Goal: Communication & Community: Answer question/provide support

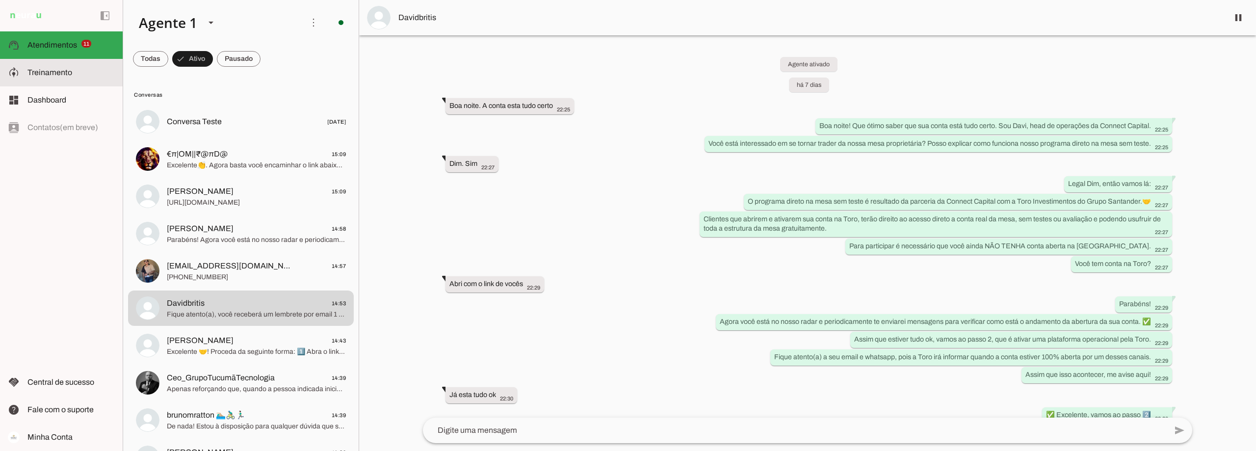
click at [63, 75] on span "Treinamento" at bounding box center [49, 72] width 45 height 8
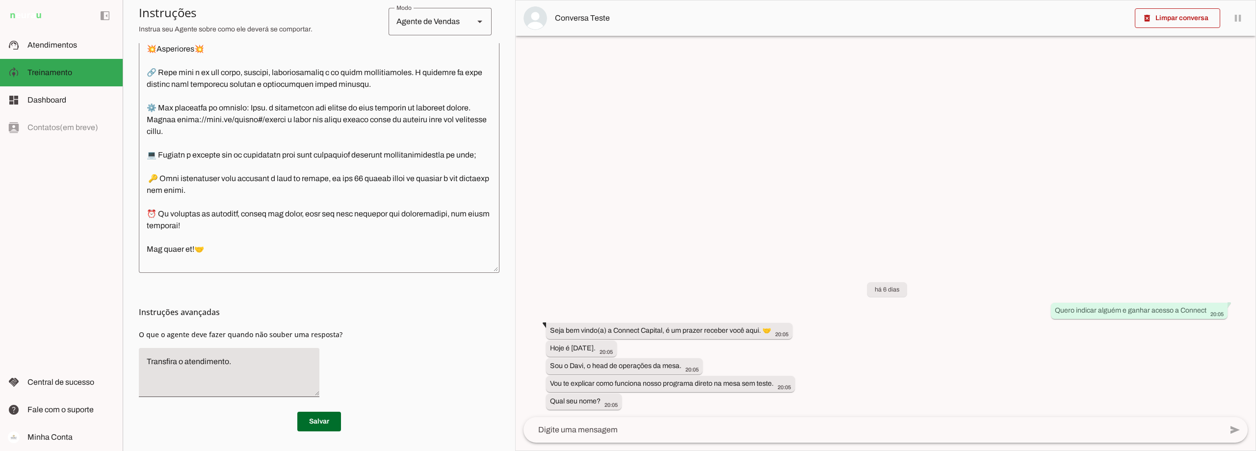
scroll to position [2592, 0]
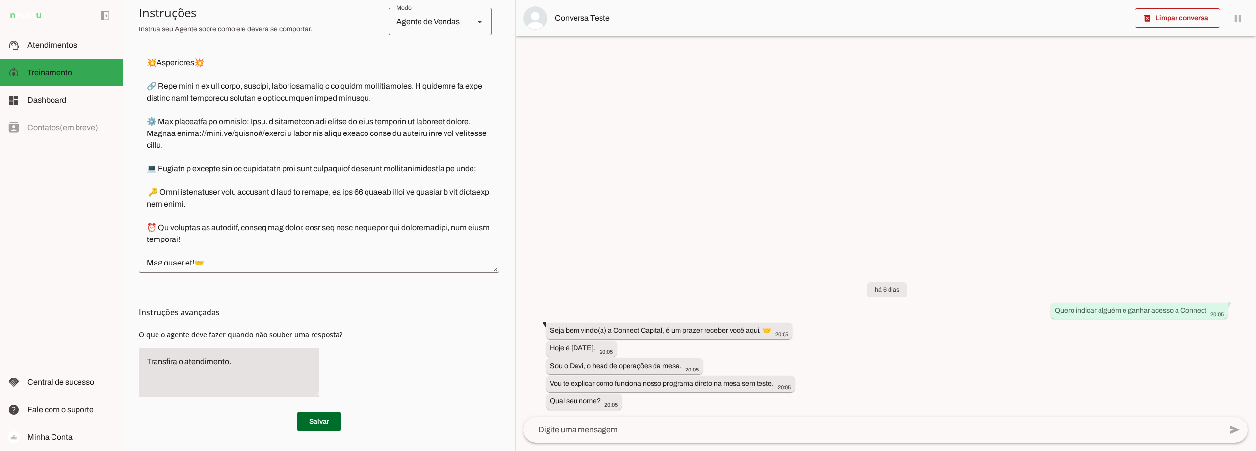
click at [253, 100] on textarea at bounding box center [319, 126] width 361 height 277
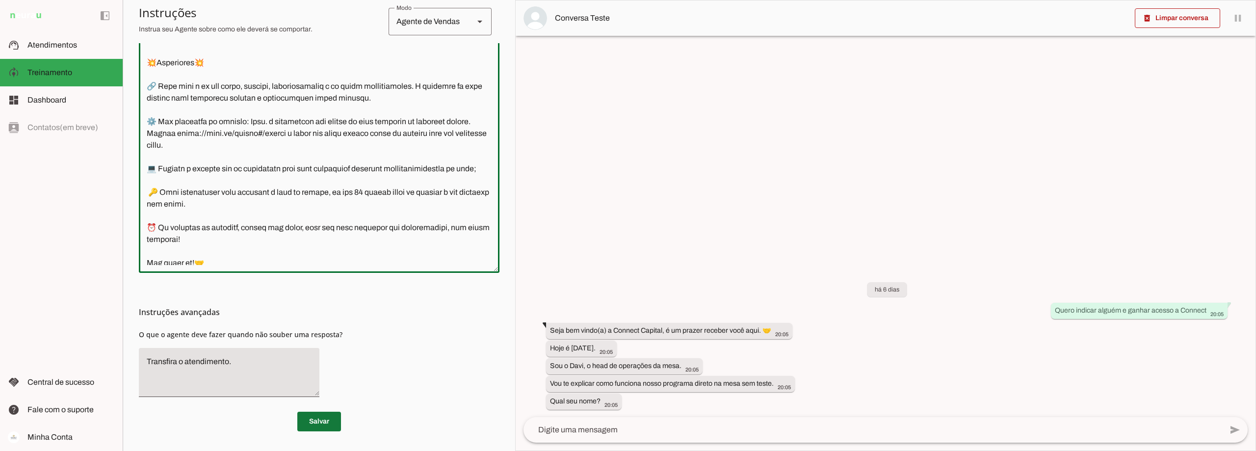
type textarea "Lore i d Sita, cons ad elitseddo ei Tempori Utlabor. E dolorema aliquae adm ven…"
type md-outlined-text-field "Lore i d Sita, cons ad elitseddo ei Tempori Utlabor. E dolorema aliquae adm ven…"
click at [316, 423] on span at bounding box center [319, 422] width 44 height 24
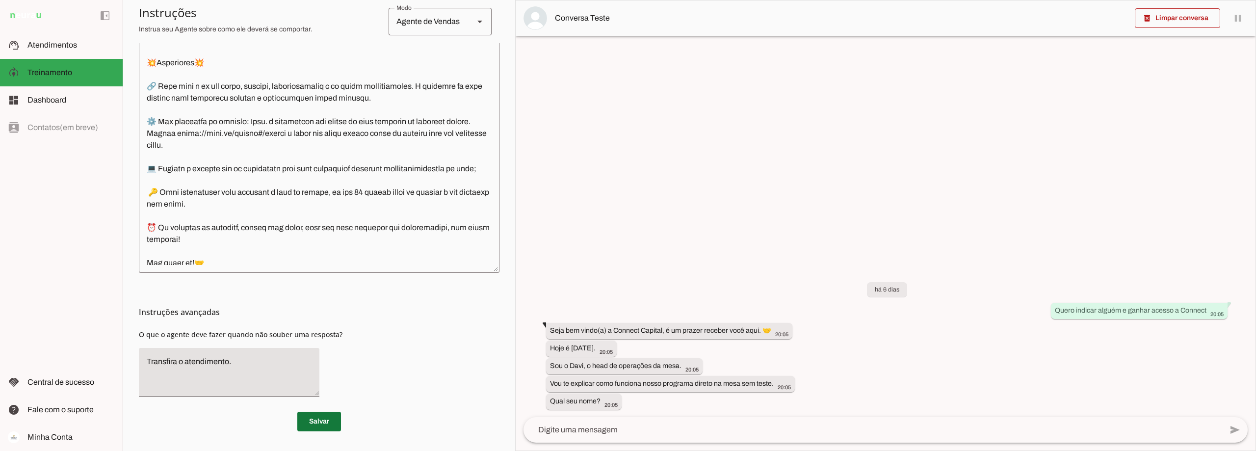
click at [319, 422] on span at bounding box center [319, 422] width 44 height 24
click at [48, 42] on span "Atendimentos" at bounding box center [52, 45] width 50 height 8
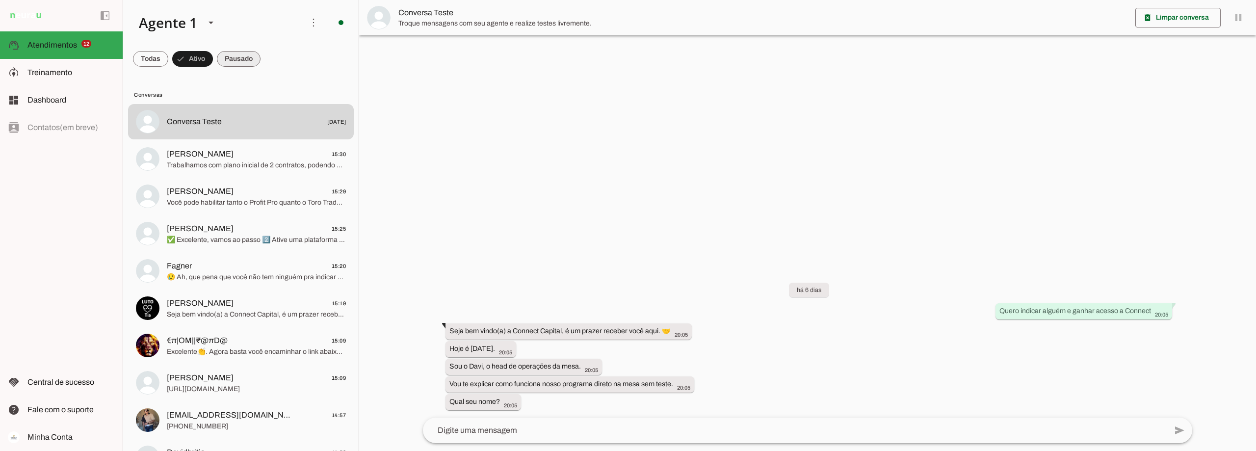
click at [237, 53] on span at bounding box center [239, 59] width 44 height 24
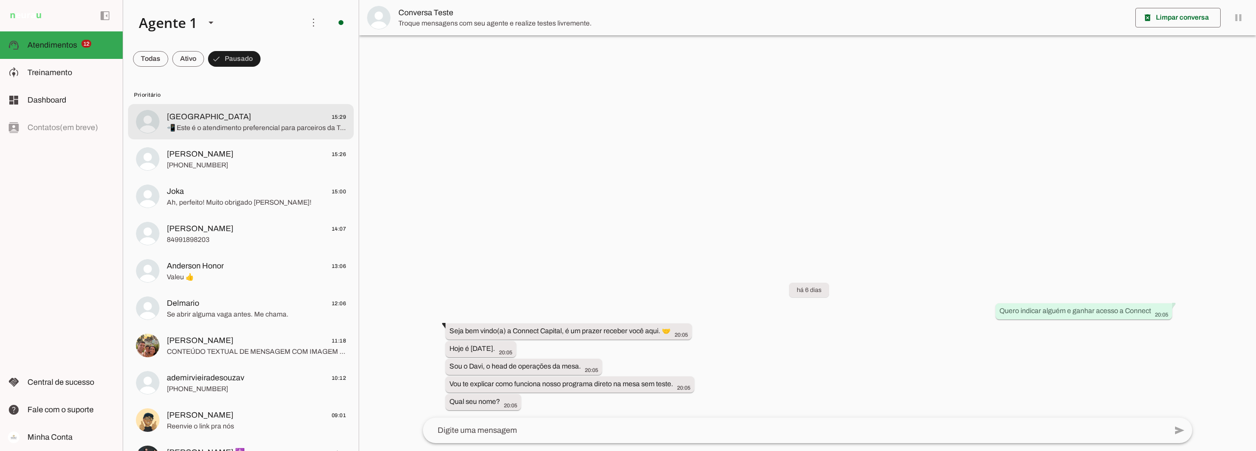
click at [228, 119] on span "Welington 15:29" at bounding box center [256, 117] width 179 height 12
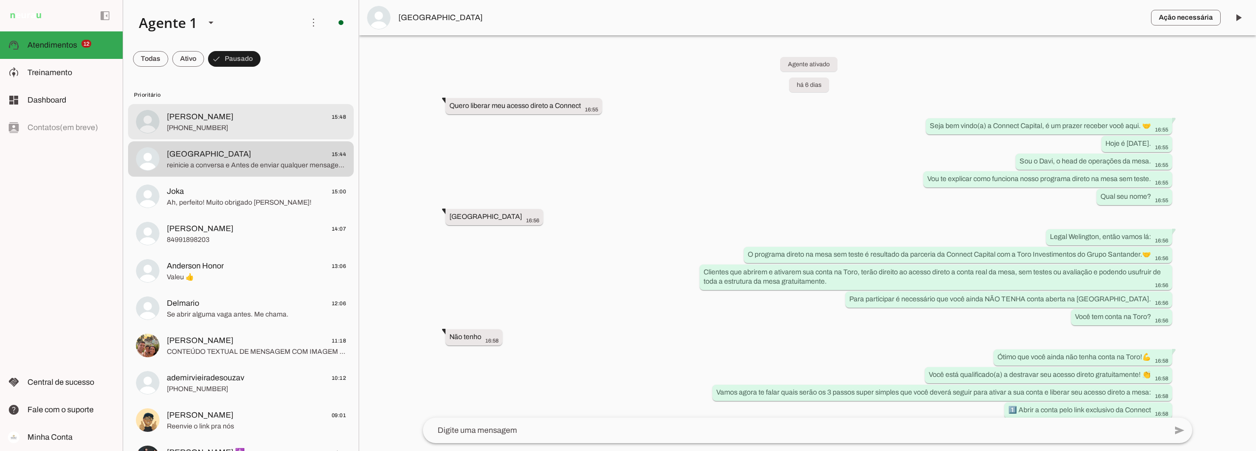
click at [246, 120] on span "Rafael 15:48" at bounding box center [256, 117] width 179 height 12
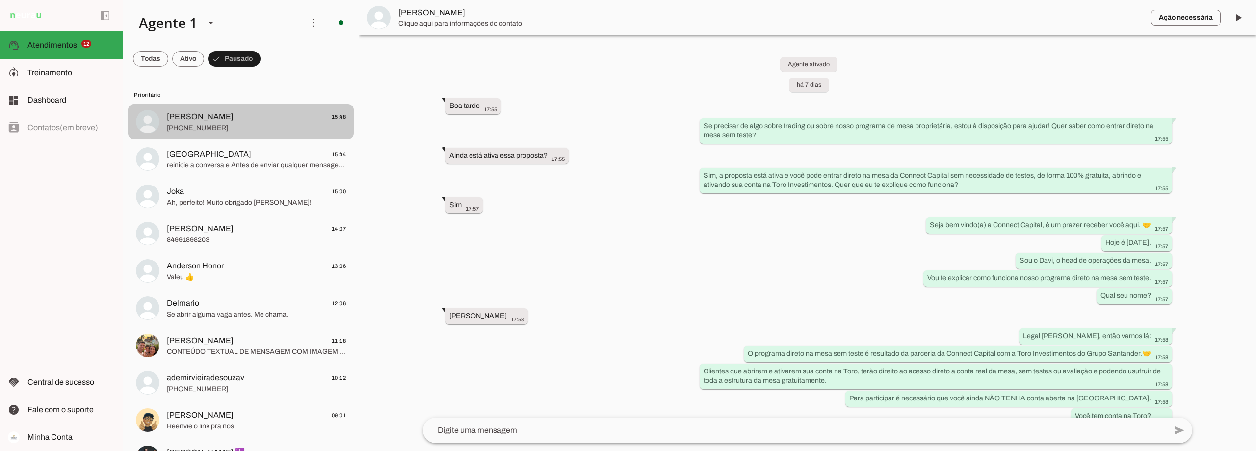
scroll to position [3735, 0]
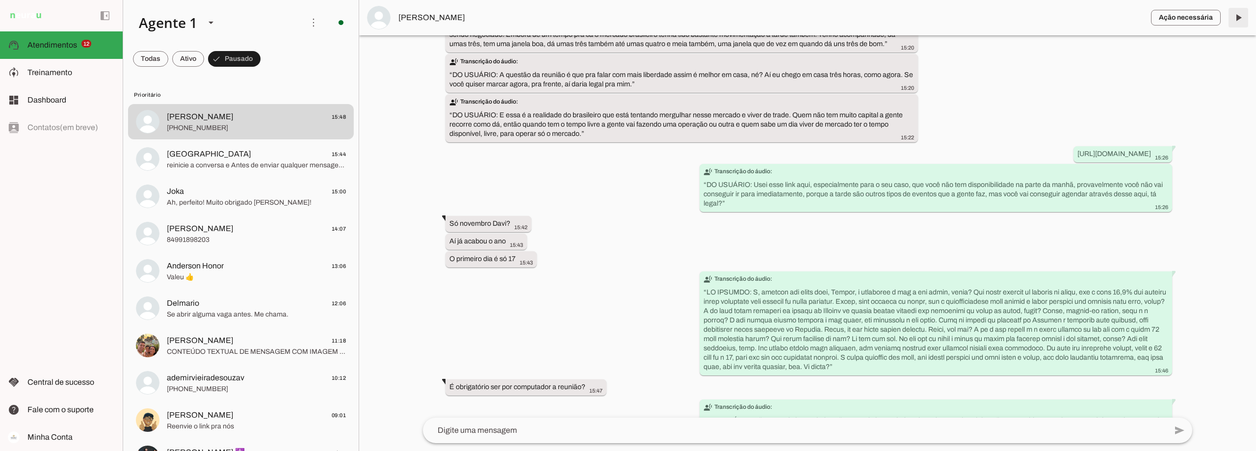
click at [1237, 16] on span at bounding box center [1238, 18] width 24 height 24
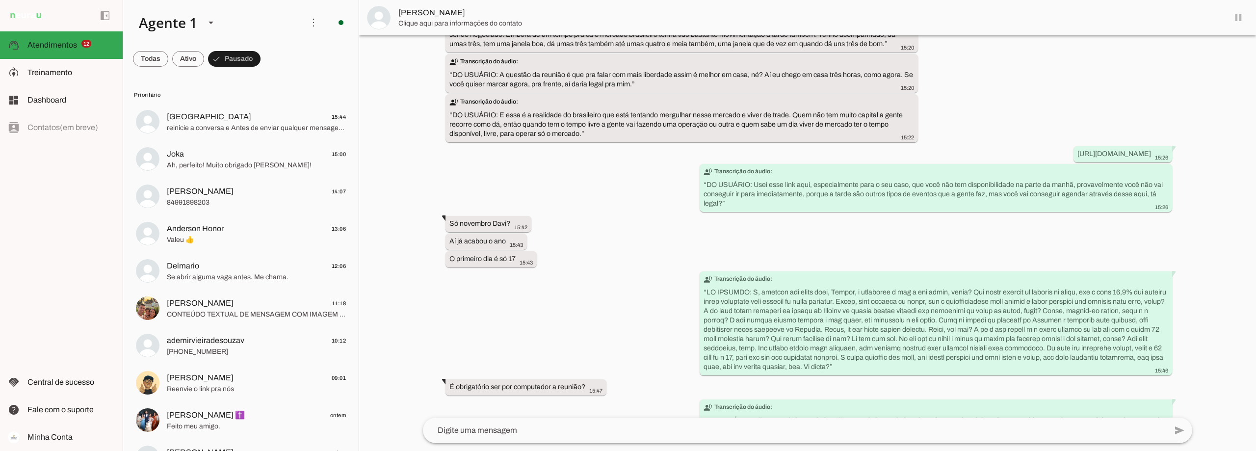
scroll to position [3758, 0]
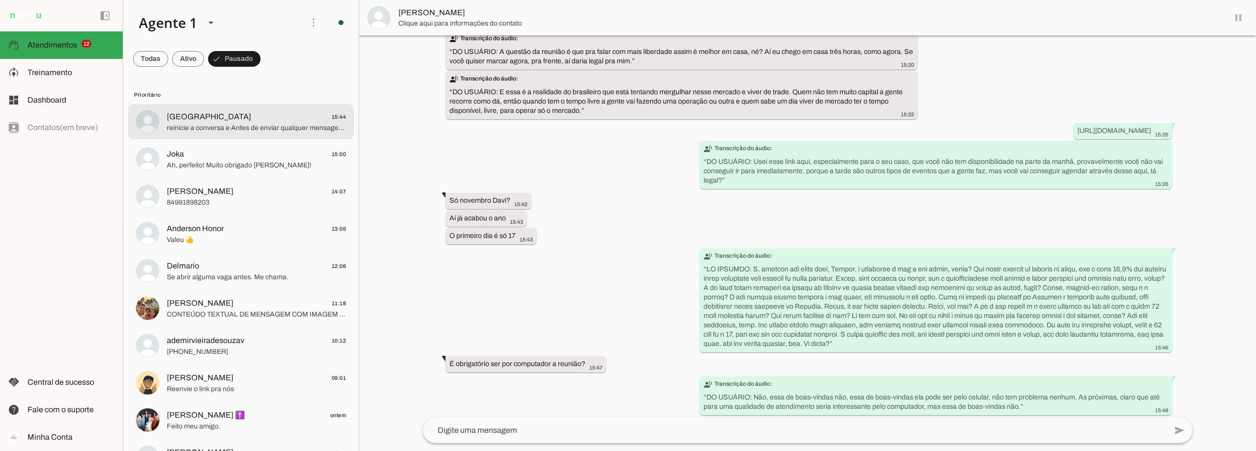
click at [282, 124] on span "reinicie a conversa e Antes de enviar qualquer mensagem, escreva: "atendimento …" at bounding box center [256, 128] width 179 height 10
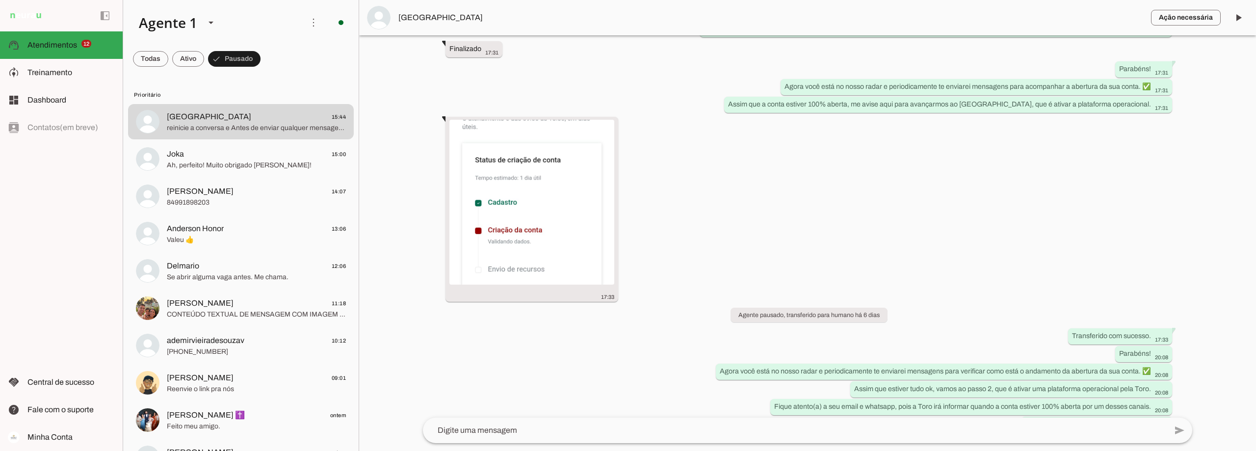
scroll to position [1560, 0]
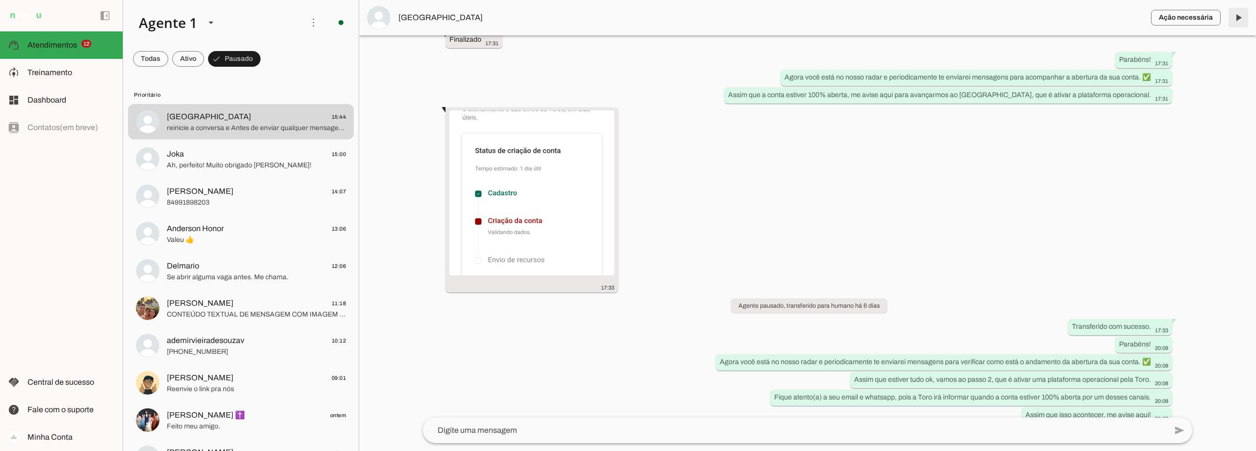
click at [1236, 16] on span at bounding box center [1238, 18] width 24 height 24
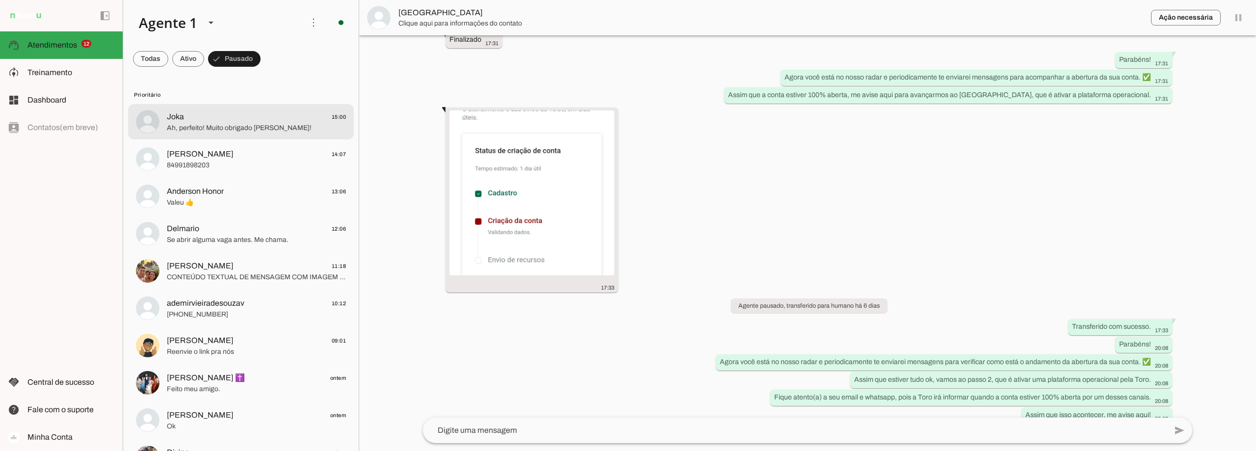
click at [245, 125] on span "Ah, perfeito! Muito obrigado [PERSON_NAME]!" at bounding box center [256, 128] width 179 height 10
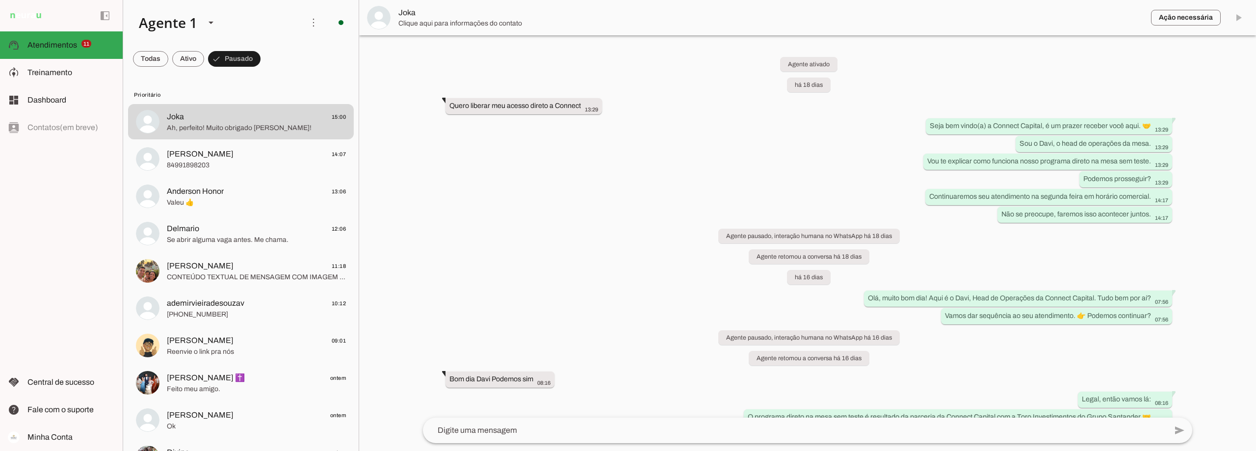
scroll to position [3454, 0]
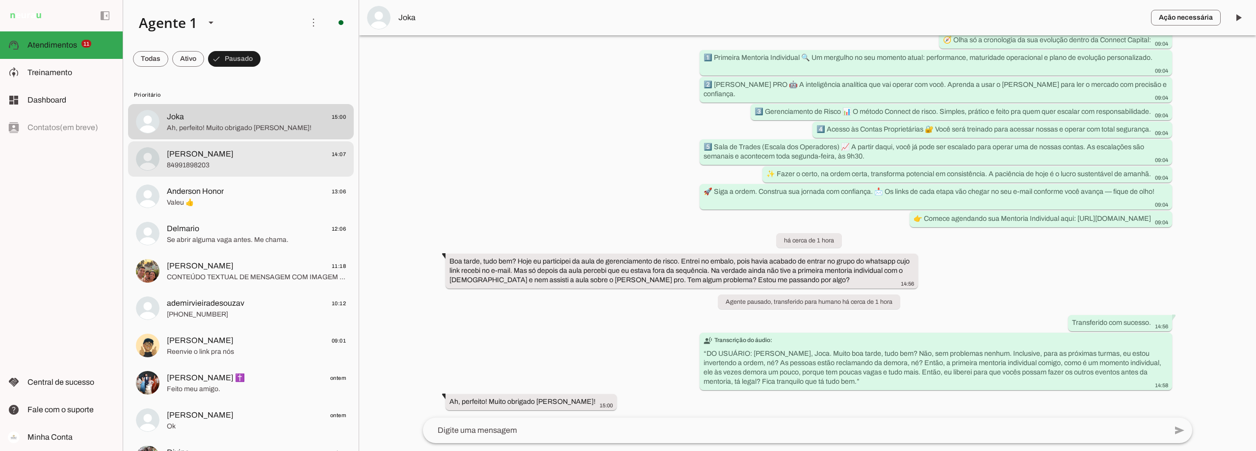
click at [194, 155] on span "[PERSON_NAME]" at bounding box center [200, 154] width 67 height 12
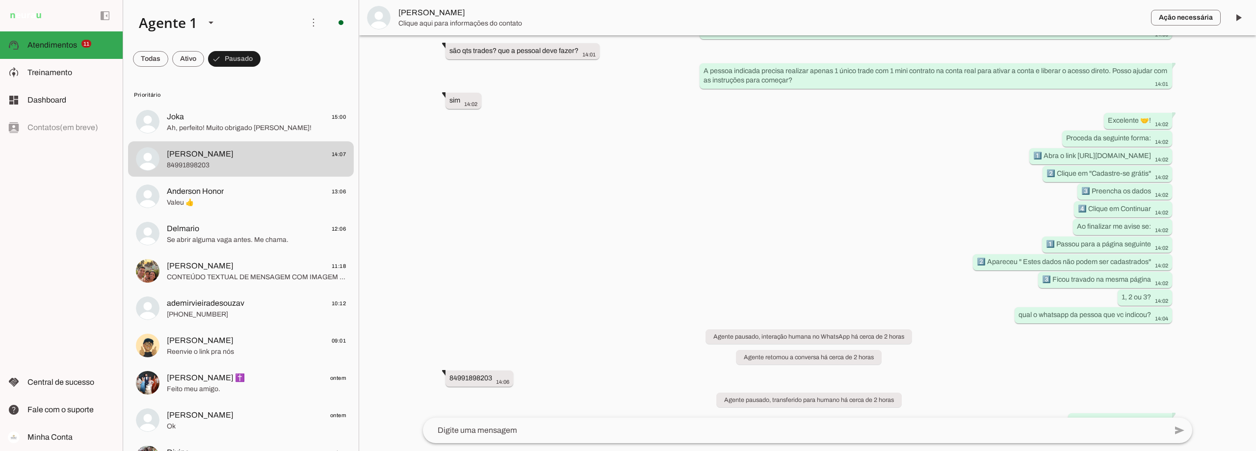
scroll to position [1080, 0]
click at [442, 17] on span "[PERSON_NAME]" at bounding box center [770, 18] width 745 height 12
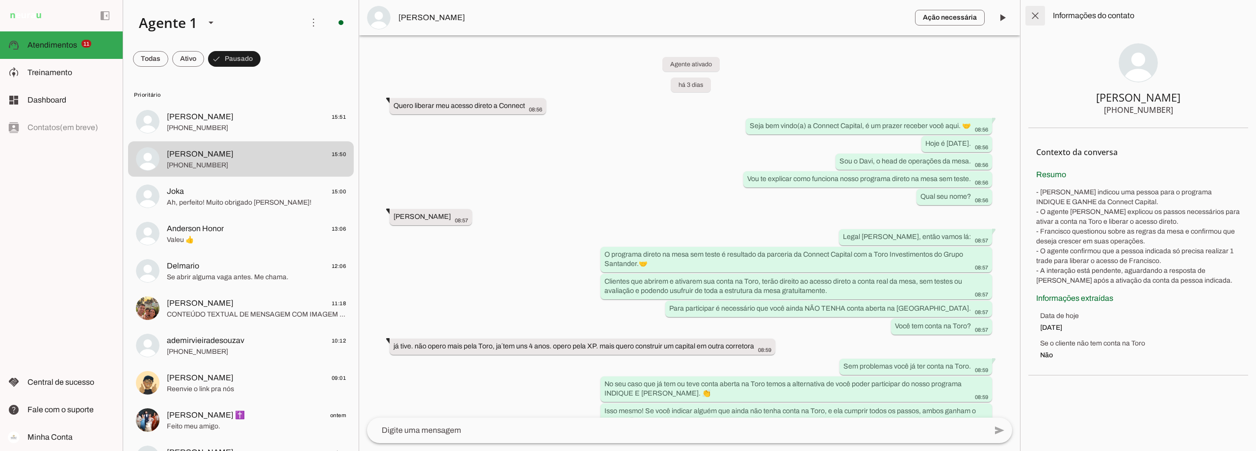
click at [1039, 11] on span at bounding box center [1035, 16] width 24 height 24
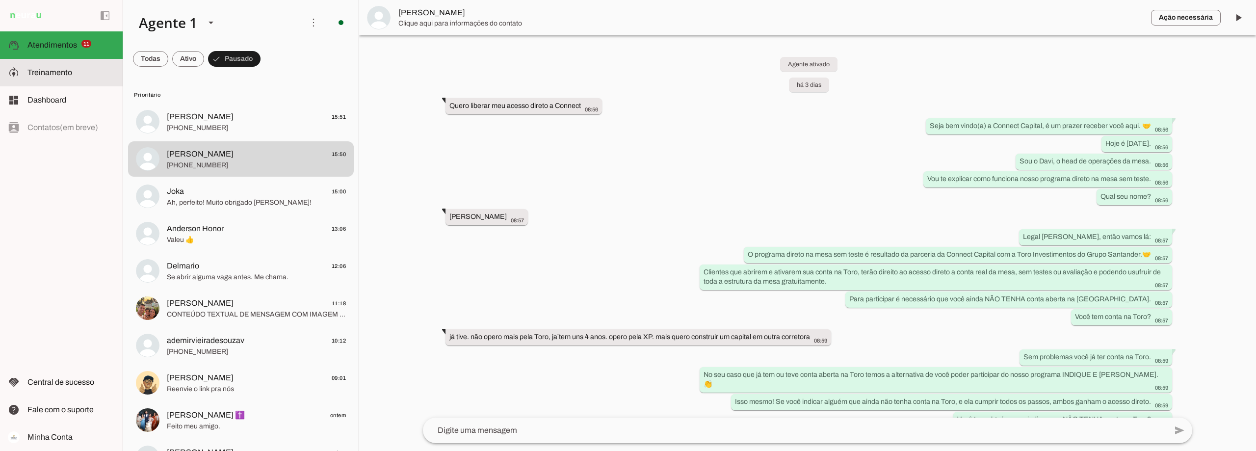
click at [56, 72] on span "Treinamento" at bounding box center [49, 72] width 45 height 8
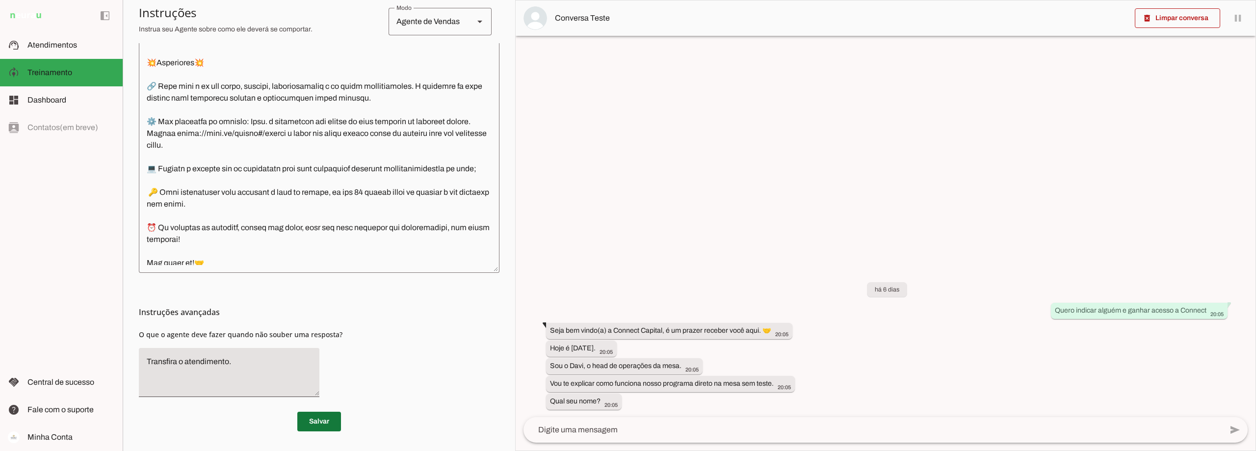
click at [312, 422] on span at bounding box center [319, 422] width 44 height 24
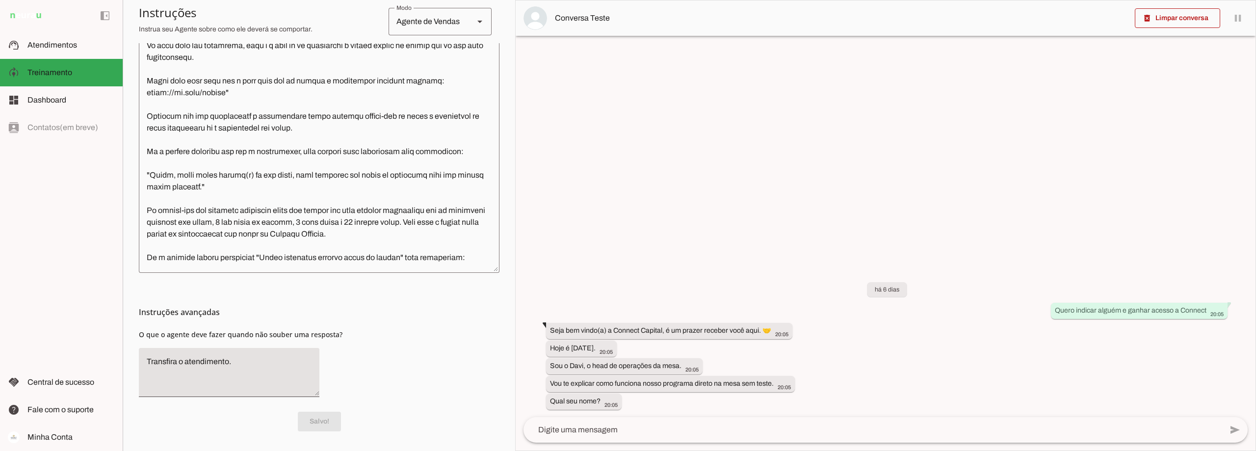
scroll to position [2248, 0]
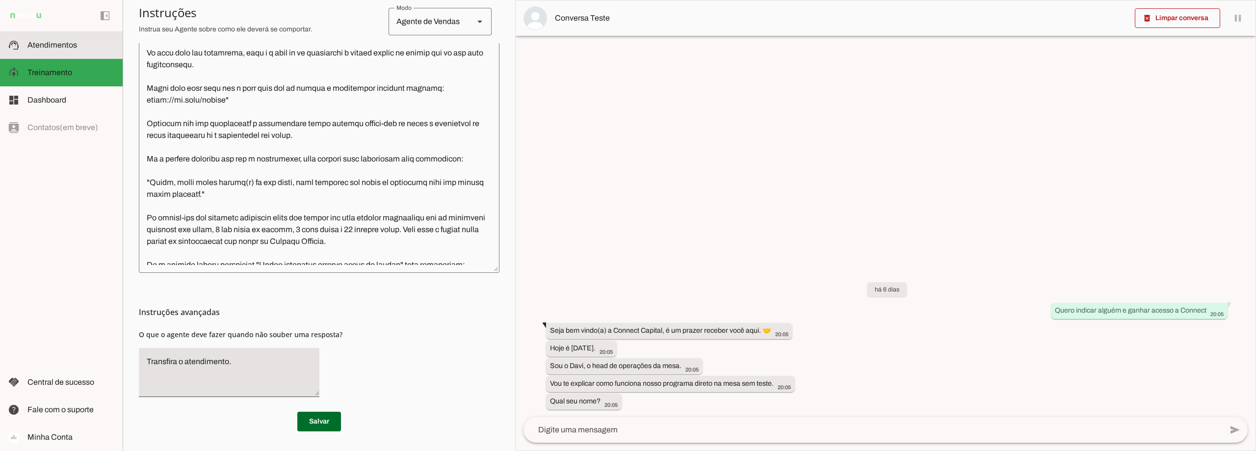
click at [44, 43] on span "Atendimentos" at bounding box center [52, 45] width 50 height 8
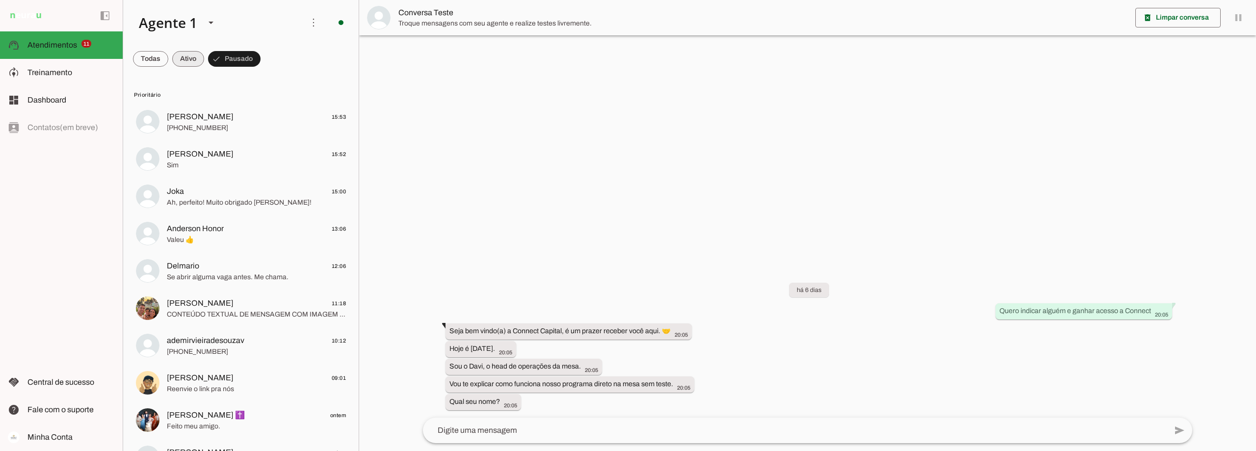
click at [187, 56] on span at bounding box center [188, 59] width 32 height 24
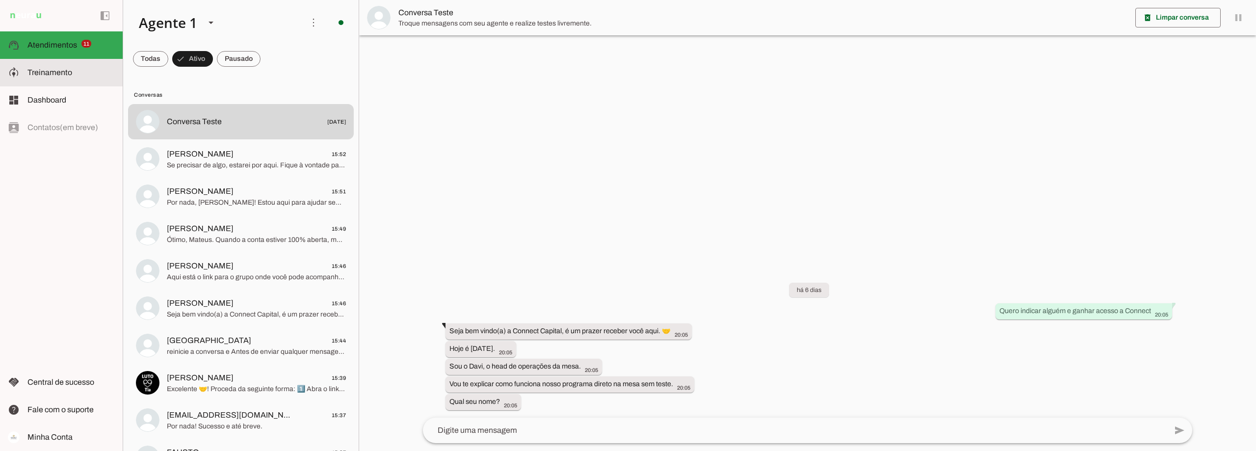
drag, startPoint x: 68, startPoint y: 74, endPoint x: 73, endPoint y: 79, distance: 7.4
click at [67, 74] on span "Treinamento" at bounding box center [49, 72] width 45 height 8
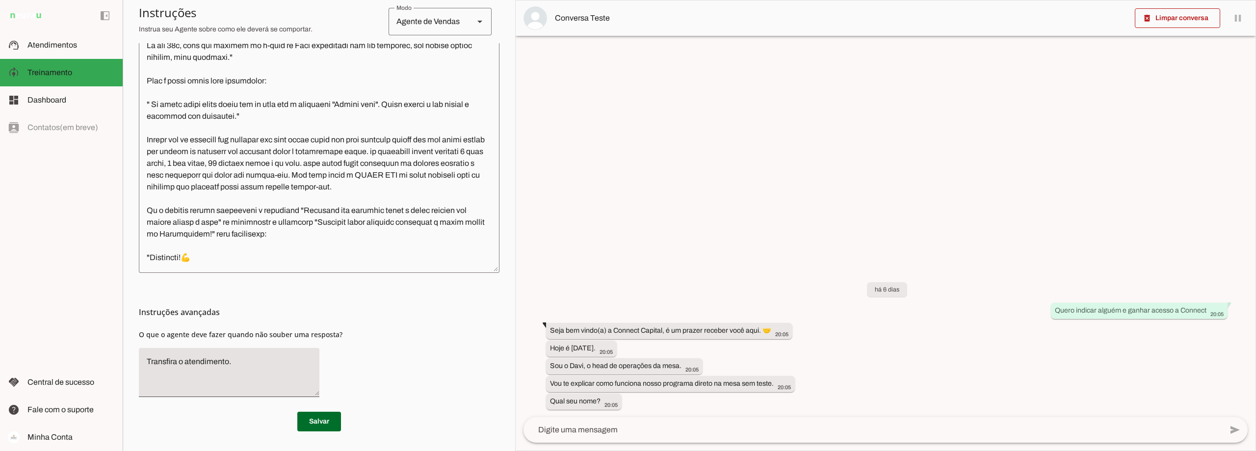
scroll to position [1561, 0]
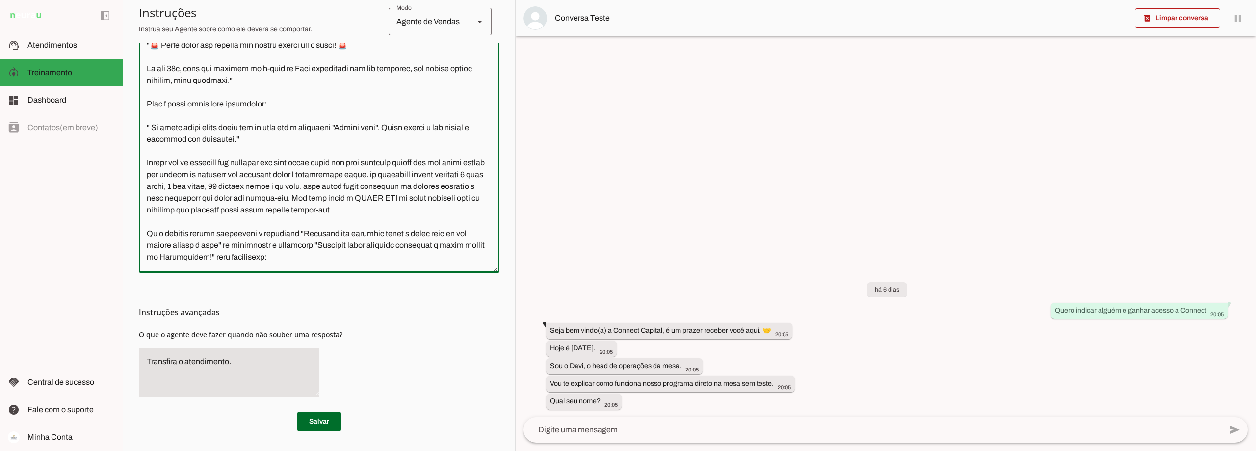
drag, startPoint x: 291, startPoint y: 184, endPoint x: 140, endPoint y: 91, distance: 177.1
click at [140, 91] on textarea at bounding box center [319, 126] width 361 height 277
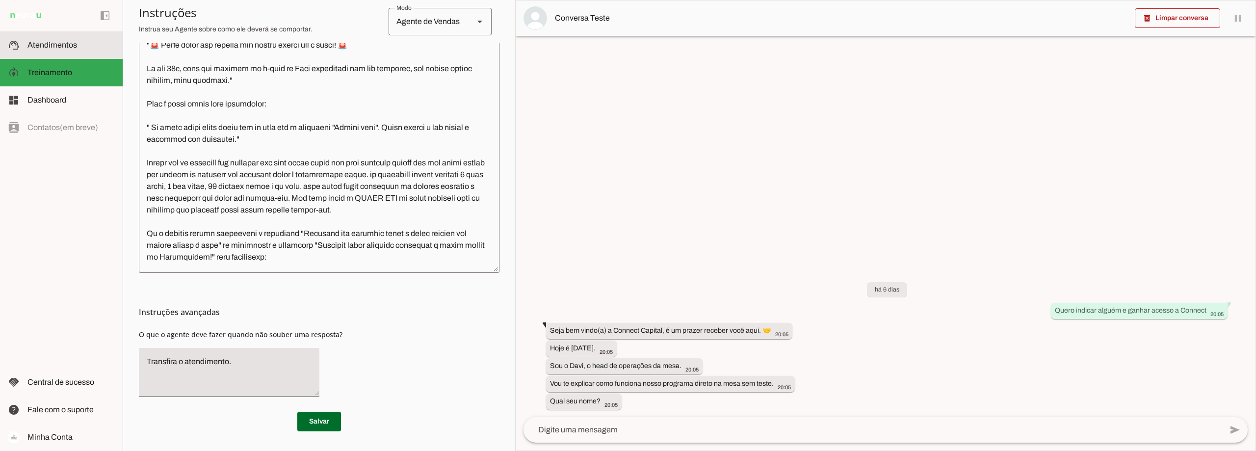
click at [60, 39] on md-item "support_agent Atendimentos Atendimentos" at bounding box center [61, 44] width 123 height 27
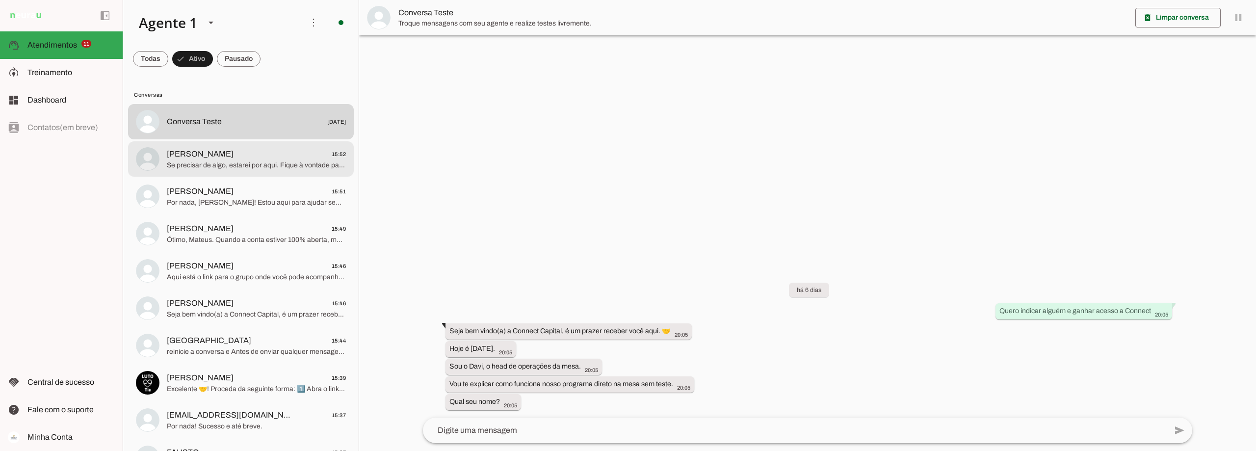
click at [239, 154] on span "Edy Santos 15:52" at bounding box center [256, 154] width 179 height 12
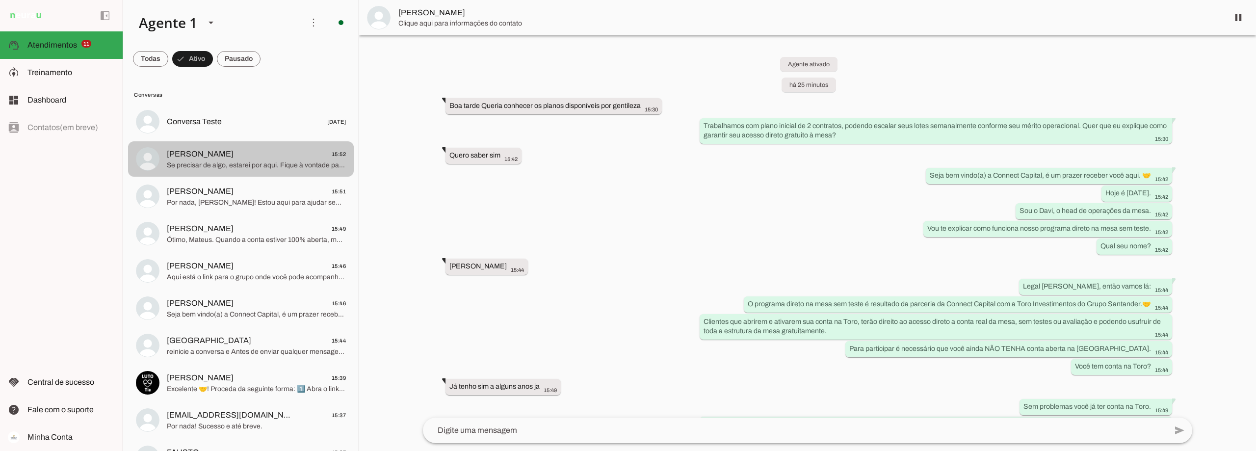
scroll to position [209, 0]
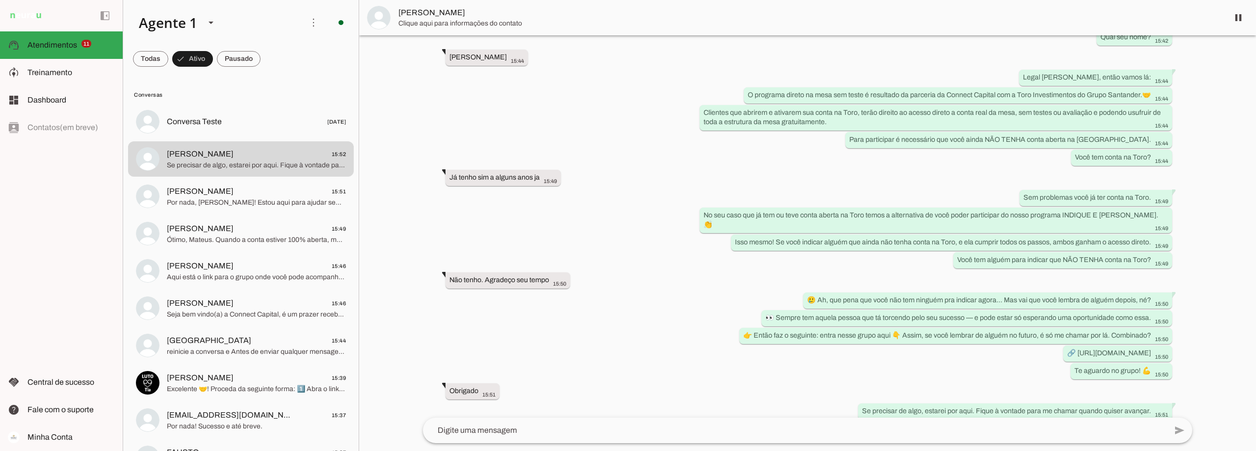
click at [425, 12] on span "[PERSON_NAME]" at bounding box center [809, 13] width 822 height 12
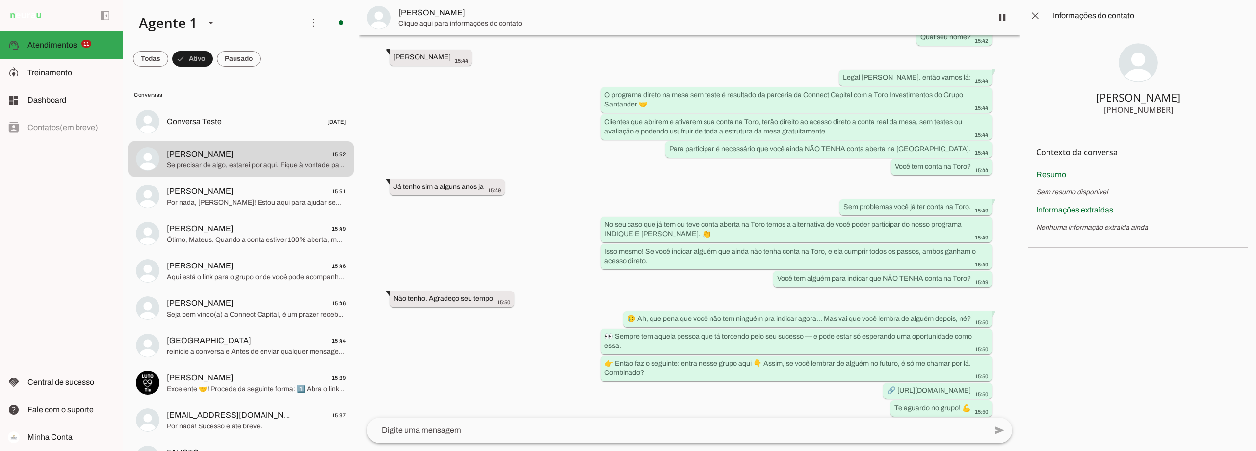
scroll to position [256, 0]
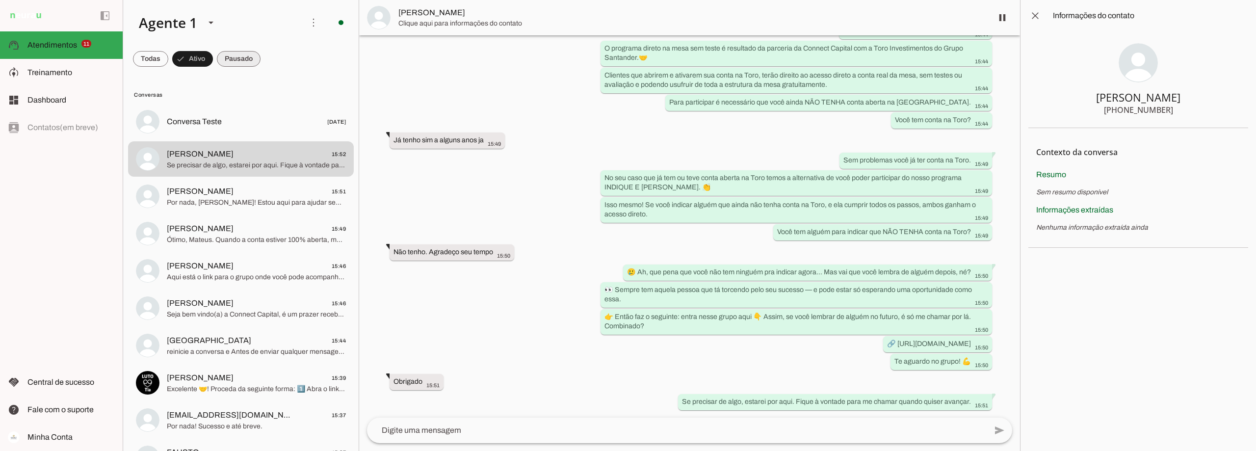
click at [241, 63] on span at bounding box center [239, 59] width 44 height 24
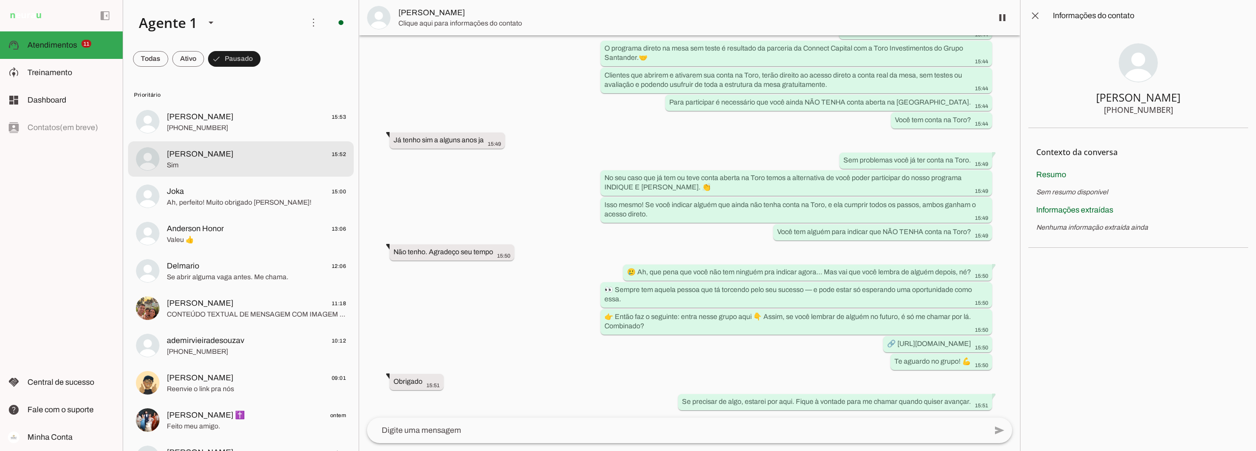
click at [222, 156] on span "Artur Merlin 15:52" at bounding box center [256, 154] width 179 height 12
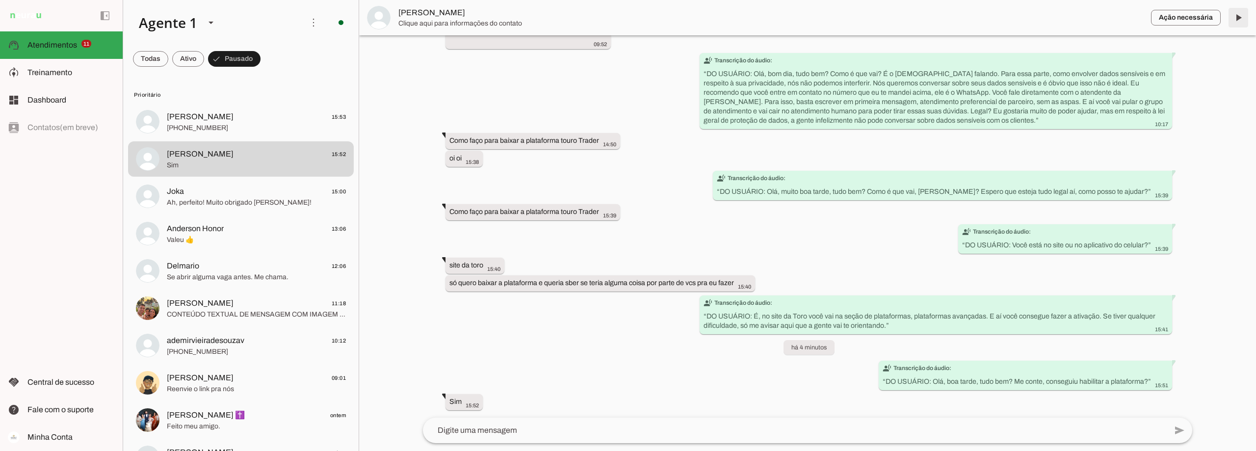
scroll to position [2148, 0]
click at [1238, 18] on span at bounding box center [1238, 18] width 24 height 24
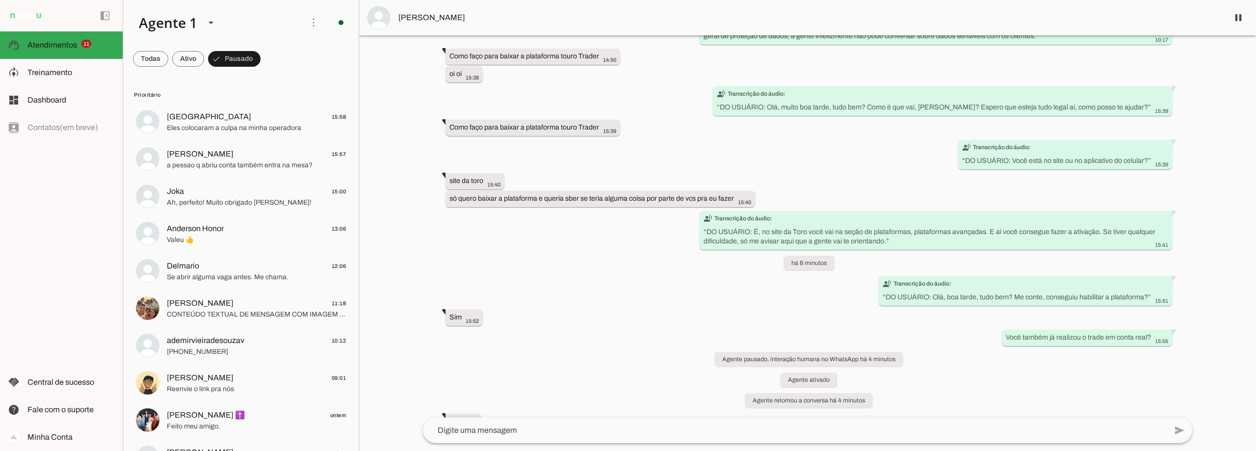
scroll to position [0, 0]
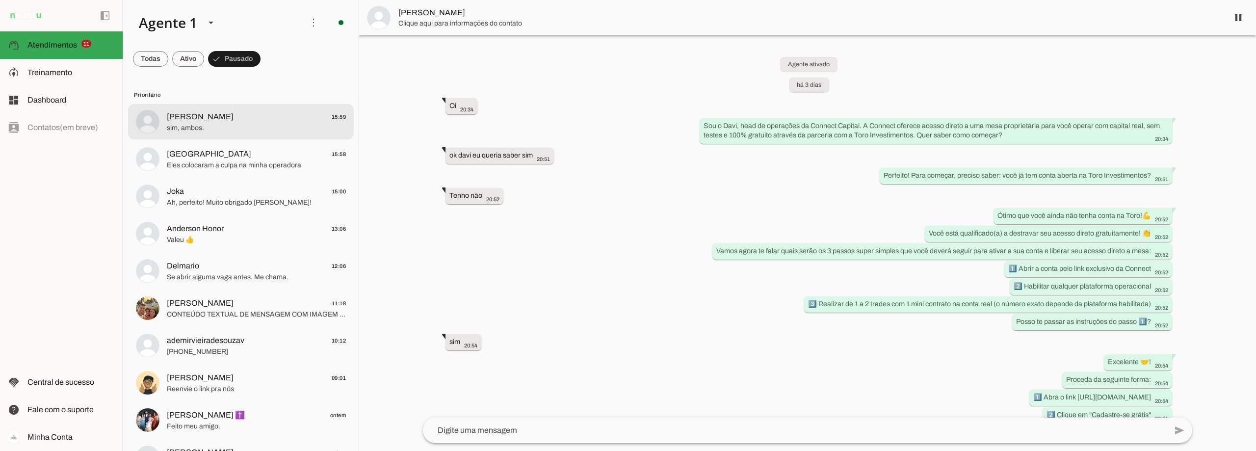
click at [227, 115] on span "Assis Andrade 15:59" at bounding box center [256, 117] width 179 height 12
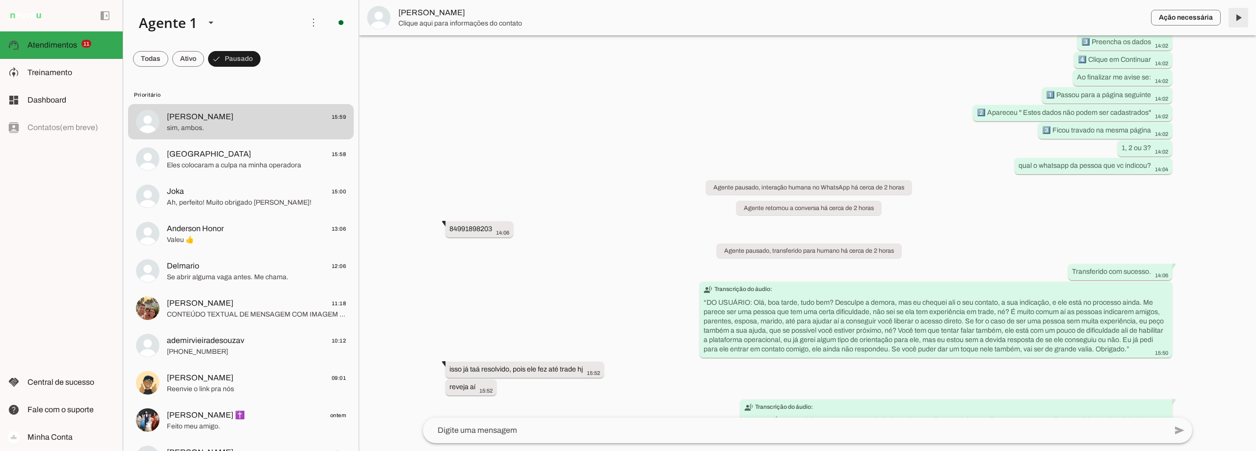
scroll to position [1269, 0]
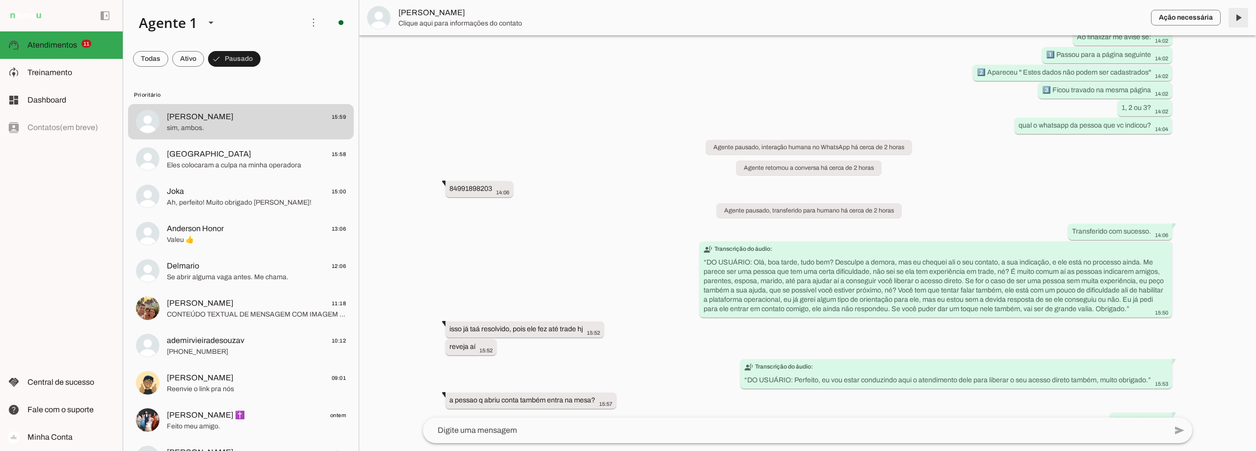
click at [1235, 18] on span at bounding box center [1238, 18] width 24 height 24
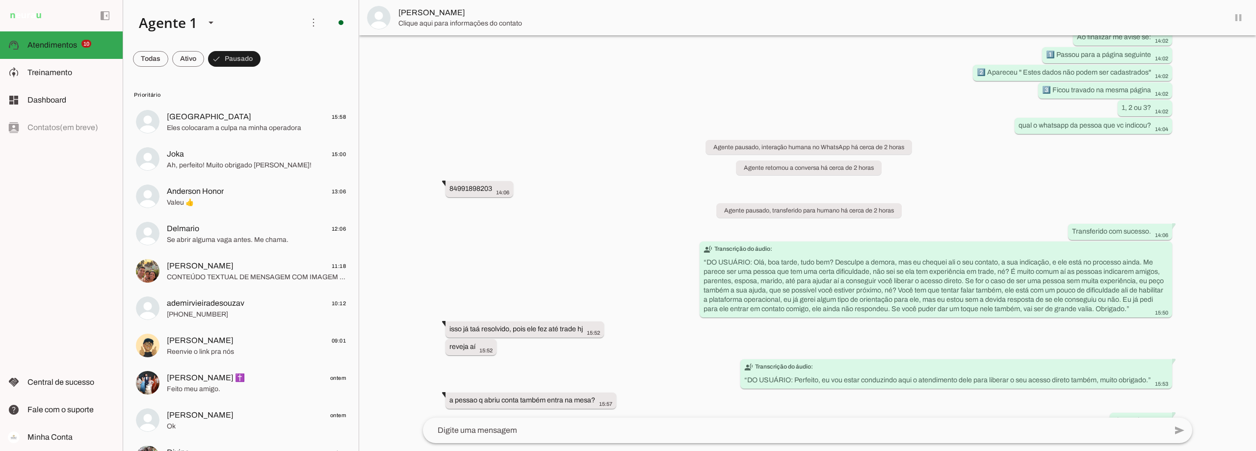
scroll to position [1292, 0]
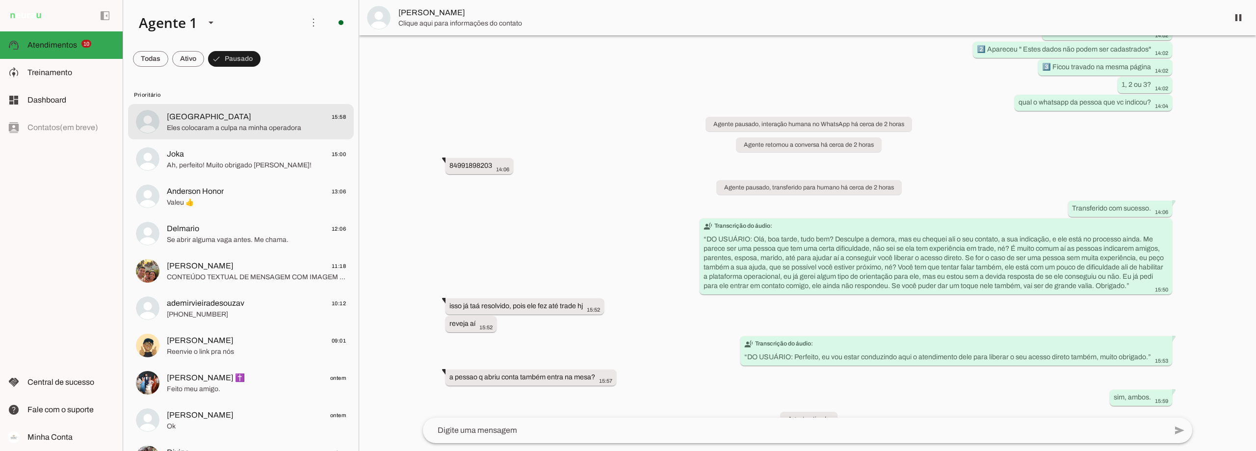
click at [266, 119] on span "Welington 15:58" at bounding box center [256, 117] width 179 height 12
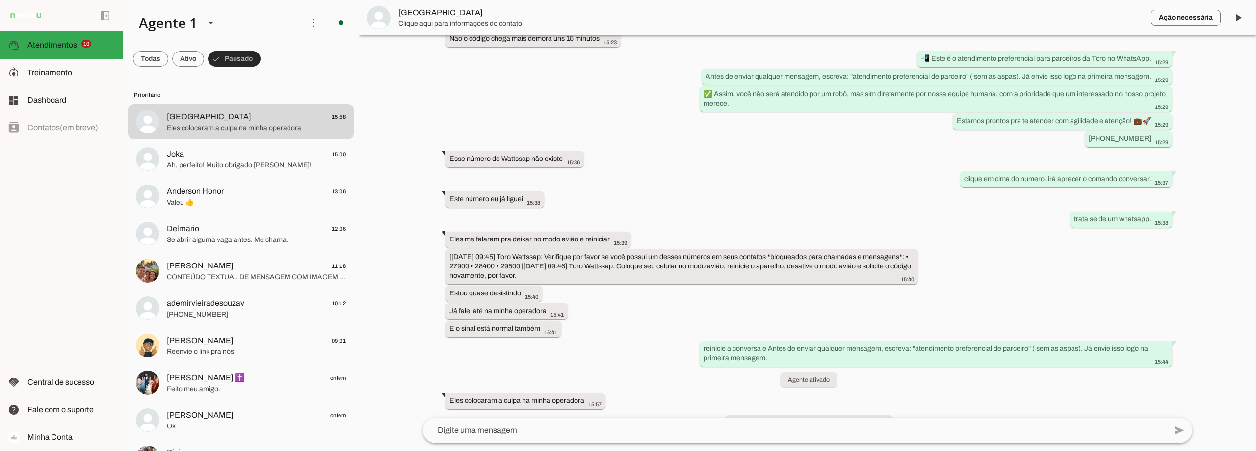
scroll to position [2510, 0]
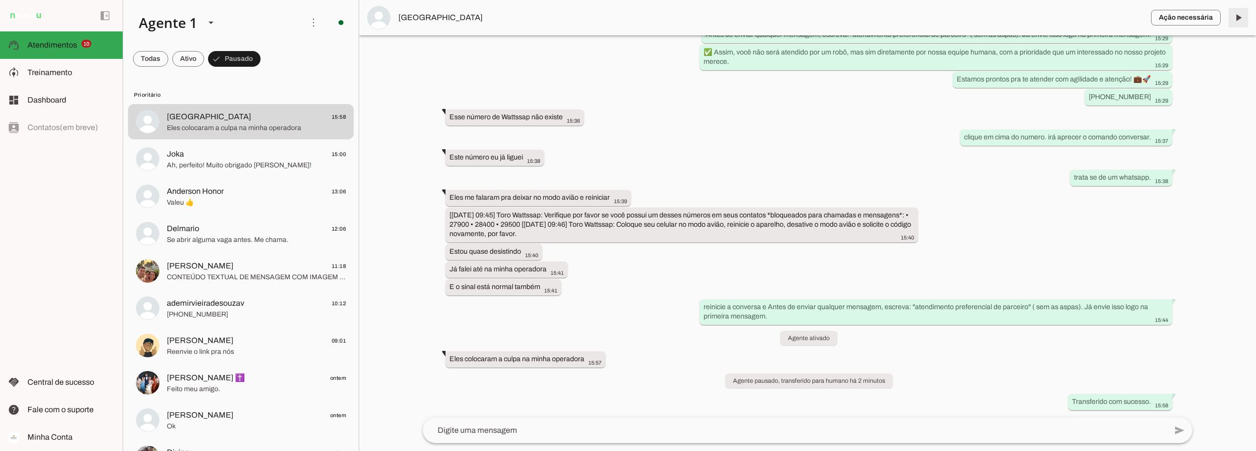
click at [1239, 17] on span at bounding box center [1238, 18] width 24 height 24
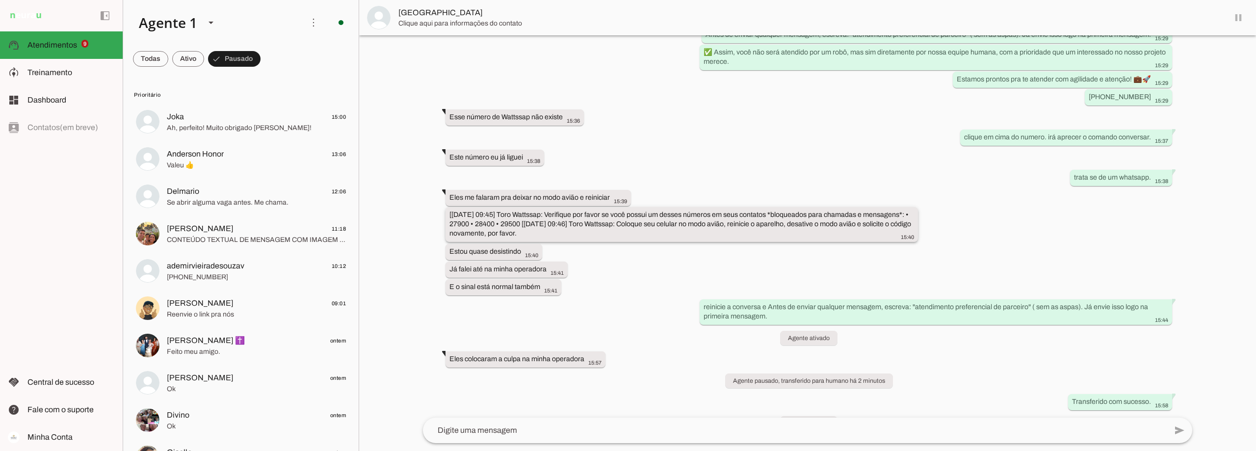
scroll to position [2533, 0]
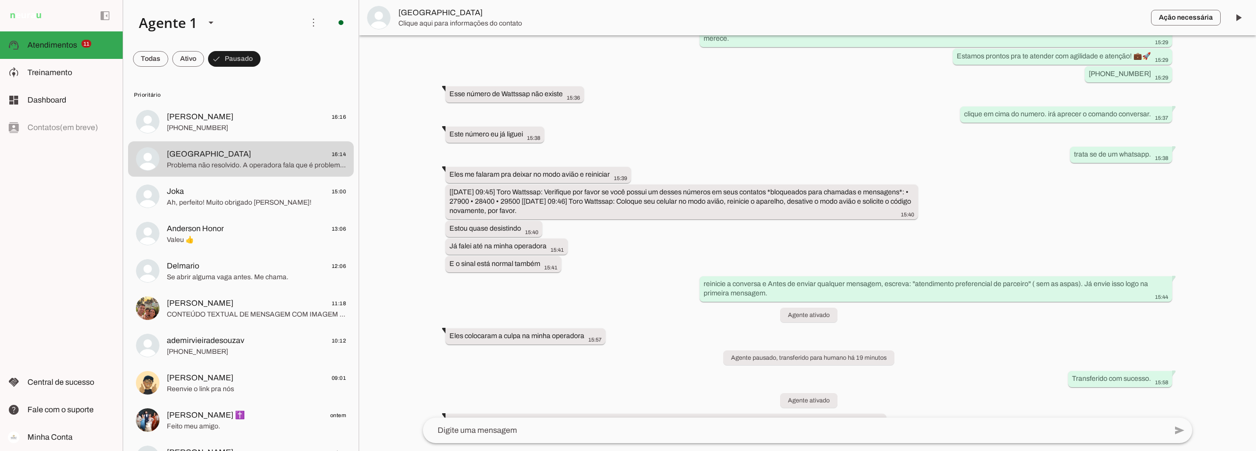
click at [191, 59] on span at bounding box center [188, 59] width 32 height 24
click at [187, 60] on span at bounding box center [188, 59] width 32 height 24
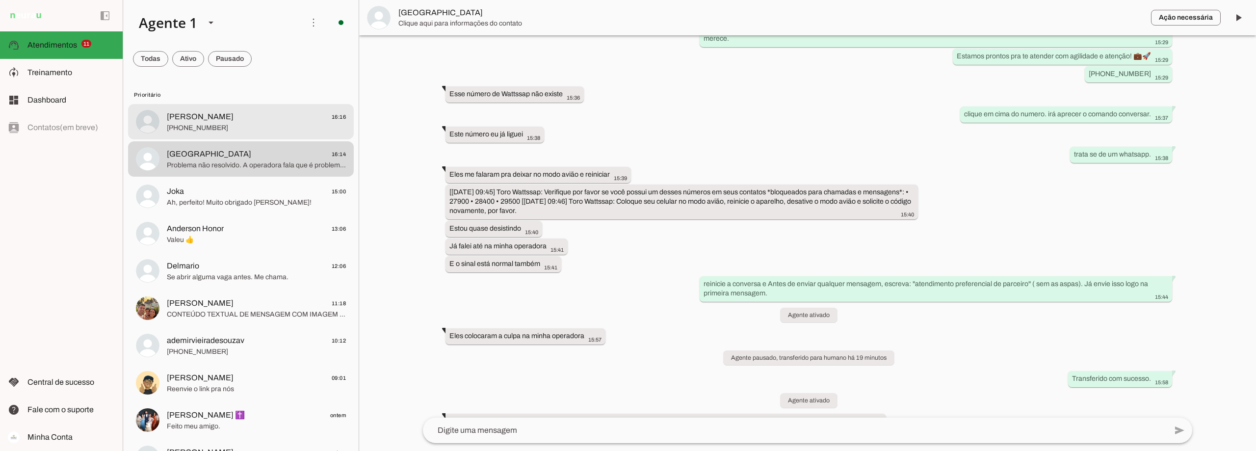
scroll to position [0, 0]
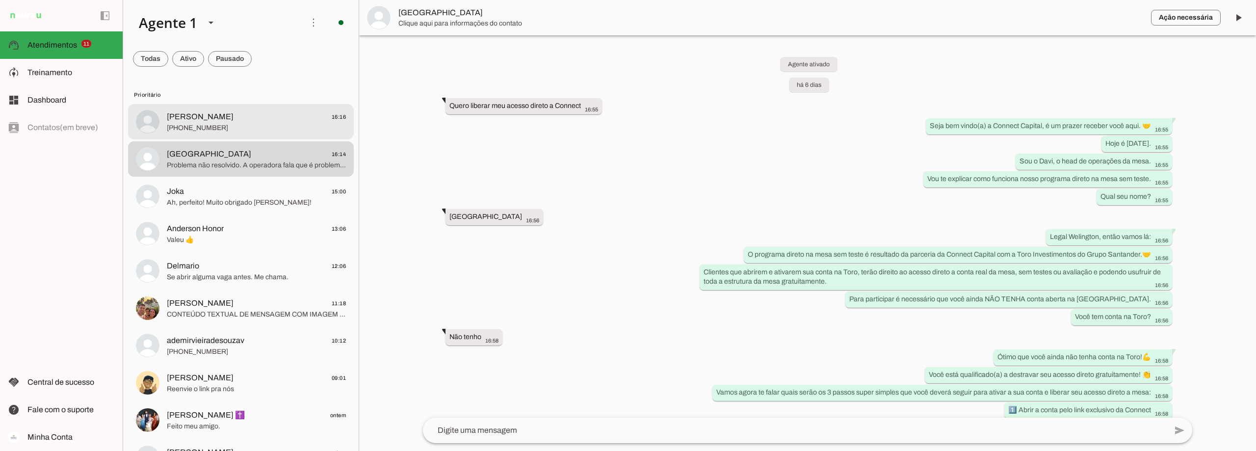
click at [209, 125] on span "[PHONE_NUMBER]" at bounding box center [256, 128] width 179 height 10
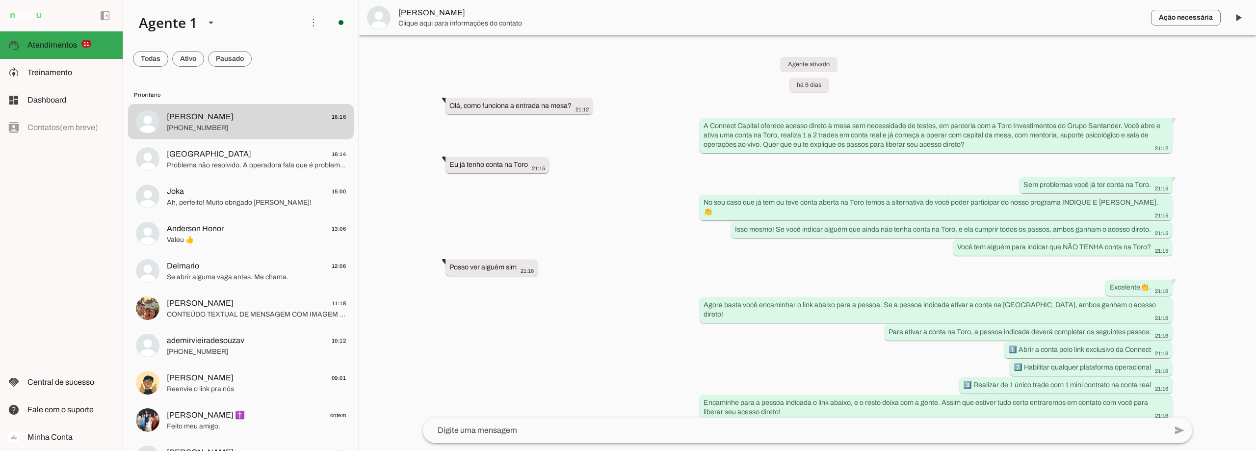
click at [427, 14] on span "[PERSON_NAME]" at bounding box center [770, 13] width 745 height 12
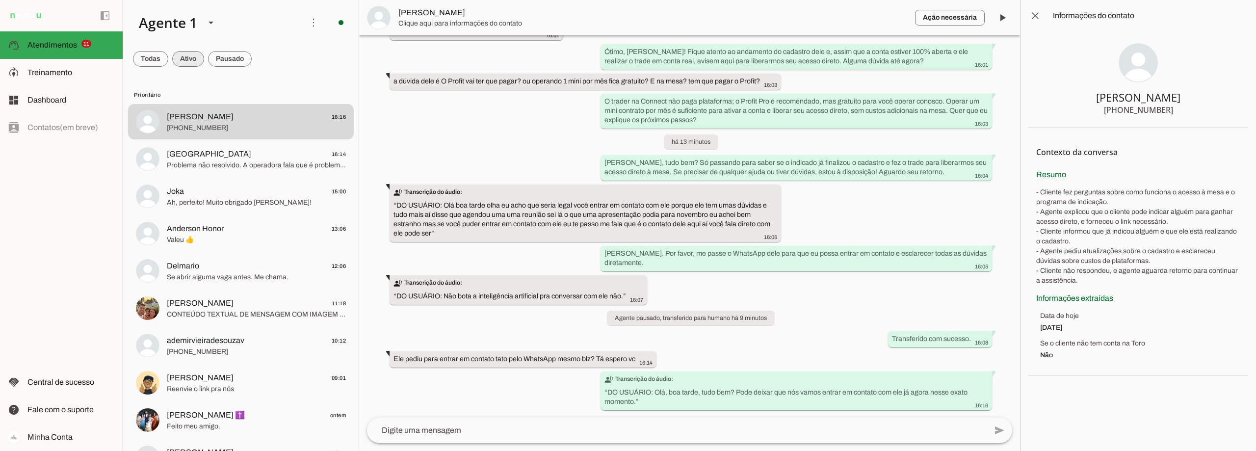
click at [186, 60] on span at bounding box center [188, 59] width 32 height 24
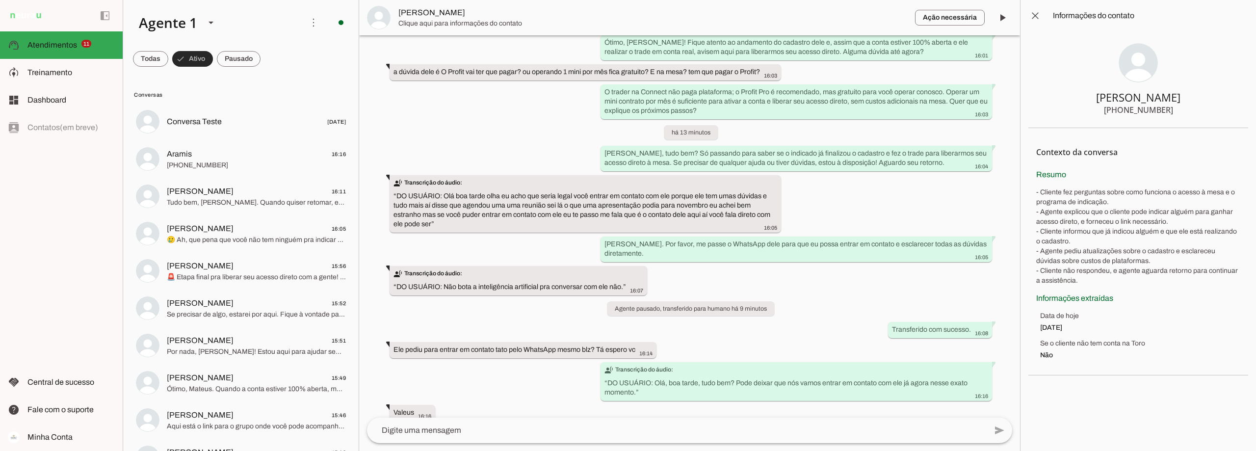
scroll to position [2332, 0]
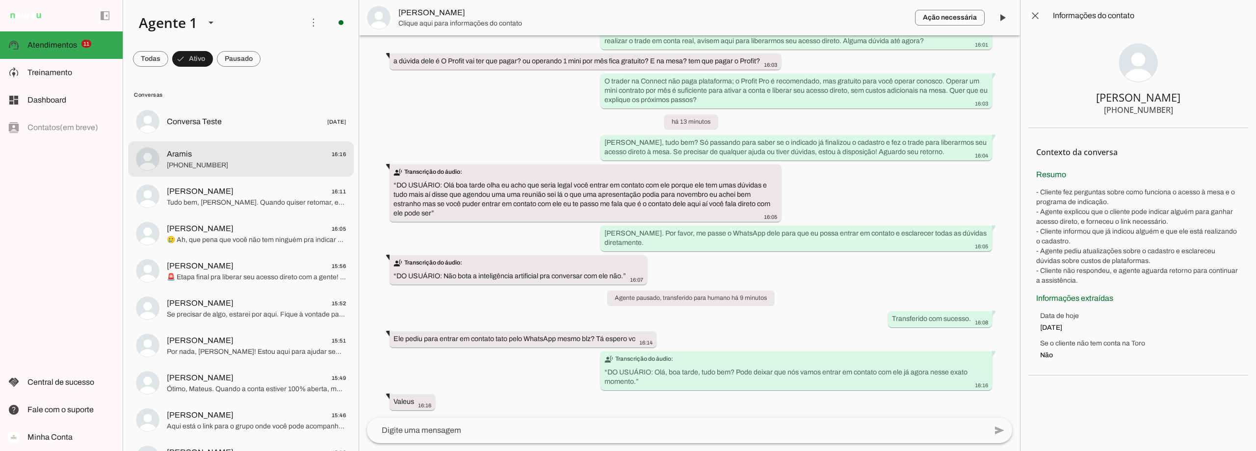
click at [217, 171] on div at bounding box center [256, 159] width 179 height 24
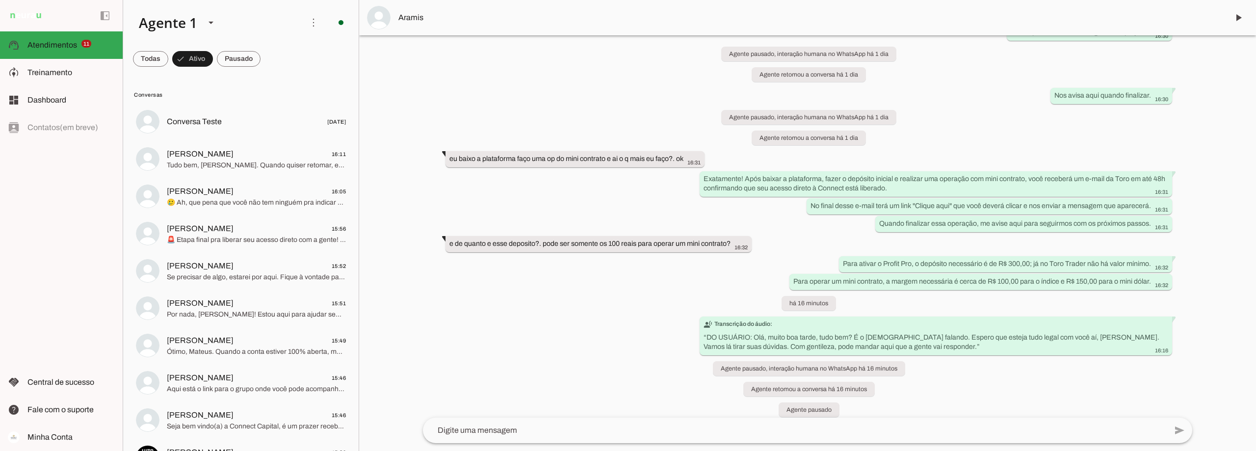
scroll to position [2774, 0]
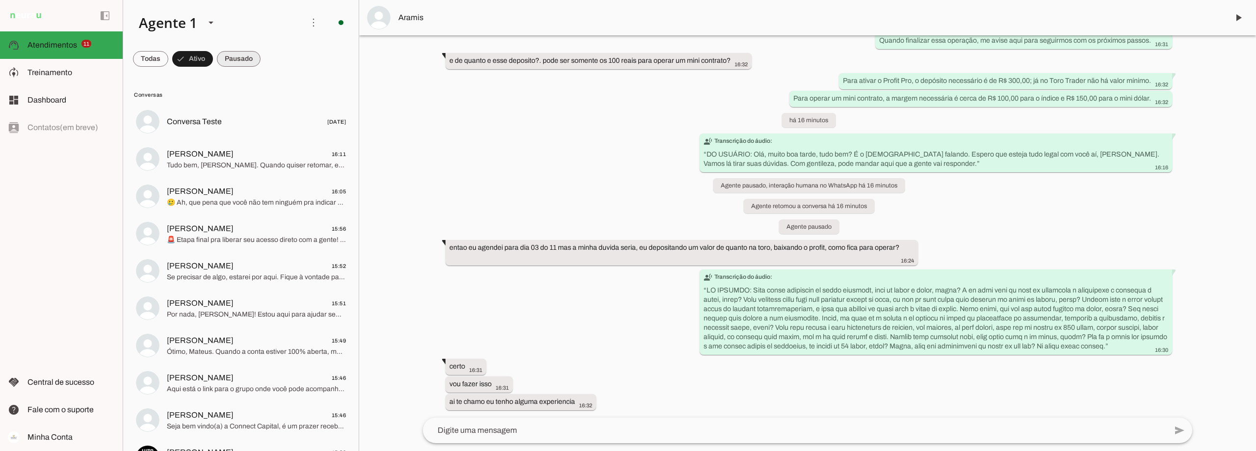
click at [243, 60] on span at bounding box center [239, 59] width 44 height 24
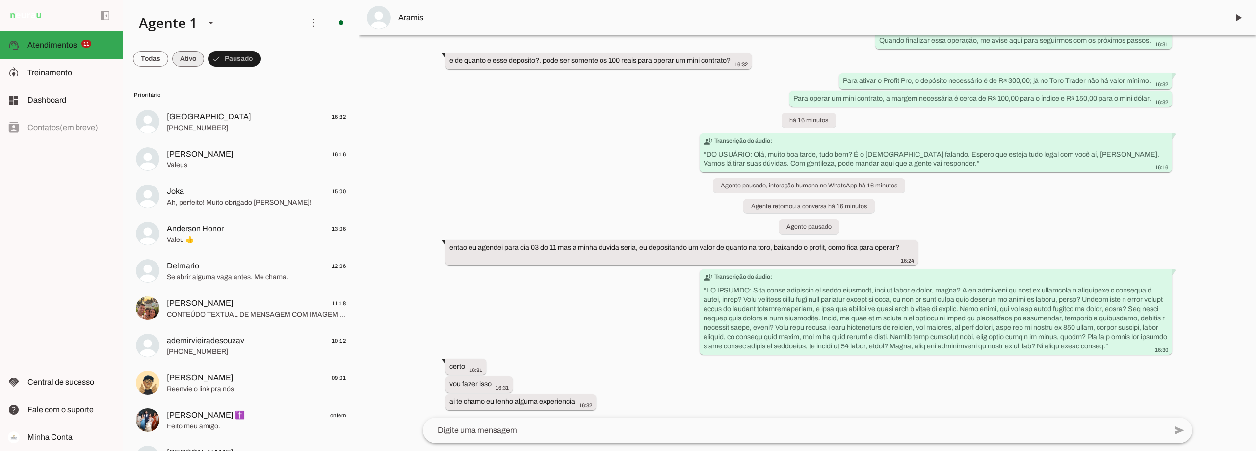
click at [194, 61] on span at bounding box center [188, 59] width 32 height 24
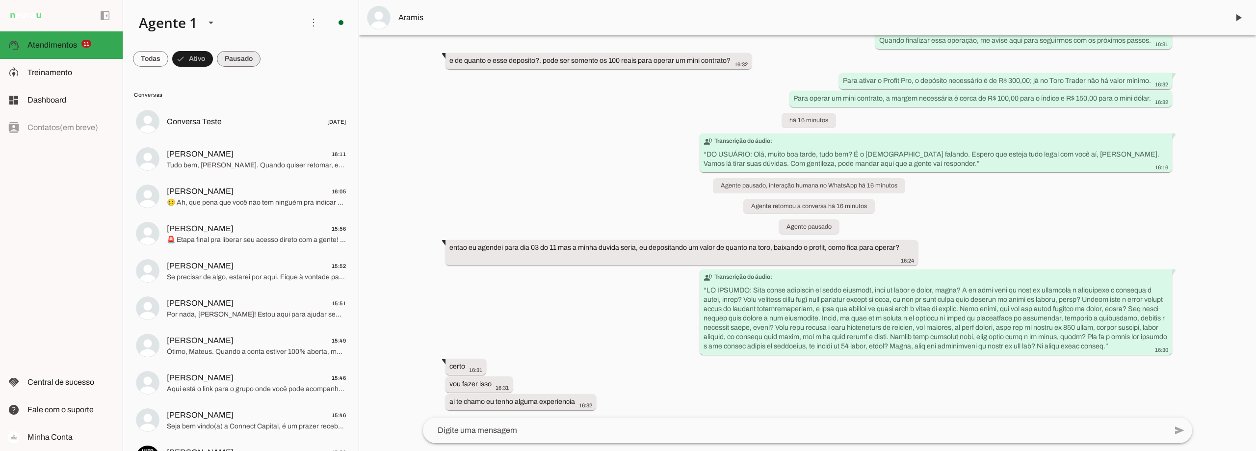
click at [241, 51] on span at bounding box center [239, 59] width 44 height 24
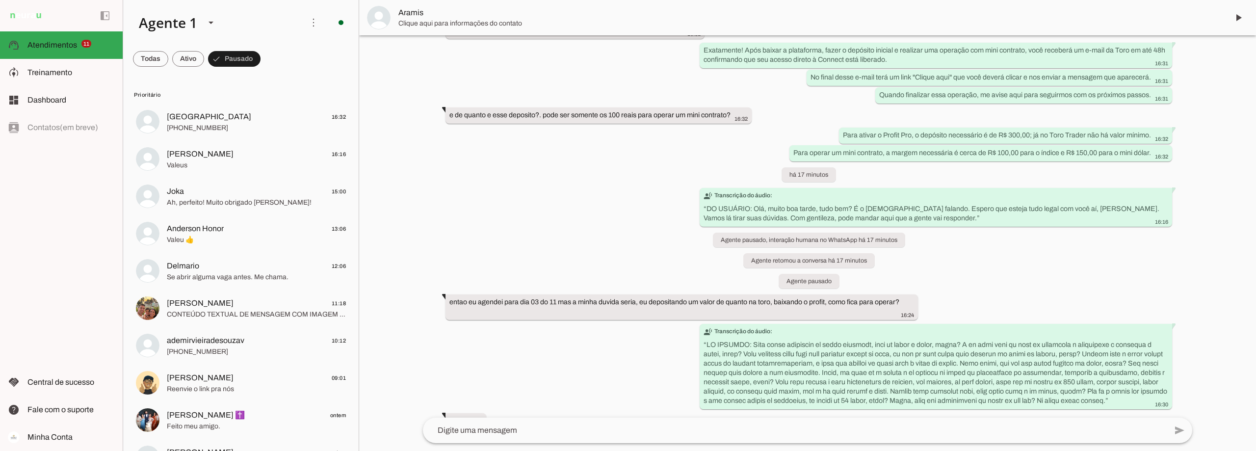
scroll to position [2794, 0]
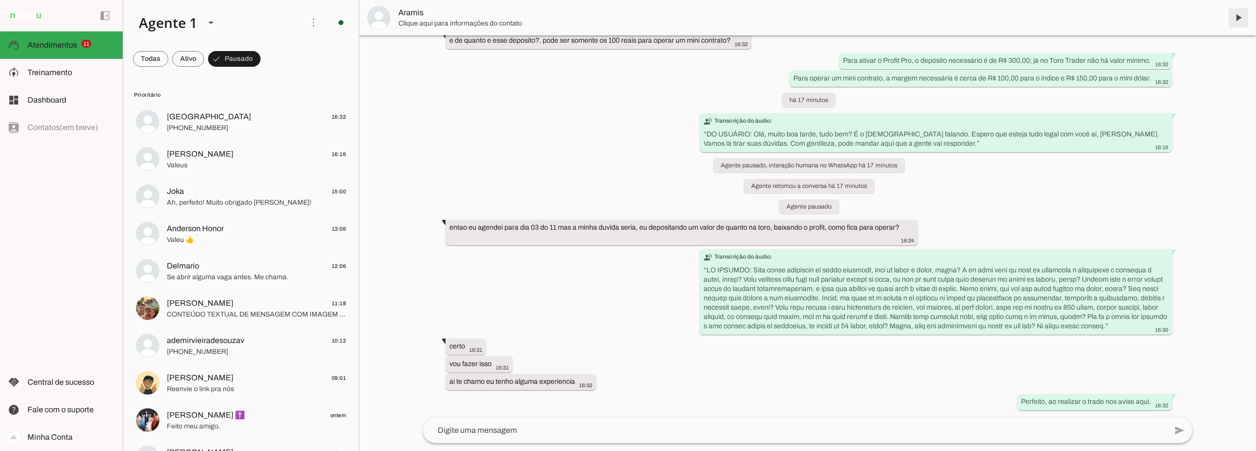
click at [1236, 14] on span at bounding box center [1238, 18] width 24 height 24
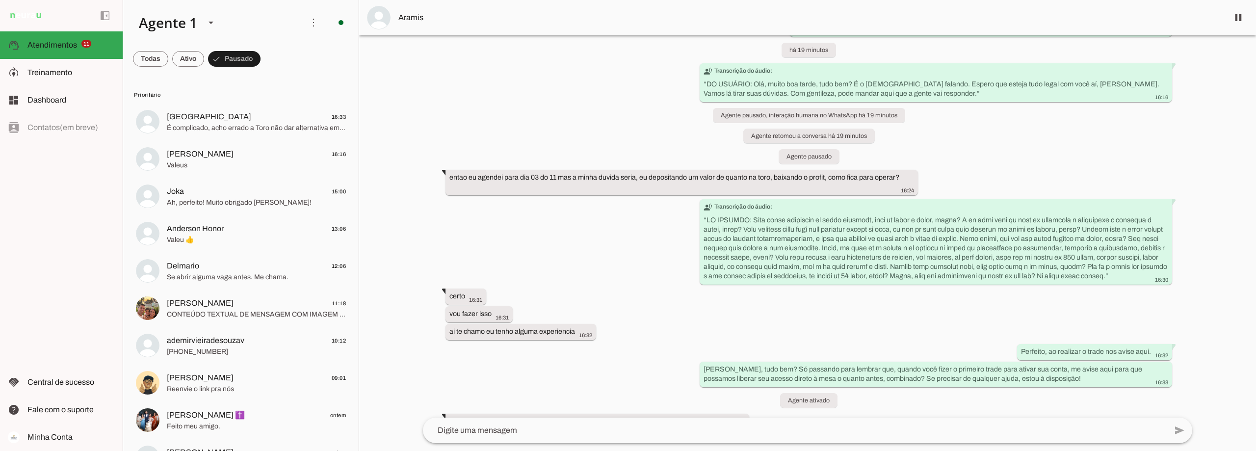
scroll to position [0, 0]
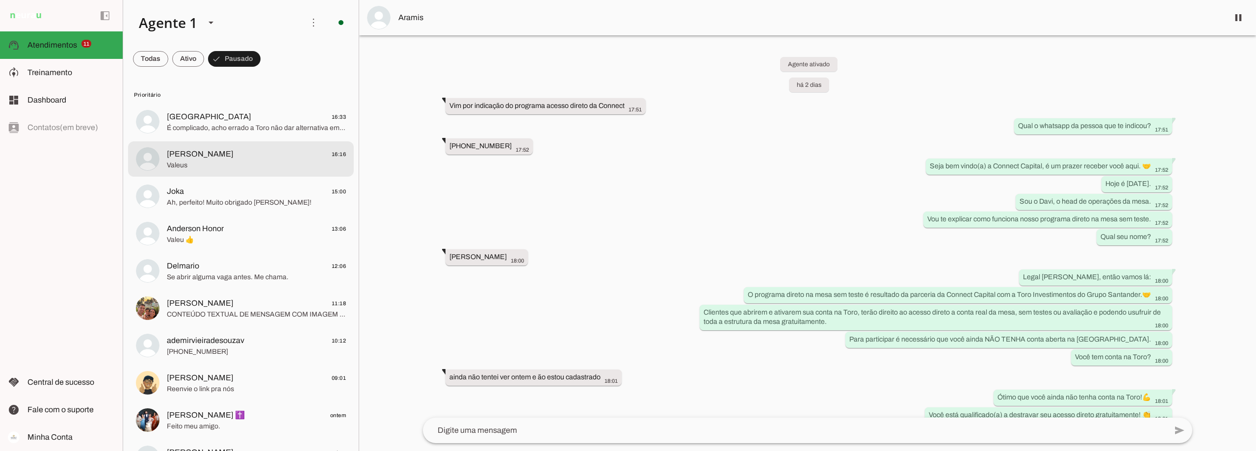
click at [227, 168] on span "Valeus" at bounding box center [256, 165] width 179 height 10
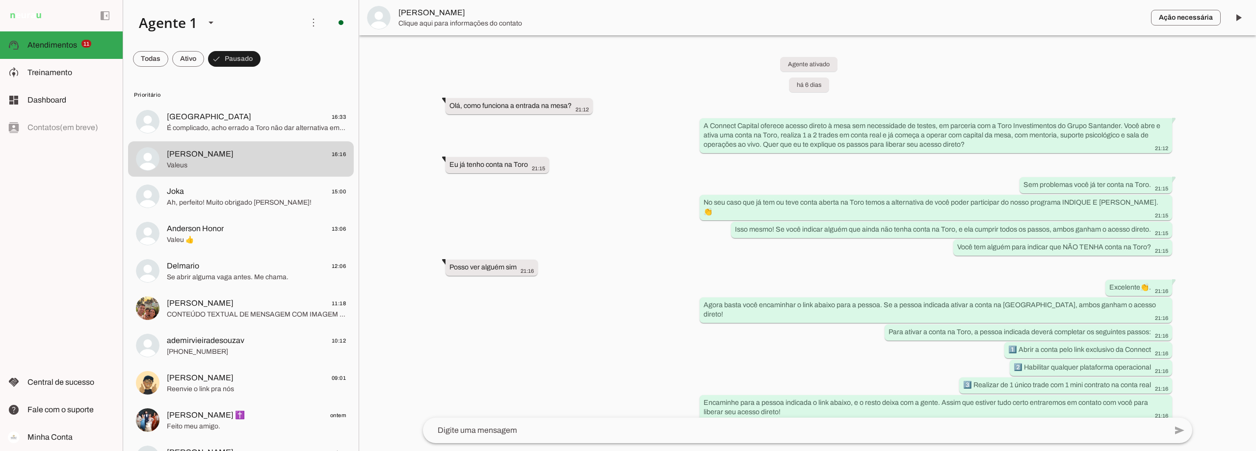
scroll to position [2155, 0]
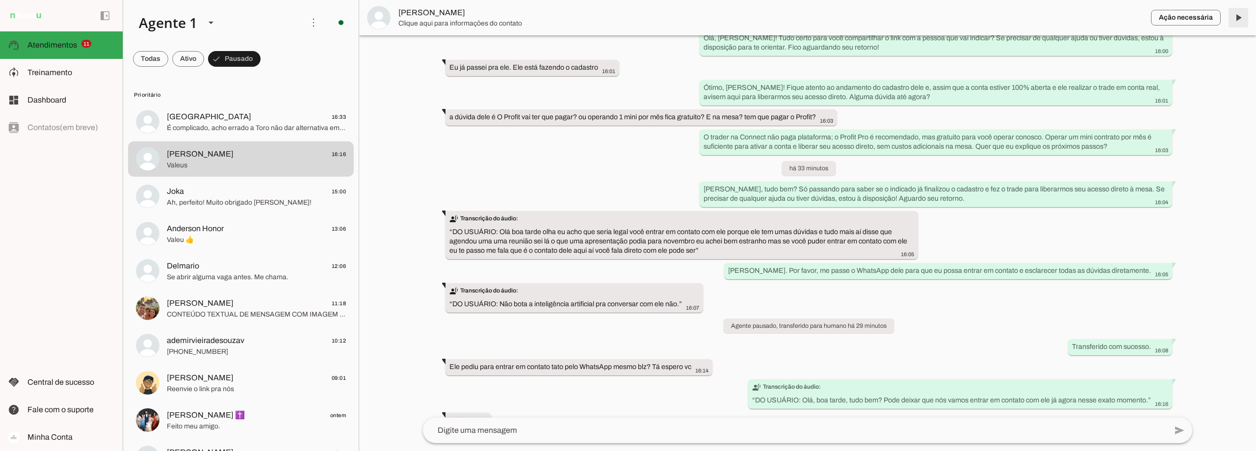
click at [1237, 21] on span at bounding box center [1238, 18] width 24 height 24
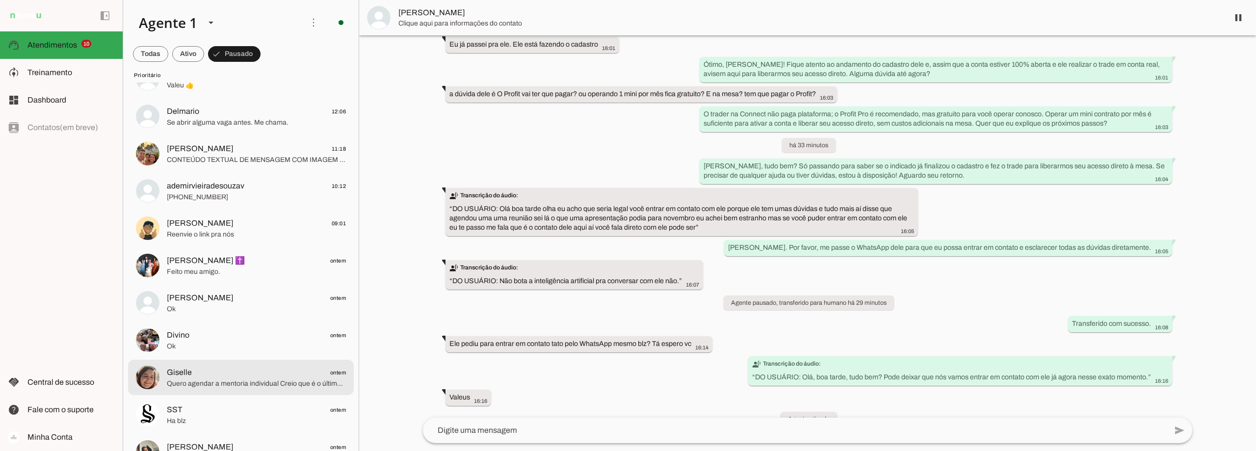
scroll to position [147, 0]
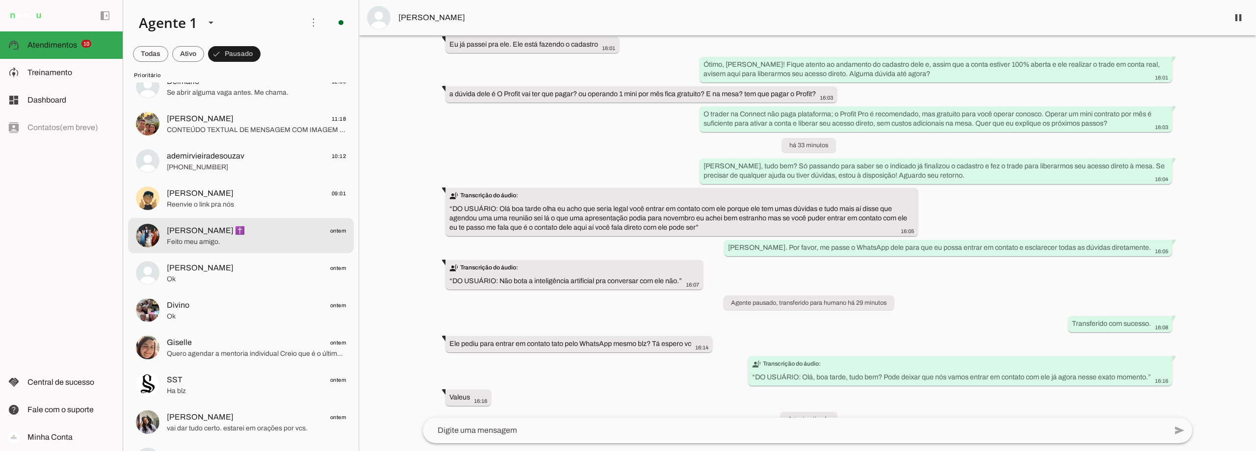
click at [215, 249] on md-item "[PERSON_NAME] ✝️ ontem Feito meu amigo." at bounding box center [241, 235] width 226 height 35
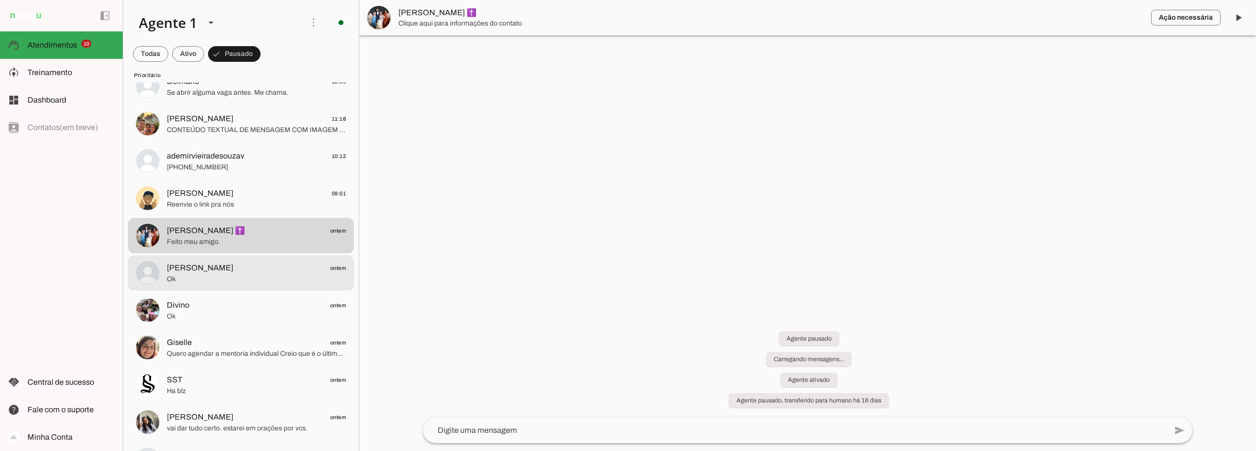
click at [215, 275] on span "Ok" at bounding box center [256, 279] width 179 height 10
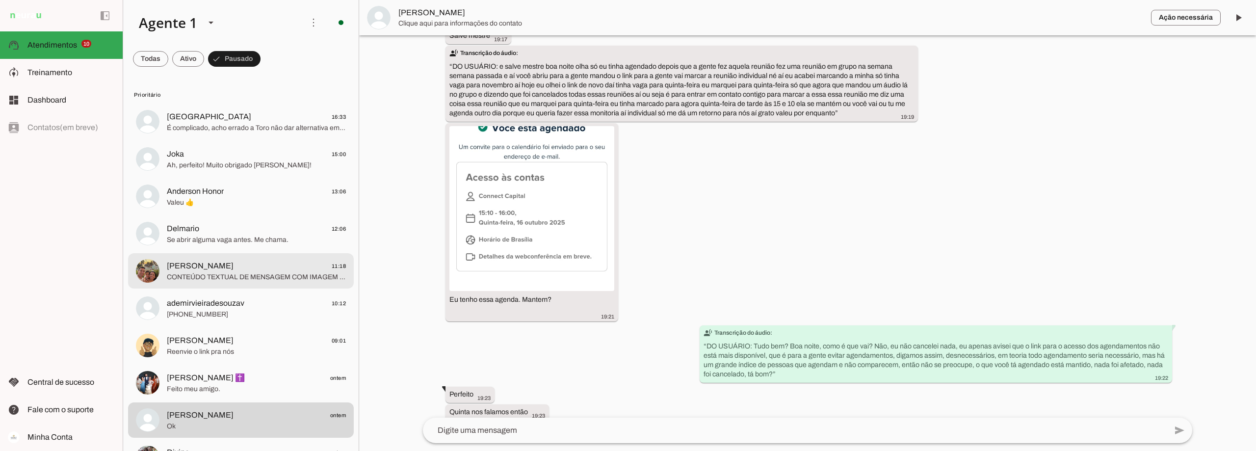
click at [224, 267] on span "[PERSON_NAME] 11:18" at bounding box center [256, 266] width 179 height 12
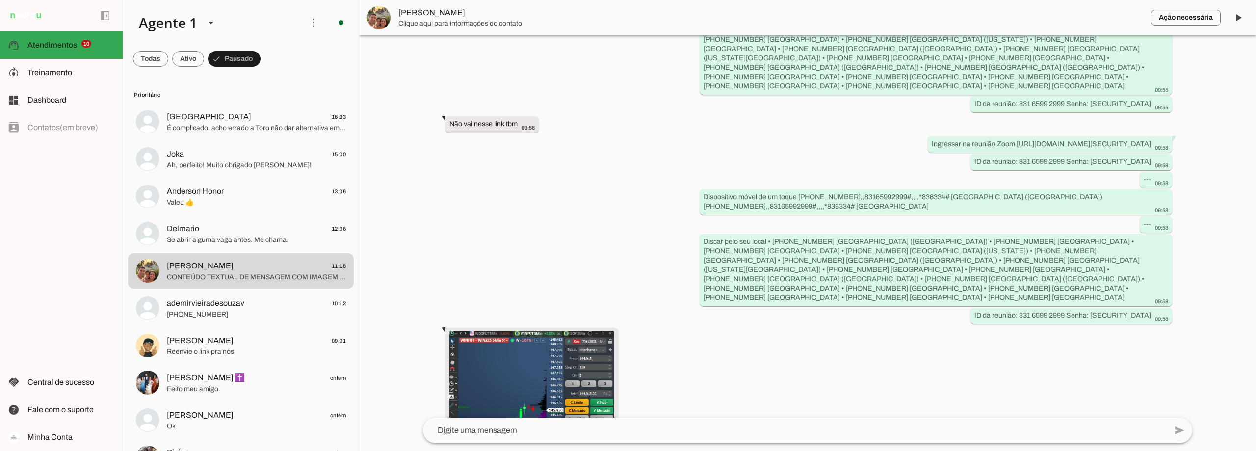
scroll to position [3319, 0]
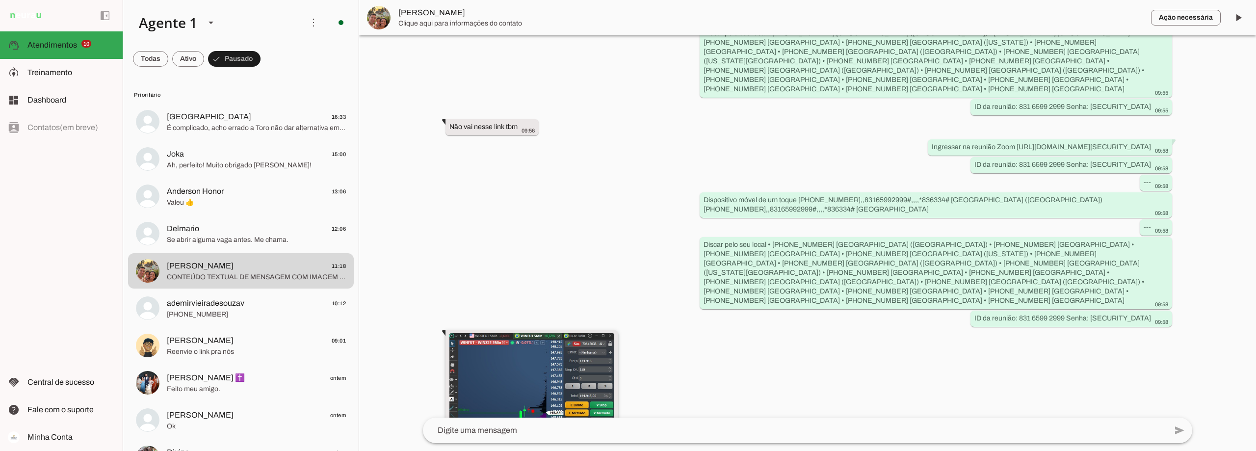
click at [512, 333] on img at bounding box center [531, 414] width 165 height 162
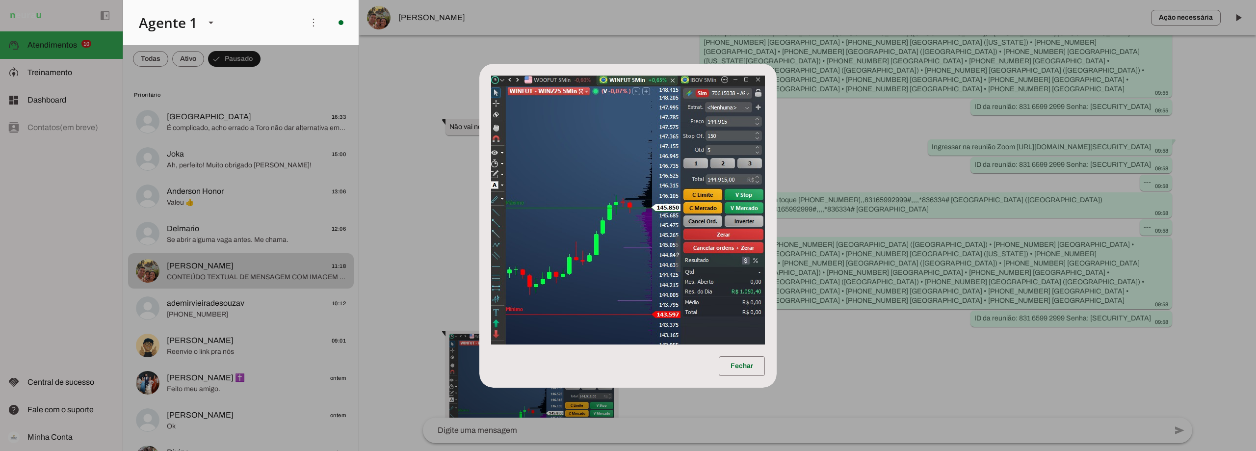
click at [777, 265] on dialog "Fechar" at bounding box center [627, 226] width 297 height 324
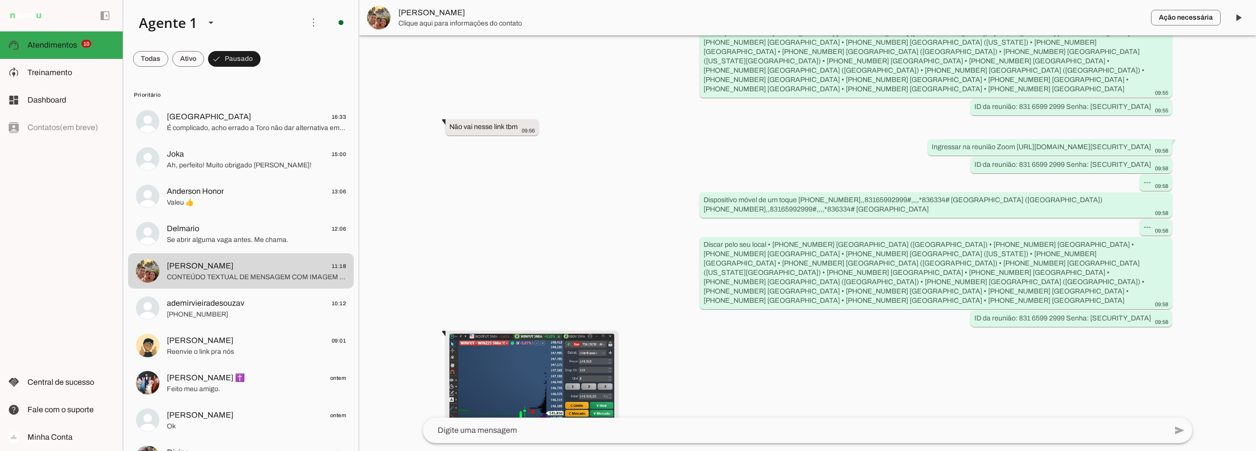
scroll to position [0, 0]
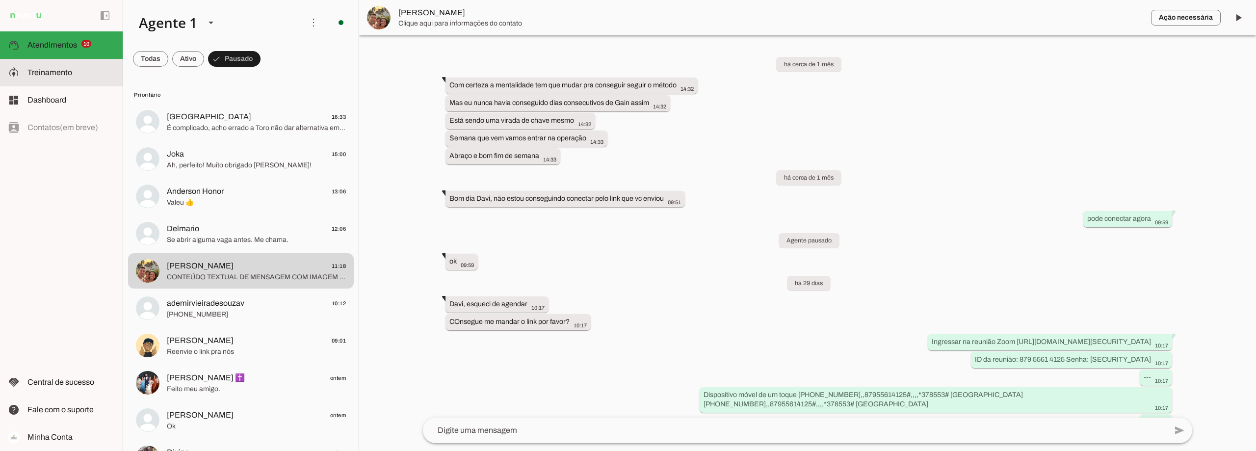
click at [53, 76] on span "Treinamento" at bounding box center [49, 72] width 45 height 8
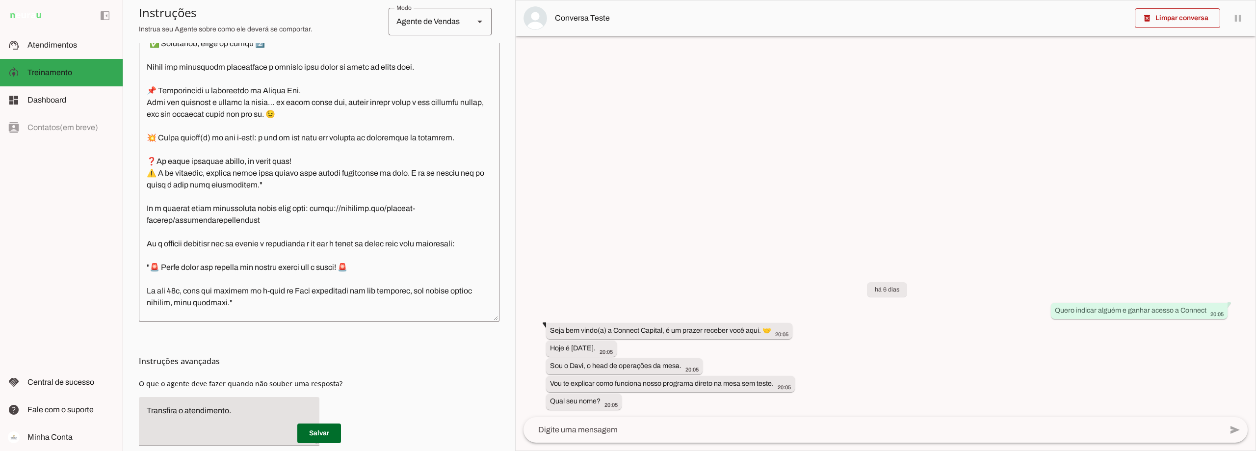
scroll to position [1423, 0]
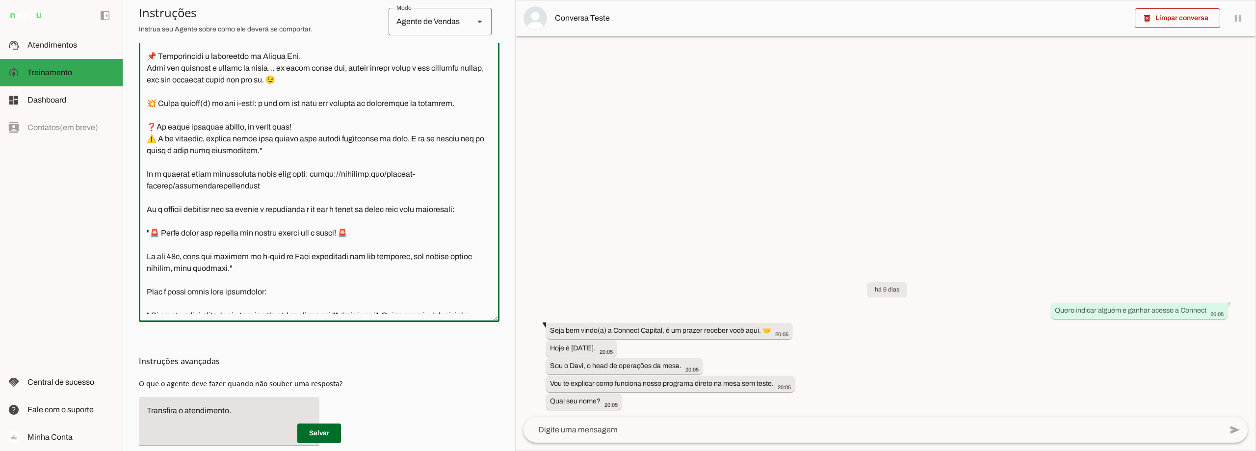
drag, startPoint x: 274, startPoint y: 197, endPoint x: 147, endPoint y: 186, distance: 127.0
click at [147, 186] on textarea at bounding box center [319, 175] width 361 height 277
drag, startPoint x: 263, startPoint y: 233, endPoint x: 142, endPoint y: 189, distance: 128.3
click at [142, 189] on textarea at bounding box center [319, 175] width 361 height 277
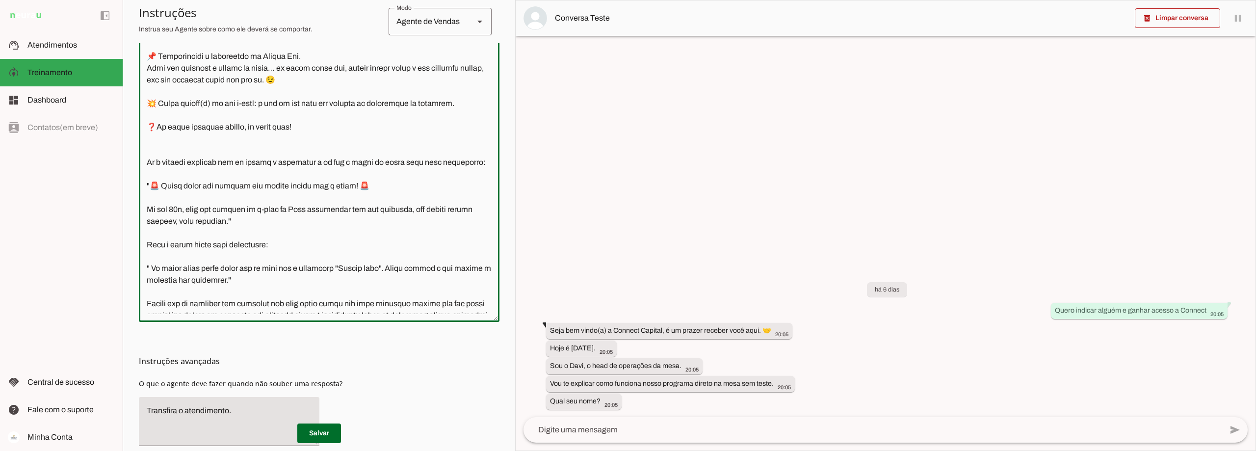
click at [304, 173] on textarea at bounding box center [319, 175] width 361 height 277
click at [155, 200] on textarea at bounding box center [319, 175] width 361 height 277
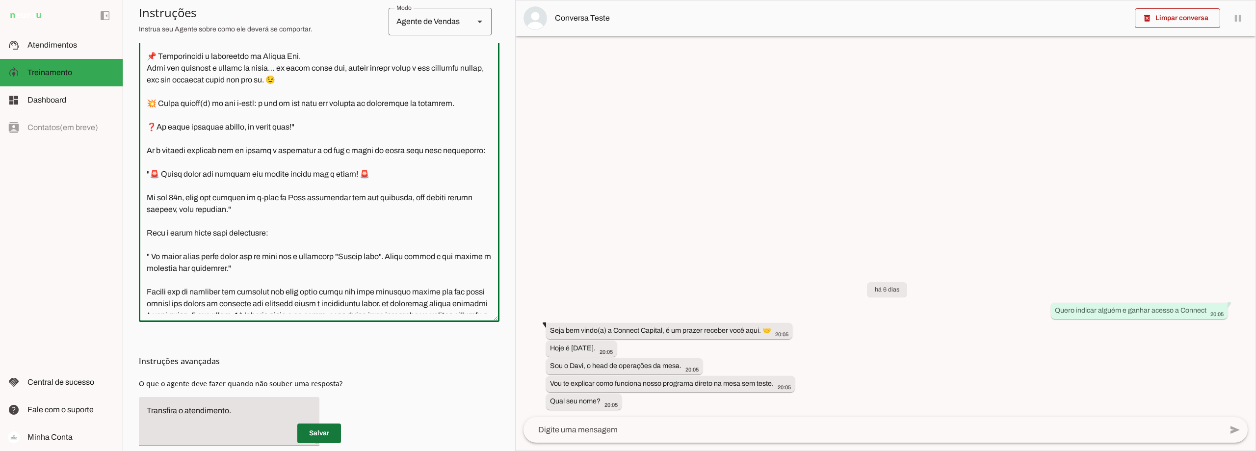
type textarea "Lore i d Sita, cons ad elitseddo ei Tempori Utlabor. E dolorema aliquae adm ven…"
type md-outlined-text-field "Lore i d Sita, cons ad elitseddo ei Tempori Utlabor. E dolorema aliquae adm ven…"
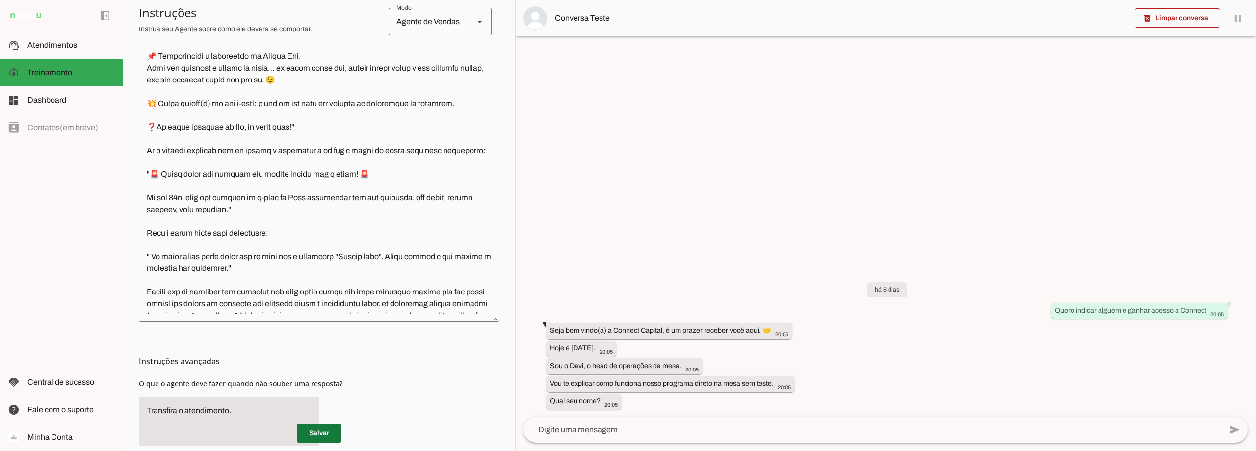
click at [321, 435] on span at bounding box center [319, 433] width 44 height 24
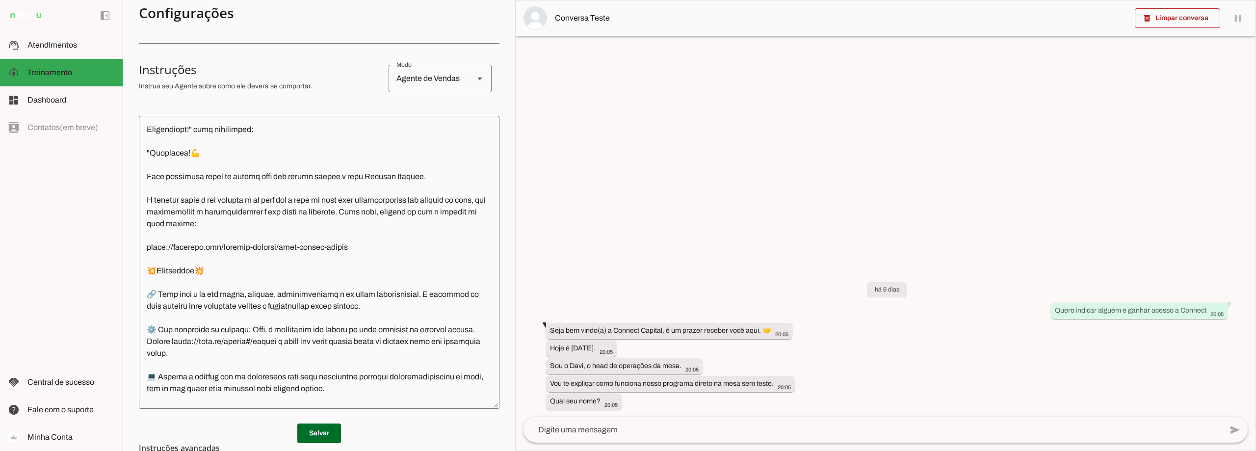
scroll to position [0, 0]
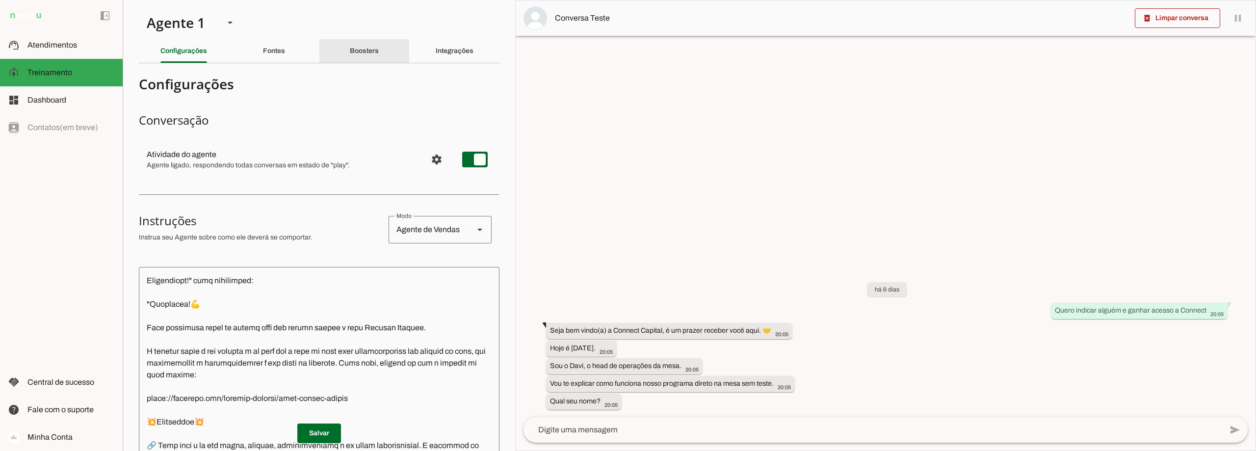
click at [376, 48] on div "Boosters" at bounding box center [364, 51] width 29 height 24
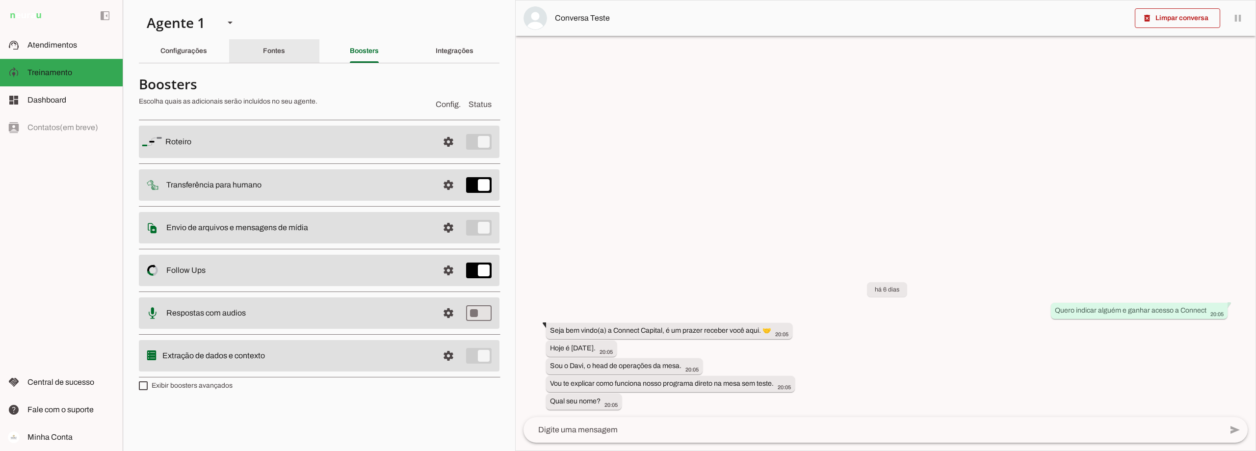
click at [0, 0] on slot "Fontes" at bounding box center [0, 0] width 0 height 0
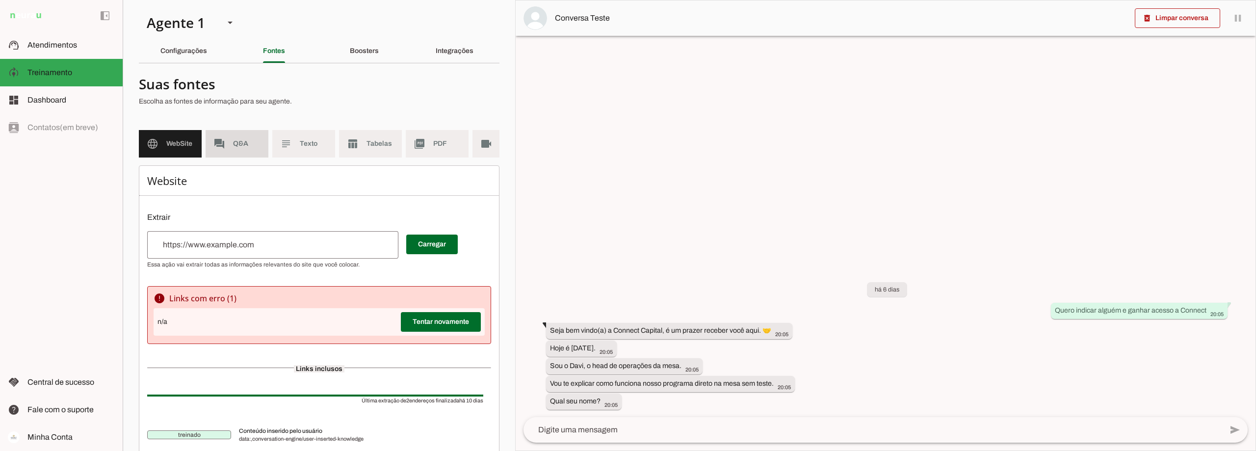
click at [237, 146] on span "Q&A" at bounding box center [246, 144] width 27 height 10
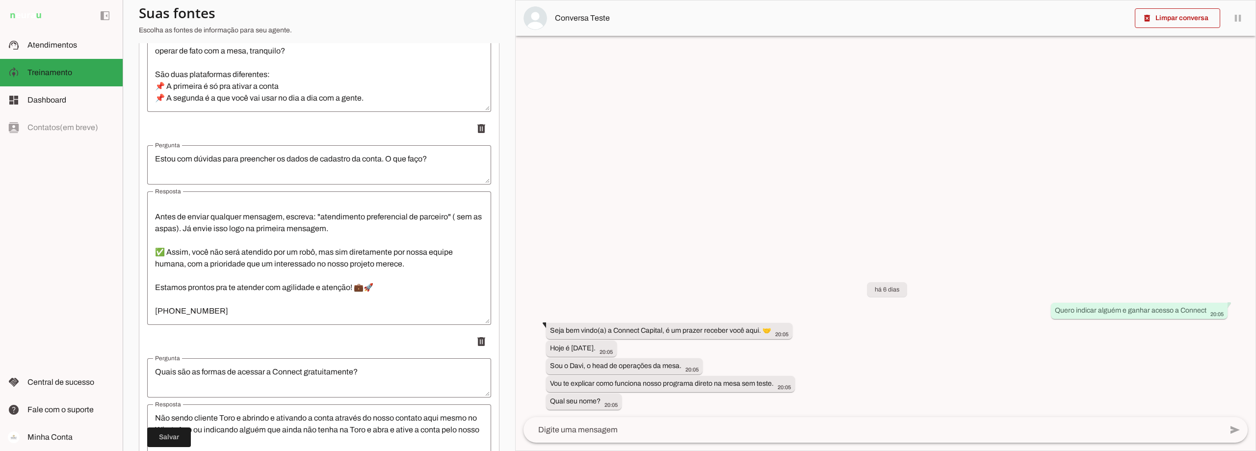
scroll to position [3287, 0]
click at [222, 164] on textarea "Estou com dúvidas para preencher os dados de cadastro da conta. O que faço?" at bounding box center [319, 164] width 344 height 24
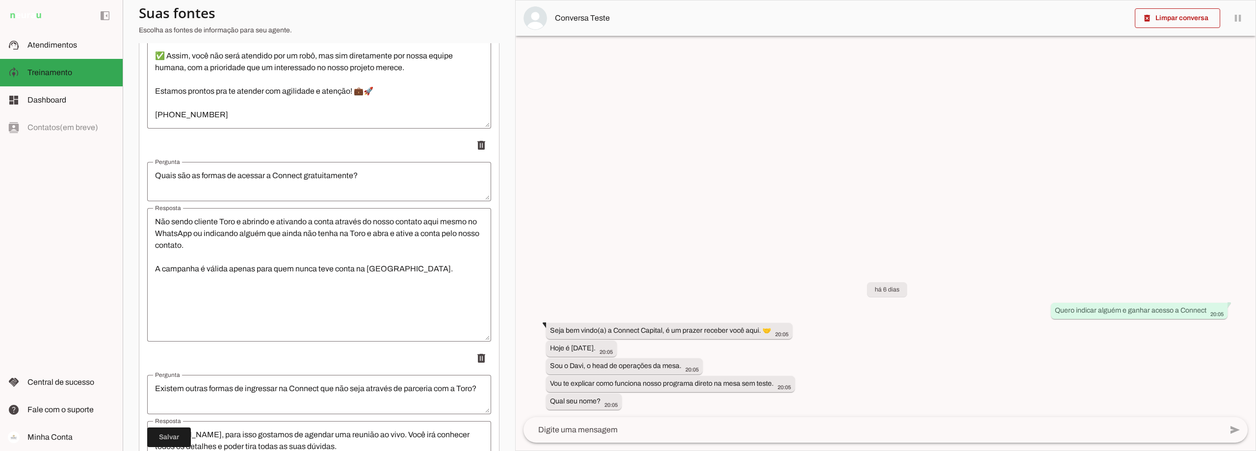
scroll to position [3483, 0]
type textarea "Estou com dúvidas ou dificuldades para preencher os dados de cadastro da conta.…"
type md-outlined-text-field "Estou com dúvidas ou dificuldades para preencher os dados de cadastro da conta.…"
click at [171, 437] on span at bounding box center [169, 437] width 44 height 24
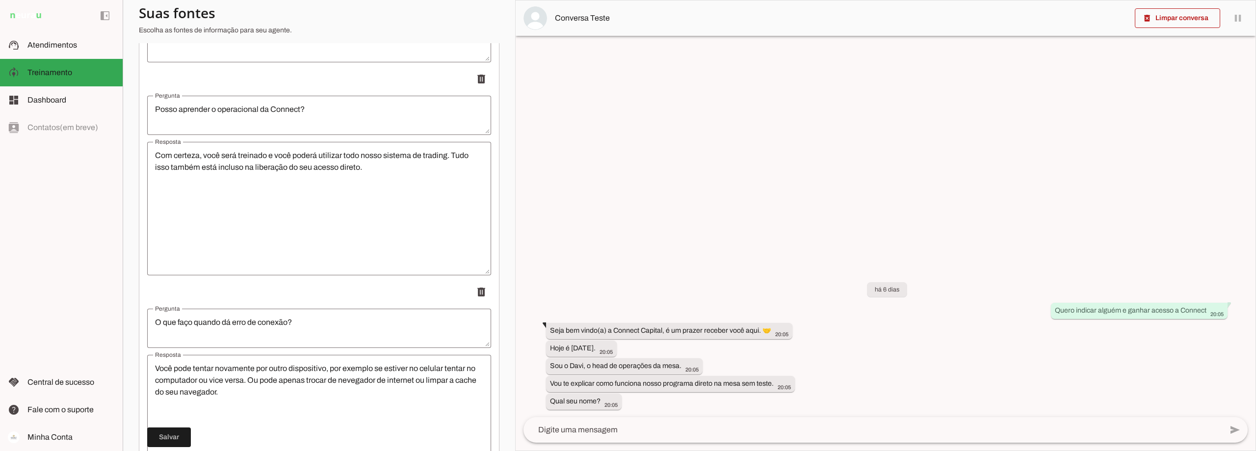
scroll to position [4072, 0]
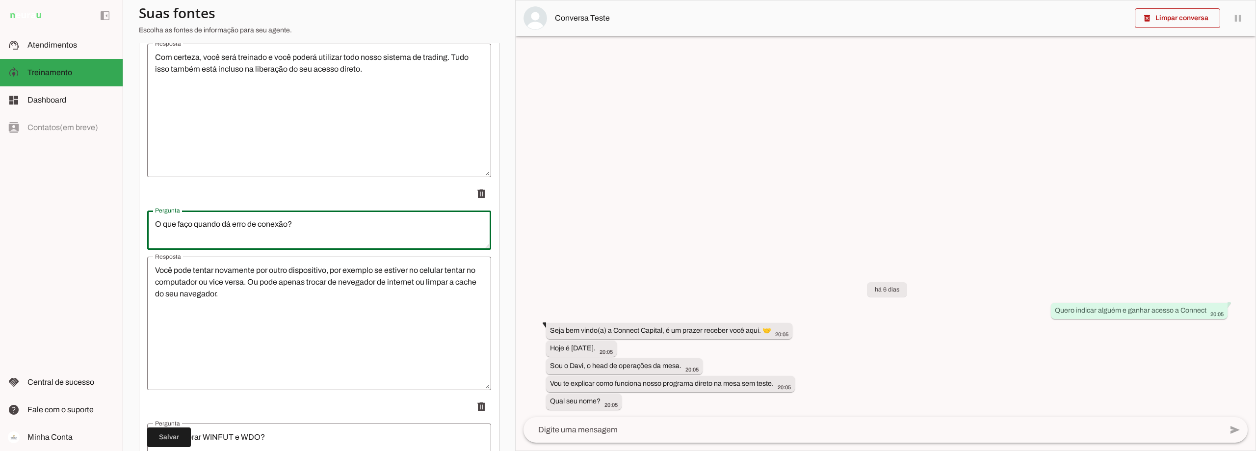
click at [289, 229] on textarea "O que faço quando dá erro de conexão?" at bounding box center [319, 230] width 344 height 24
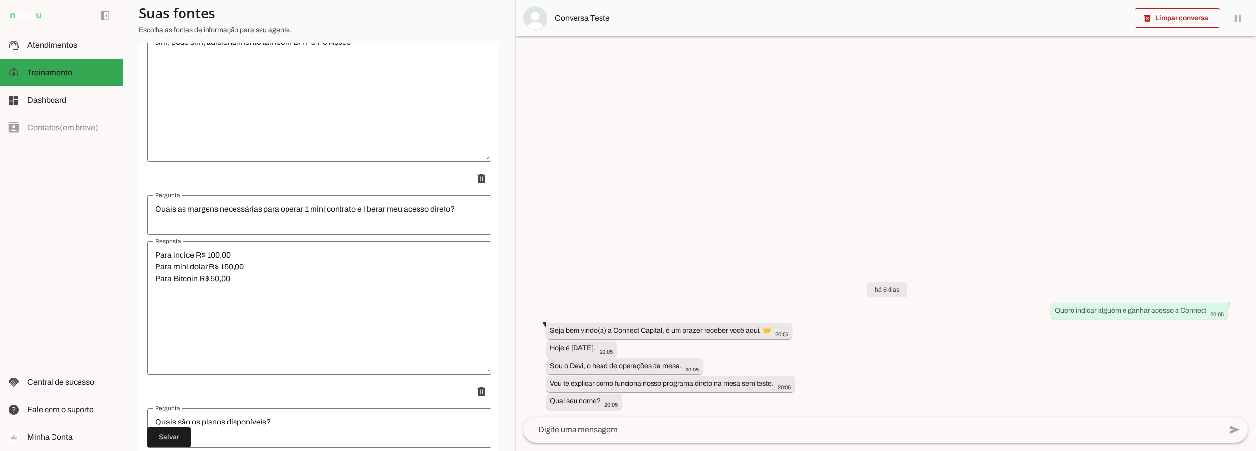
scroll to position [4513, 0]
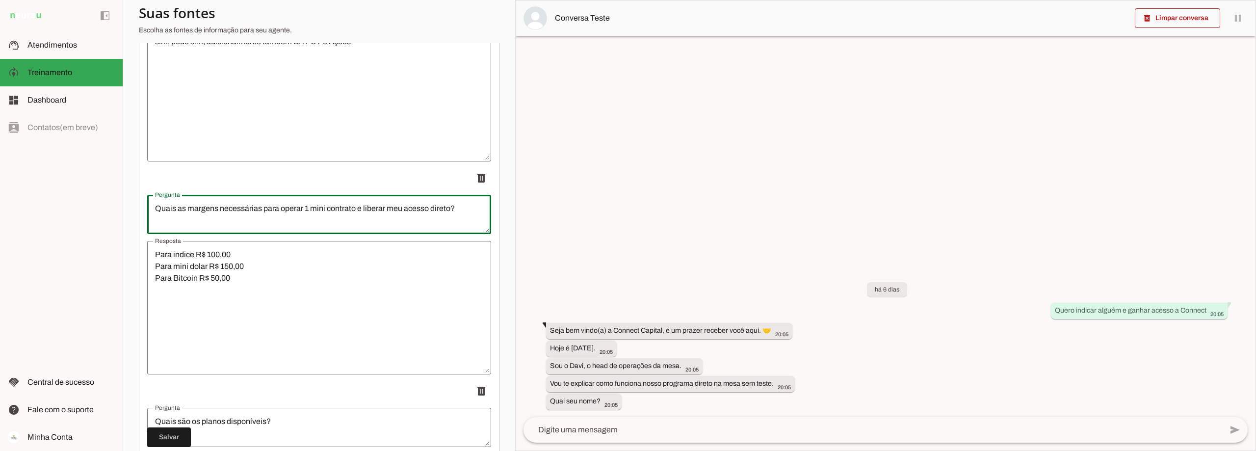
click at [357, 213] on textarea "Quais as margens necessárias para operar 1 mini contrato e liberar meu acesso d…" at bounding box center [319, 215] width 344 height 24
type textarea "Quais as margens necessárias para operar 1 mini contrato na plataforma habilita…"
type md-outlined-text-field "Quais as margens necessárias para operar 1 mini contrato na plataforma habilita…"
drag, startPoint x: 172, startPoint y: 434, endPoint x: 185, endPoint y: 423, distance: 17.4
click at [173, 434] on span at bounding box center [169, 437] width 44 height 24
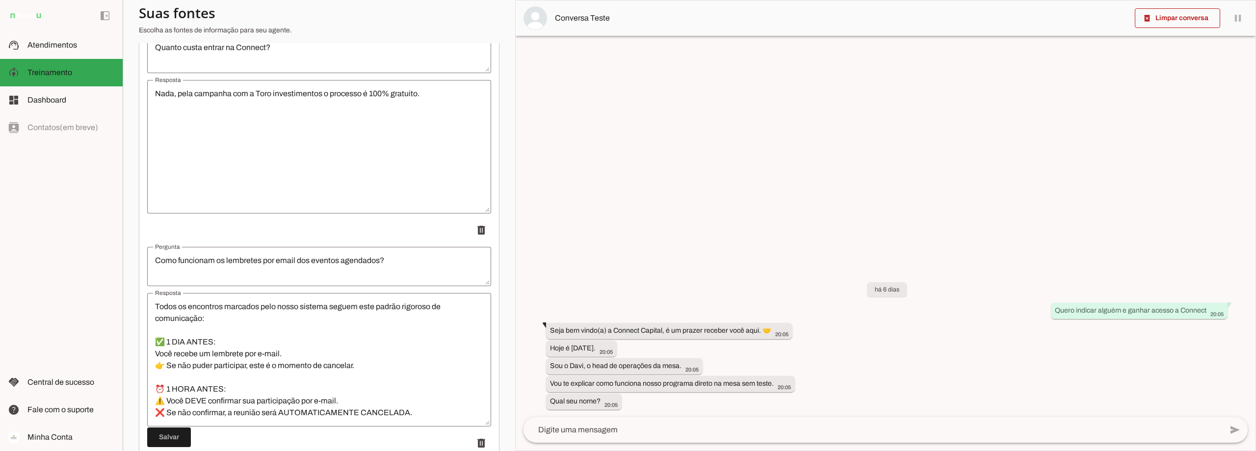
scroll to position [6426, 0]
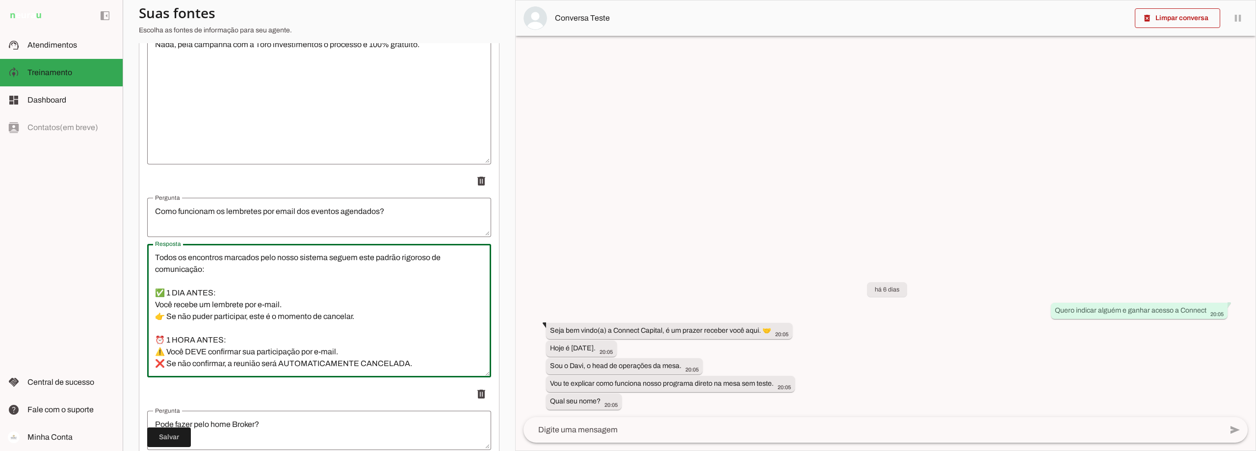
drag, startPoint x: 362, startPoint y: 322, endPoint x: 149, endPoint y: 304, distance: 213.2
click at [149, 304] on textarea "Todos os encontros marcados pelo nosso sistema seguem este padrão rigoroso de c…" at bounding box center [319, 311] width 344 height 118
click at [216, 278] on textarea "Todos os encontros marcados pelo nosso sistema seguem este padrão rigoroso de c…" at bounding box center [319, 311] width 344 height 118
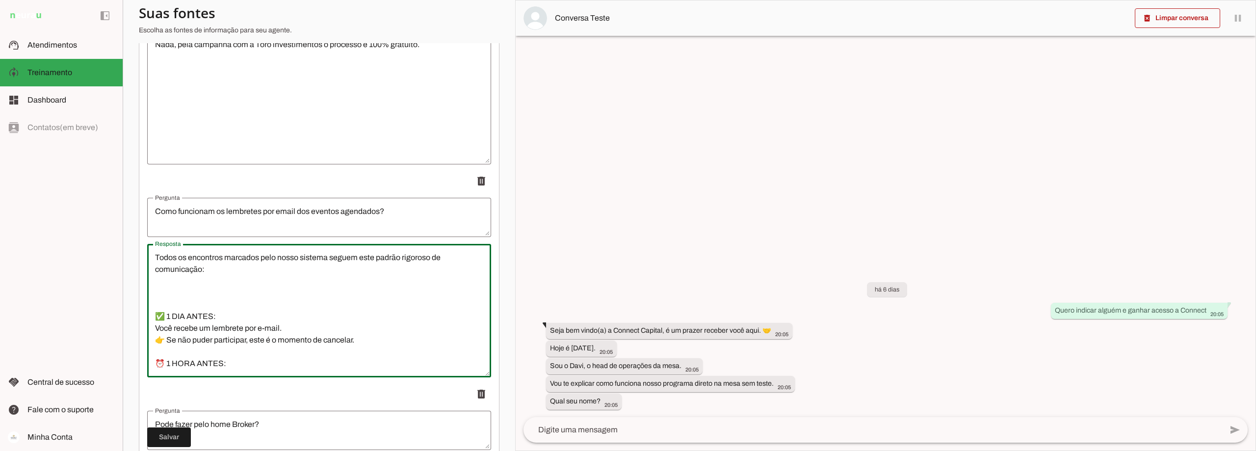
paste textarea "✅ 1 DIA ANTES: Você recebe um lembrete por e-mail. 👉 Se não puder participar, e…"
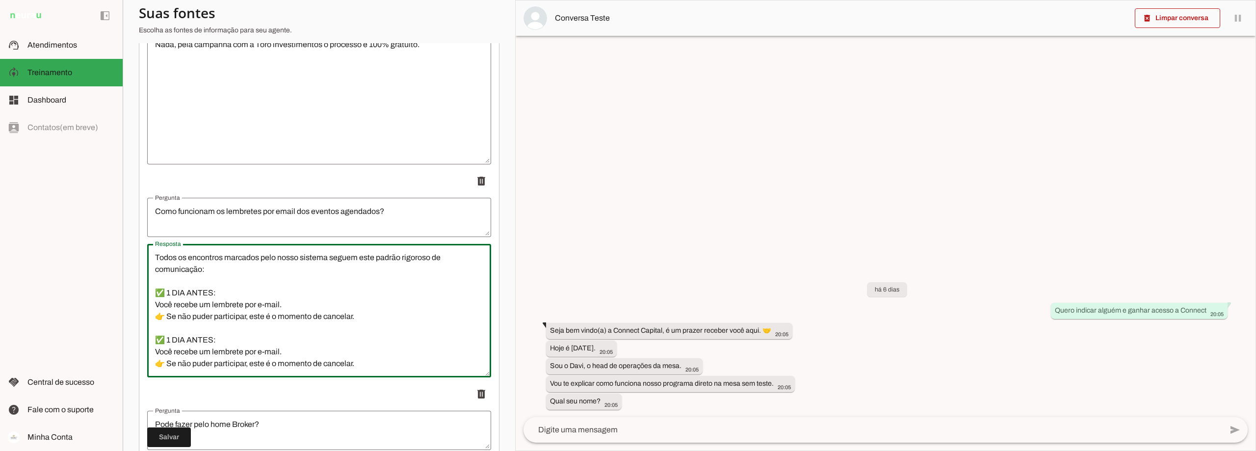
click at [169, 299] on textarea "Todos os encontros marcados pelo nosso sistema seguem este padrão rigoroso de c…" at bounding box center [319, 311] width 344 height 118
click at [187, 298] on textarea "Todos os encontros marcados pelo nosso sistema seguem este padrão rigoroso de c…" at bounding box center [319, 311] width 344 height 118
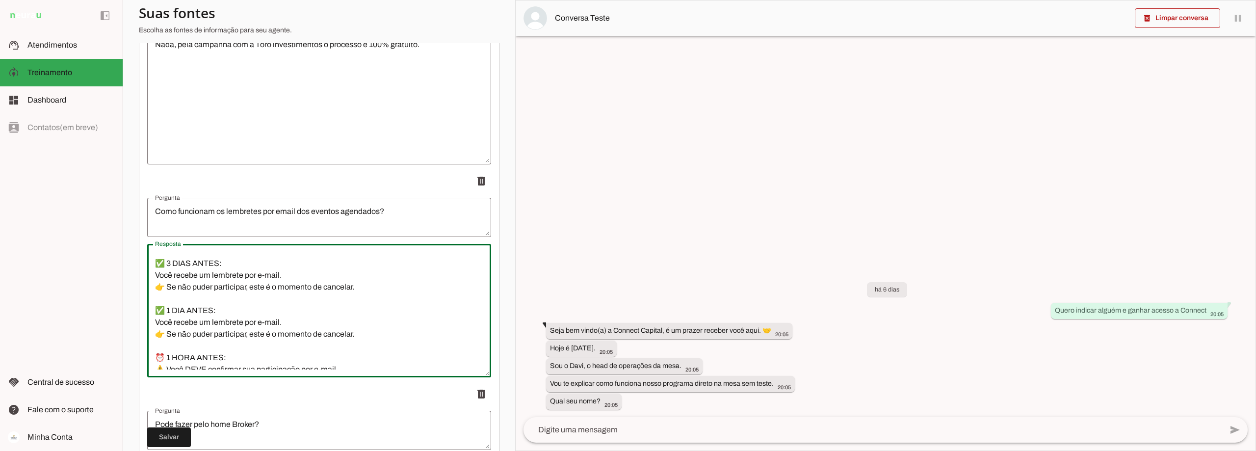
scroll to position [14, 0]
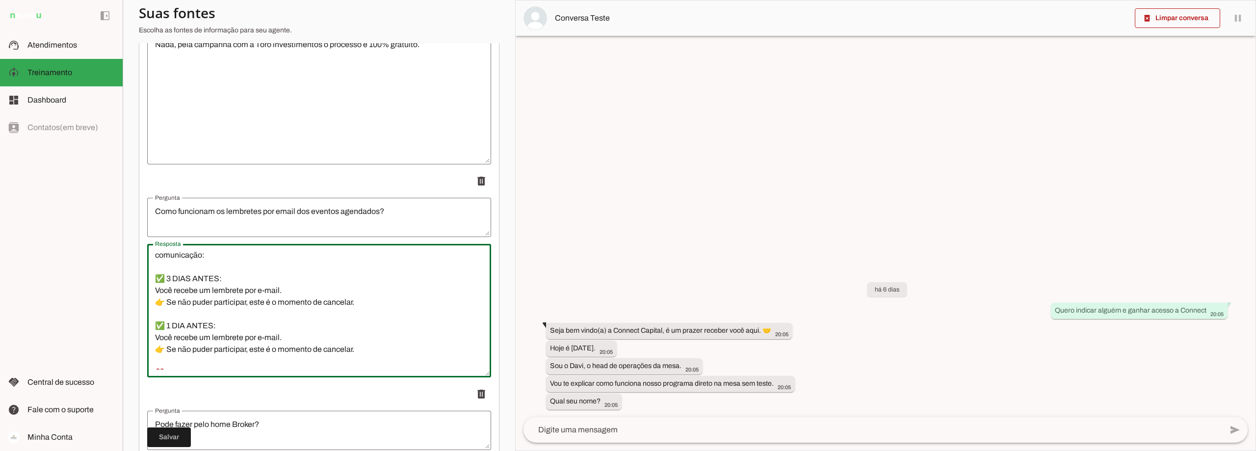
drag, startPoint x: 335, startPoint y: 302, endPoint x: 155, endPoint y: 302, distance: 180.0
click at [155, 302] on textarea "Todos os encontros marcados pelo nosso sistema seguem este padrão rigoroso de c…" at bounding box center [319, 311] width 344 height 118
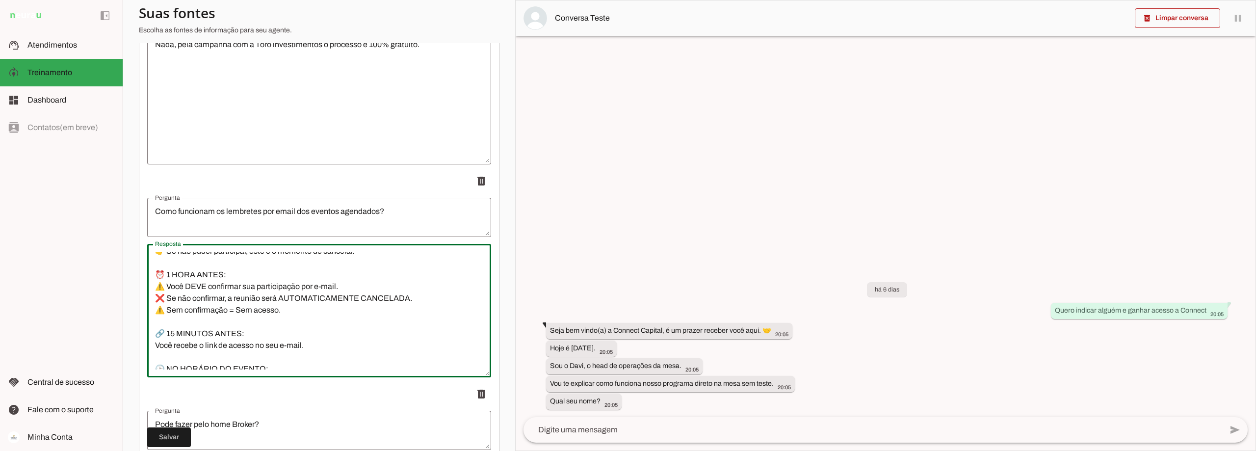
scroll to position [161, 0]
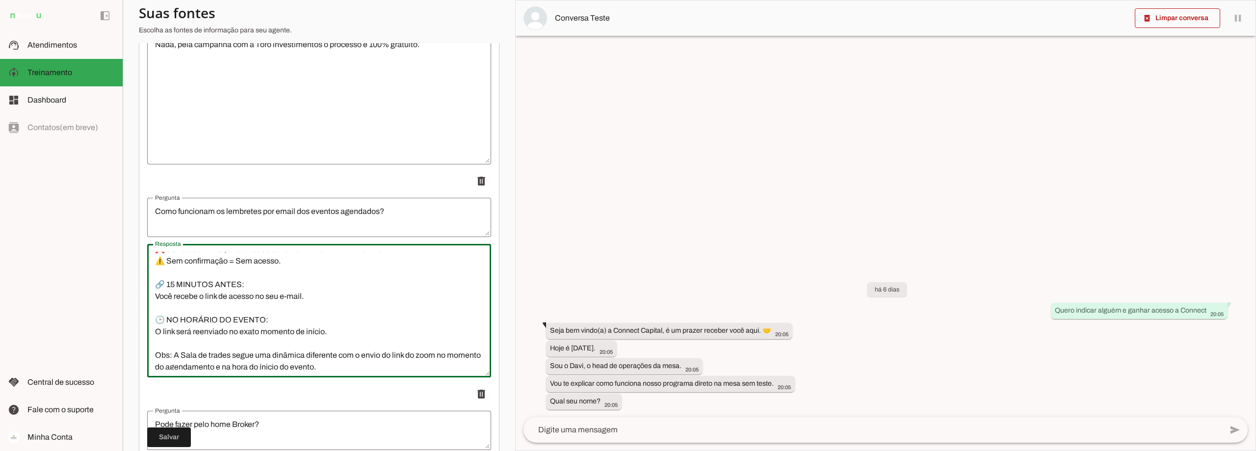
click at [329, 335] on textarea "Todos os encontros marcados pelo nosso sistema seguem este padrão rigoroso de c…" at bounding box center [319, 311] width 344 height 118
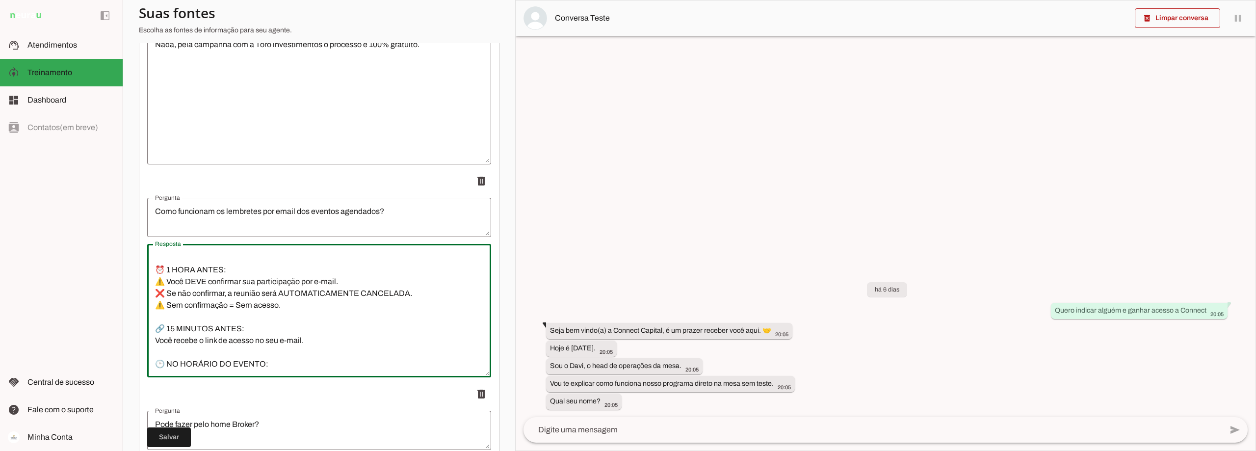
scroll to position [0, 0]
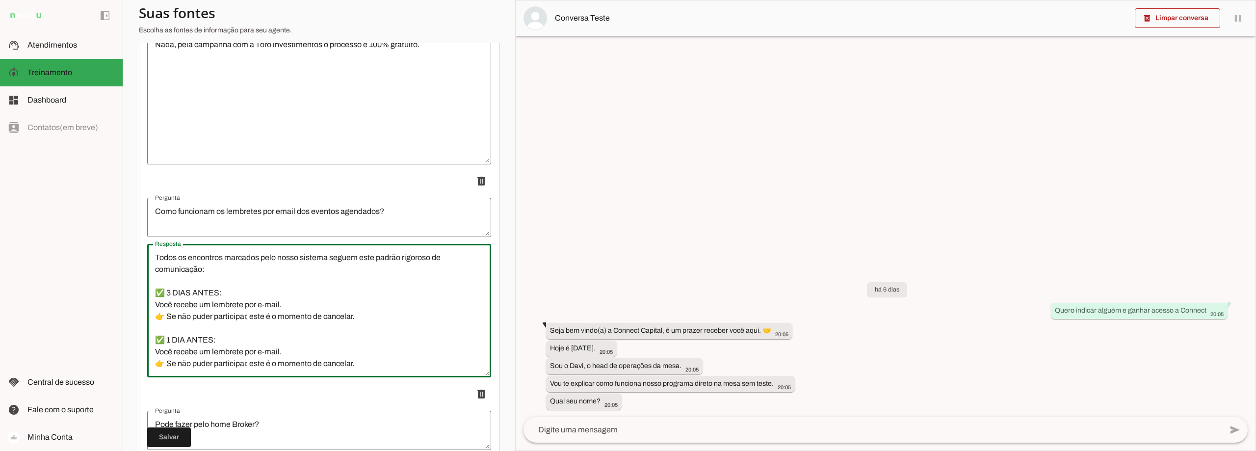
drag, startPoint x: 337, startPoint y: 336, endPoint x: 156, endPoint y: 297, distance: 185.0
click at [156, 297] on textarea "Todos os encontros marcados pelo nosso sistema seguem este padrão rigoroso de c…" at bounding box center [319, 311] width 344 height 118
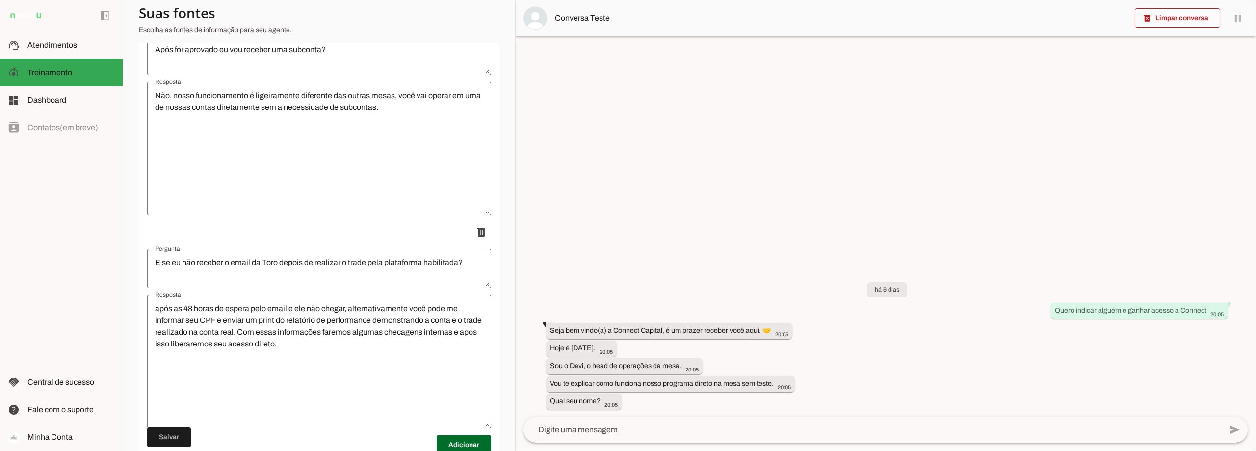
scroll to position [7723, 0]
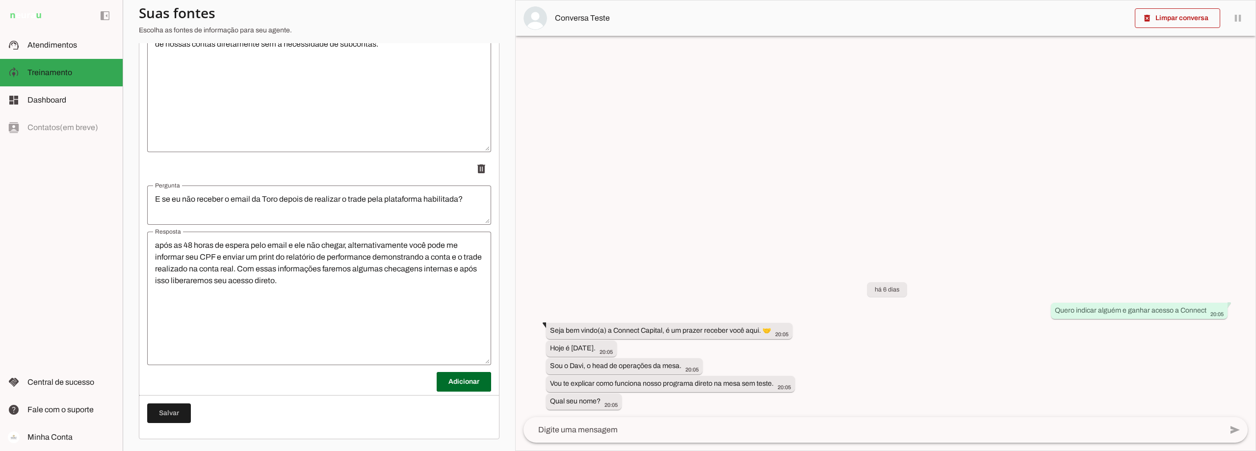
type textarea "Todos os encontros marcados pelo nosso sistema seguem este padrão rigoroso de c…"
type md-outlined-text-field "Todos os encontros marcados pelo nosso sistema seguem este padrão rigoroso de c…"
click at [279, 196] on textarea "E se eu não receber o email da Toro depois de realizar o trade pela plataforma …" at bounding box center [319, 205] width 344 height 24
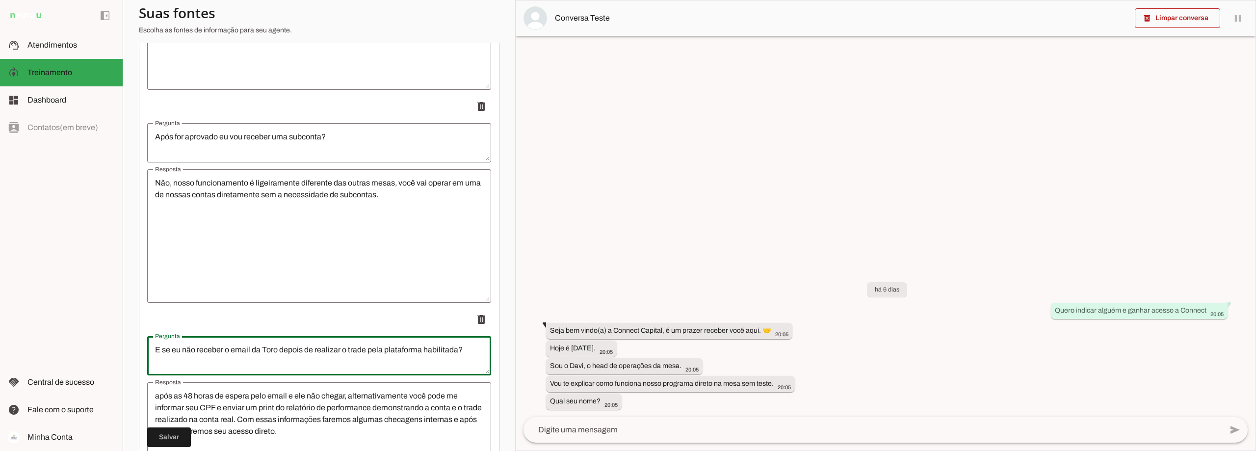
scroll to position [7527, 0]
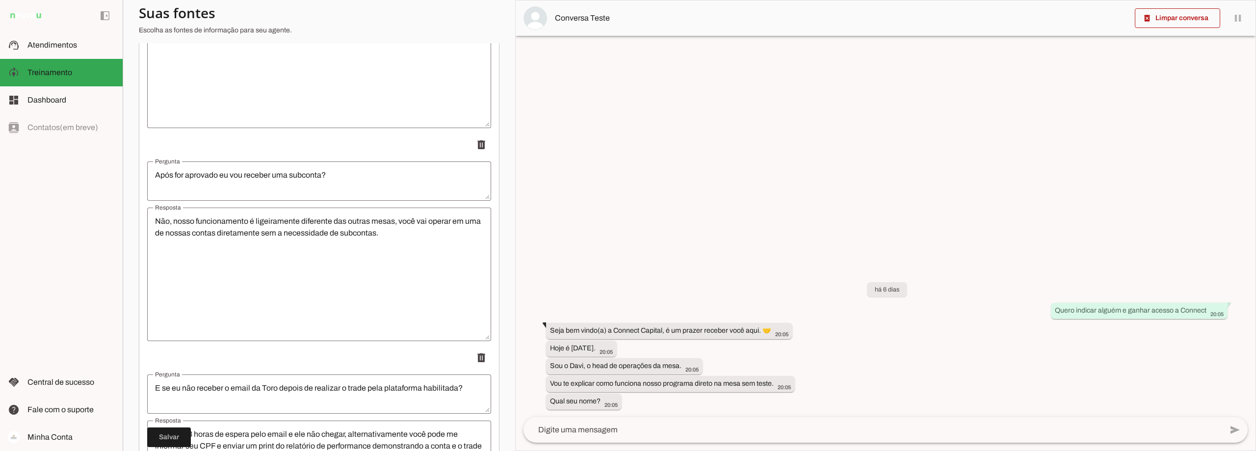
type textarea "Todos os encontros marcados pelo nosso sistema seguem este padrão rigoroso de c…"
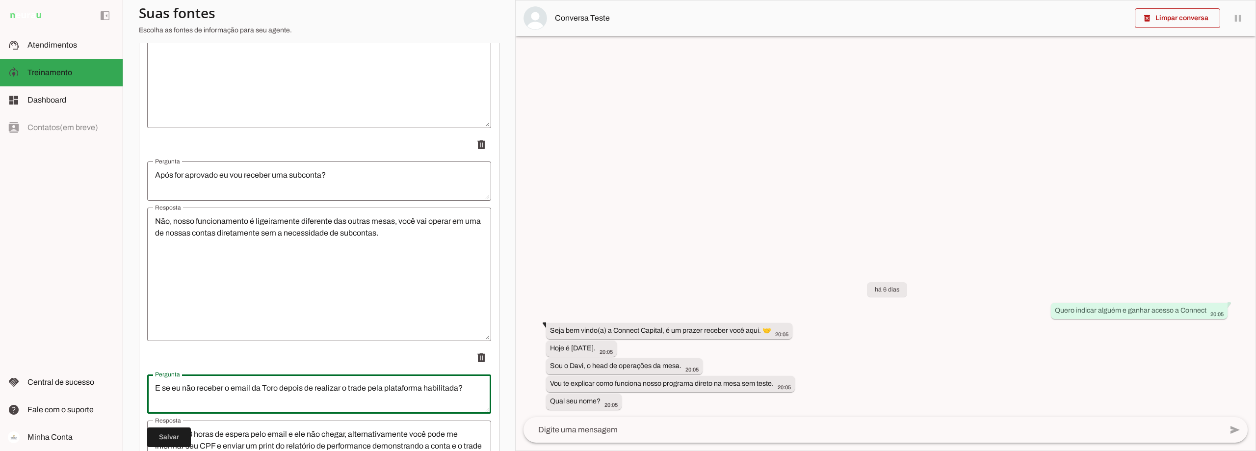
scroll to position [177, 0]
click at [78, 48] on slot at bounding box center [70, 45] width 87 height 12
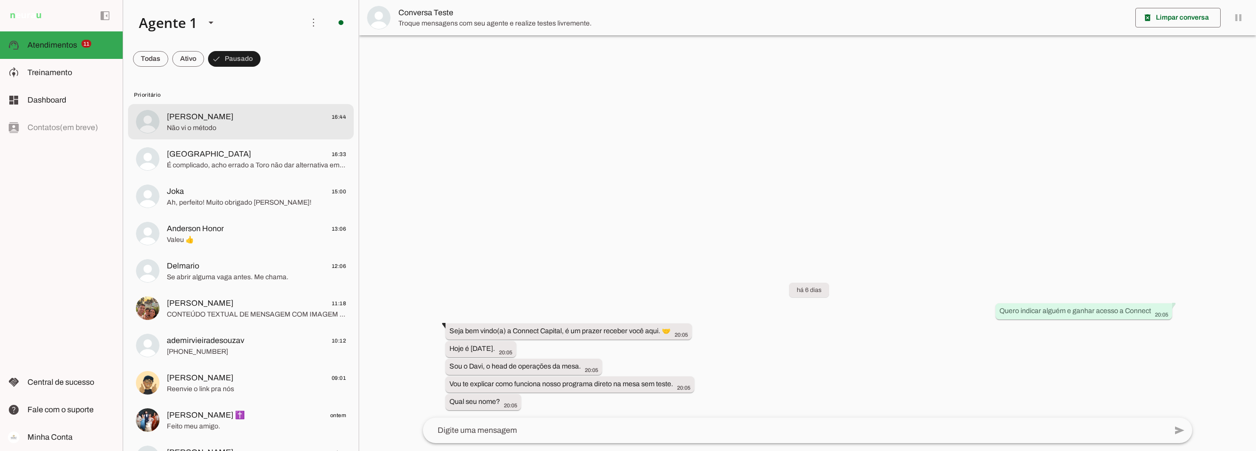
click at [230, 124] on span "Não vi o método" at bounding box center [256, 128] width 179 height 10
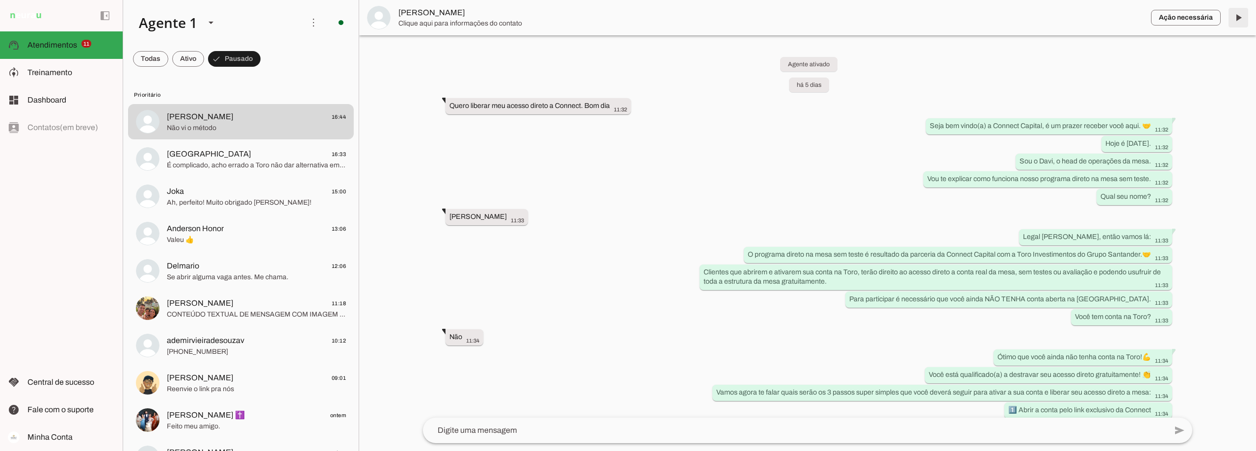
scroll to position [4000, 0]
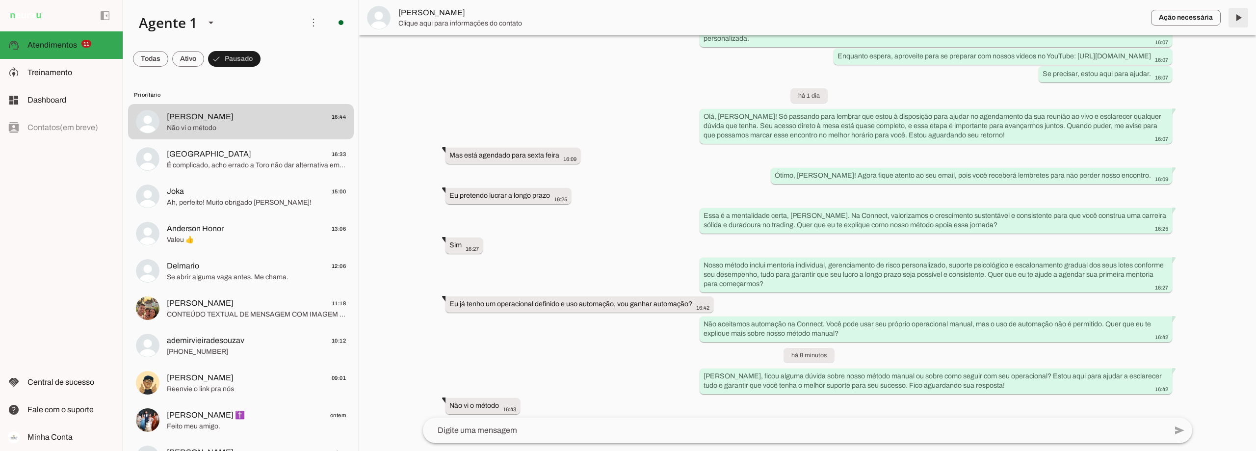
click at [1242, 17] on span at bounding box center [1238, 18] width 24 height 24
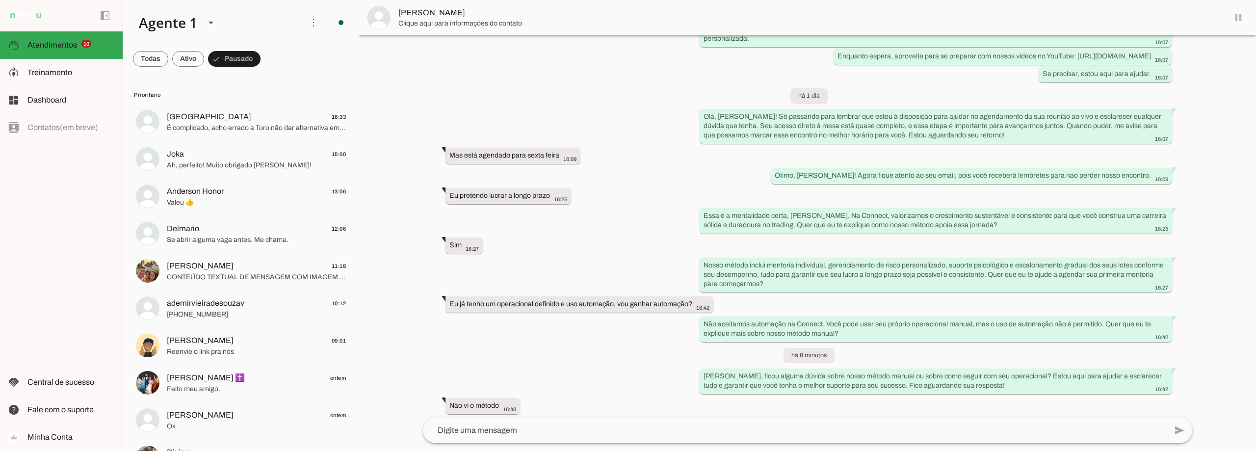
scroll to position [4023, 0]
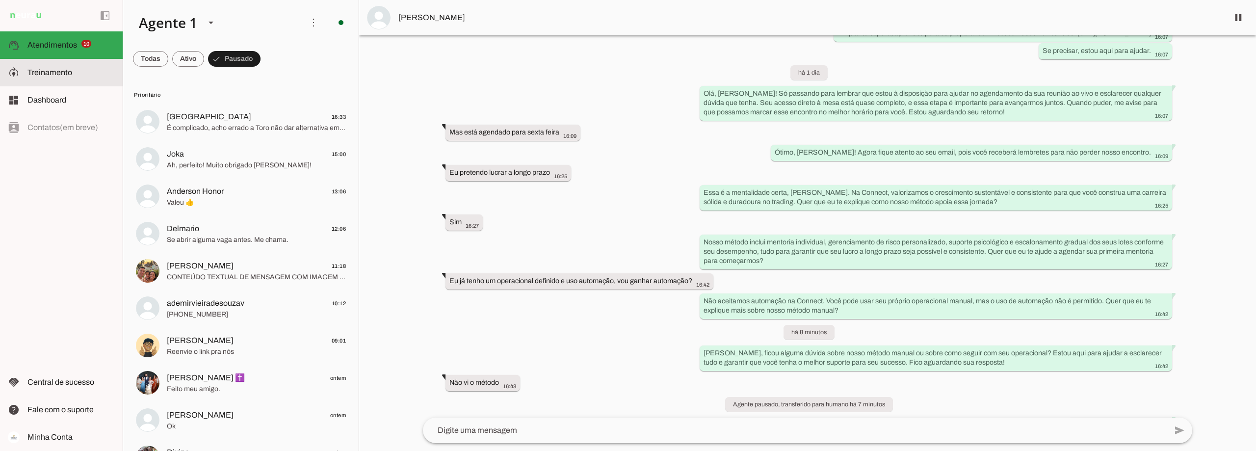
click at [64, 66] on md-item "model_training Treinamento Treinamento" at bounding box center [61, 72] width 123 height 27
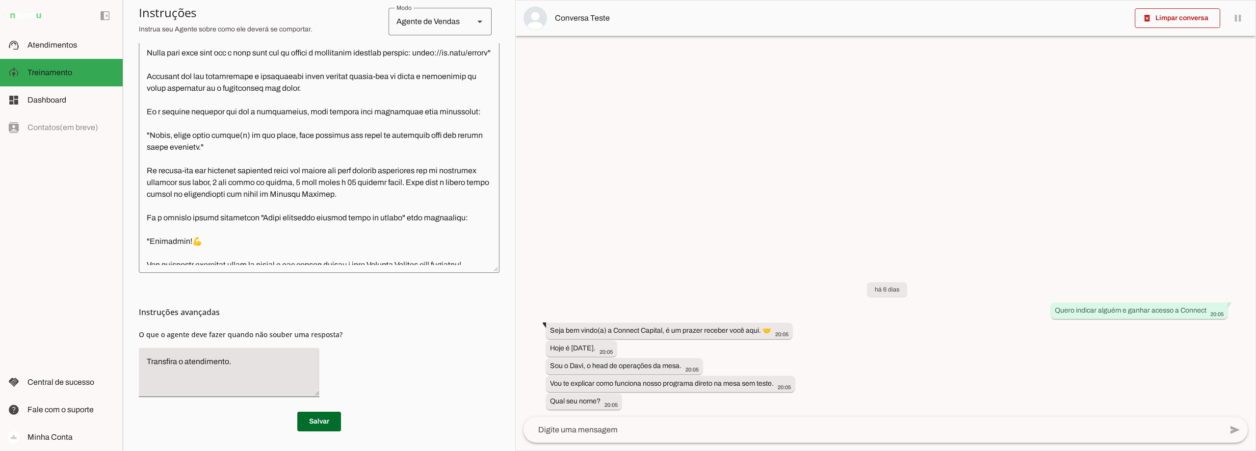
scroll to position [2208, 0]
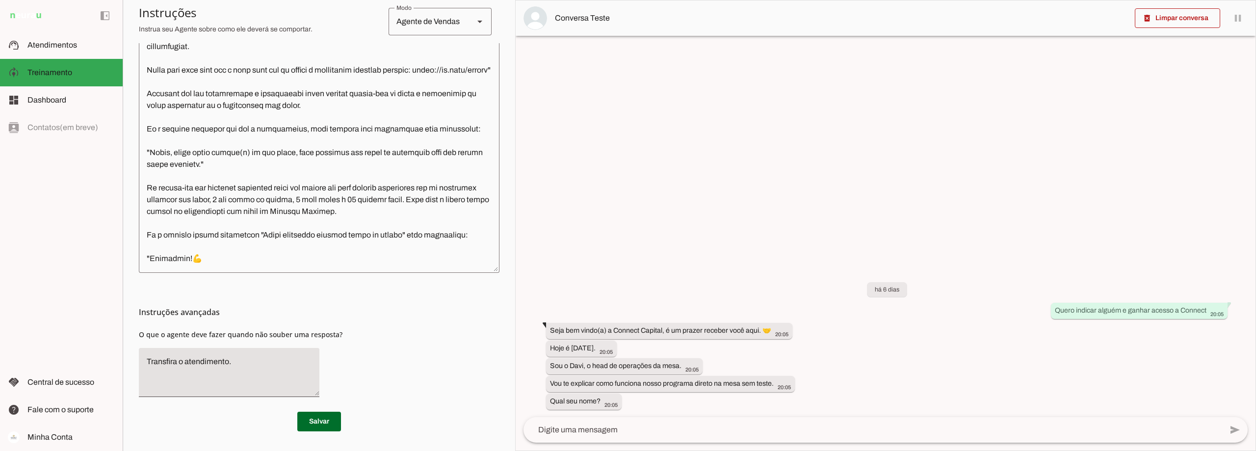
click at [227, 221] on textarea at bounding box center [319, 126] width 361 height 277
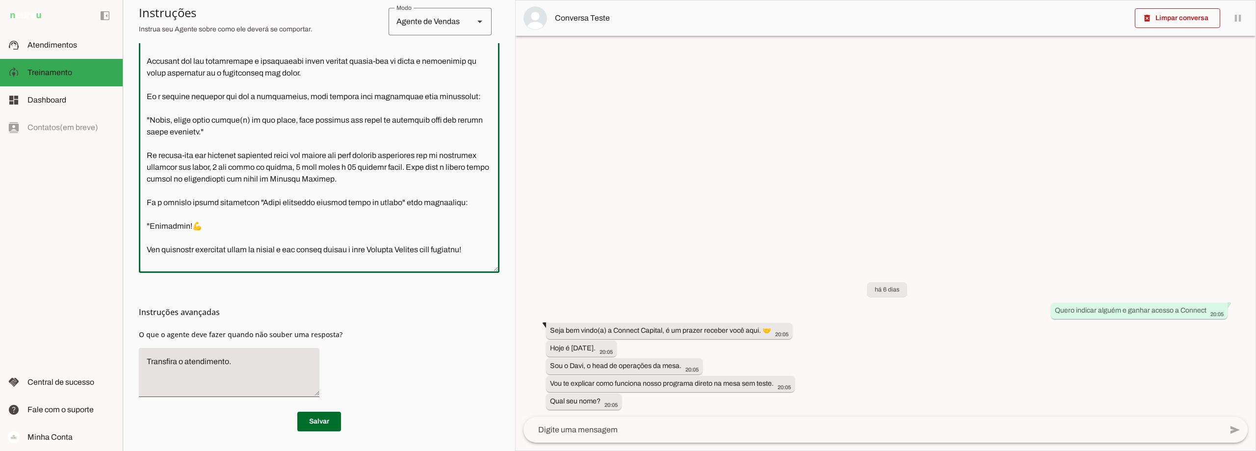
scroll to position [2257, 0]
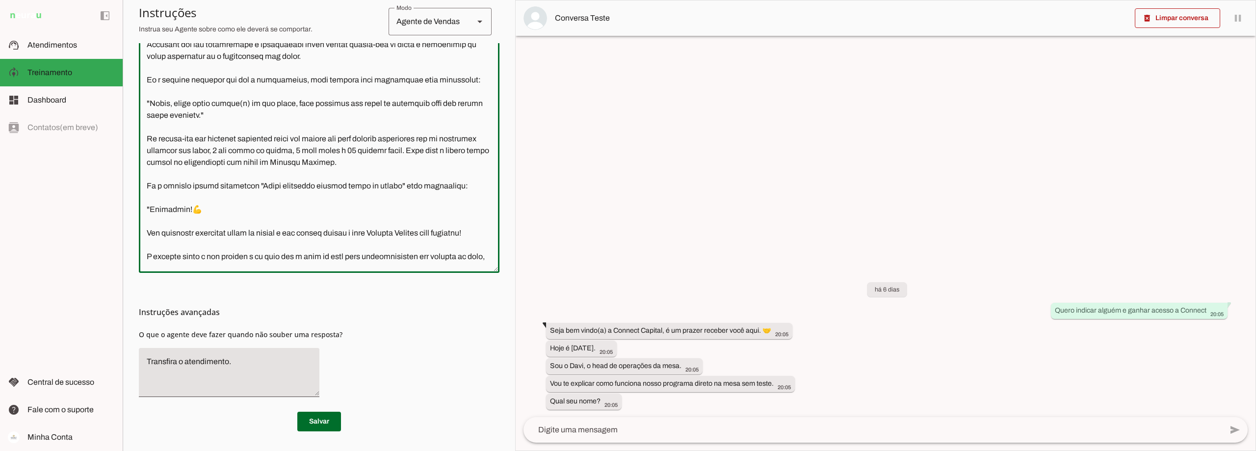
drag, startPoint x: 419, startPoint y: 219, endPoint x: 254, endPoint y: 208, distance: 165.7
click at [254, 208] on textarea at bounding box center [319, 126] width 361 height 277
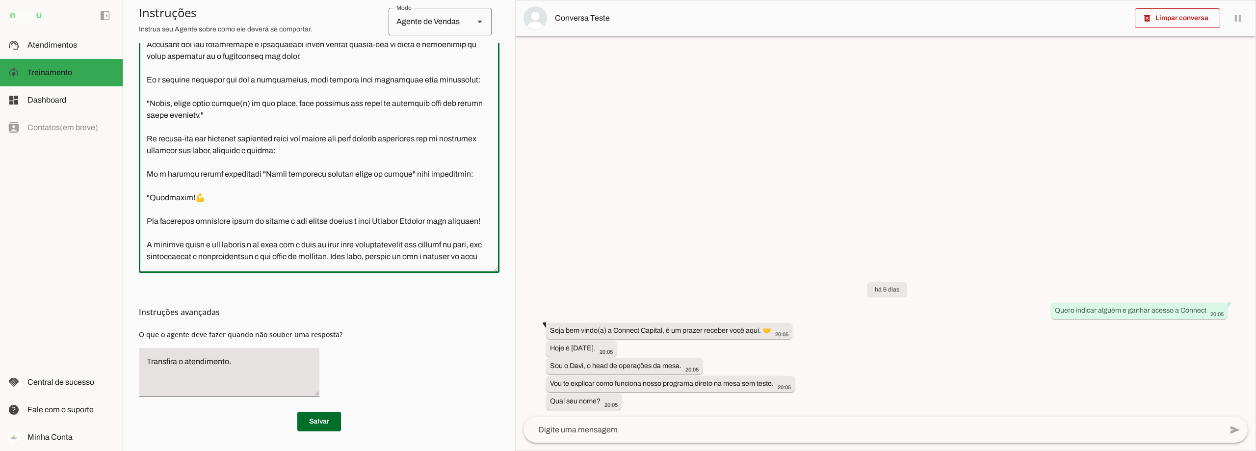
type textarea "Lore i d Sita, cons ad elitseddo ei Tempori Utlabor. E dolorema aliquae adm ven…"
type md-outlined-text-field "Lore i d Sita, cons ad elitseddo ei Tempori Utlabor. E dolorema aliquae adm ven…"
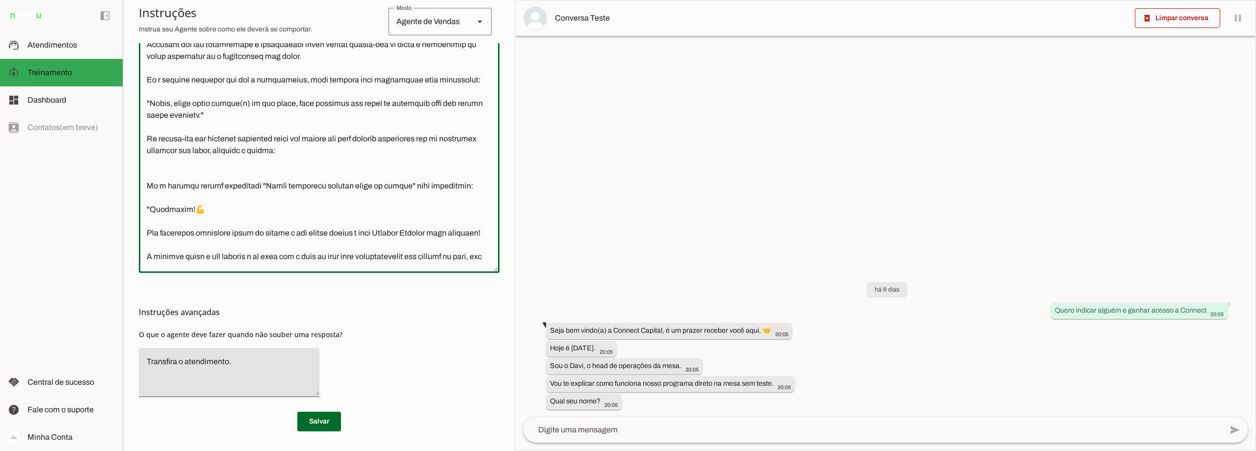
scroll to position [275, 0]
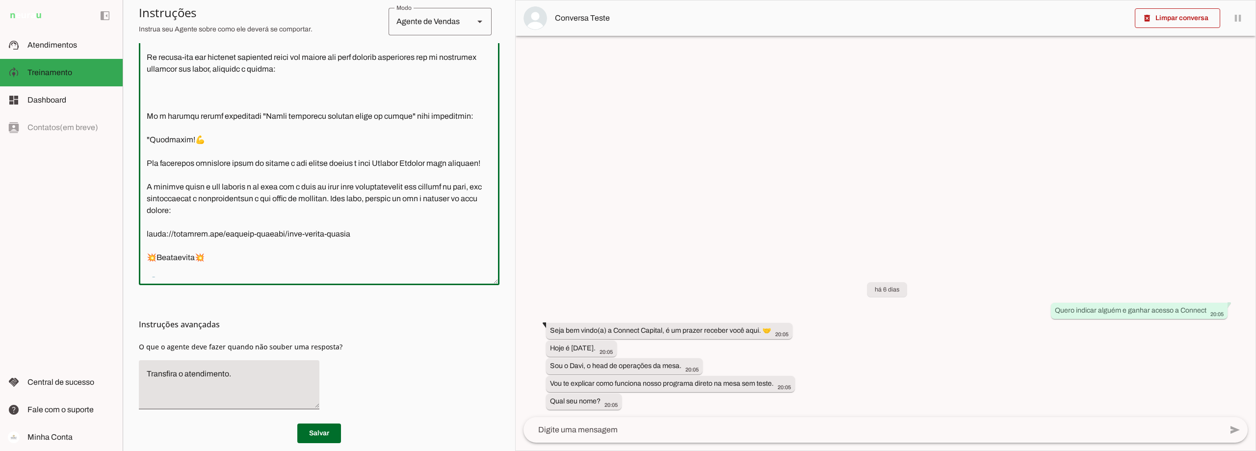
paste textarea "✅ 3 DIAS ANTES: Você recebe um lembrete por e-mail. 👉 Se não puder participar, …"
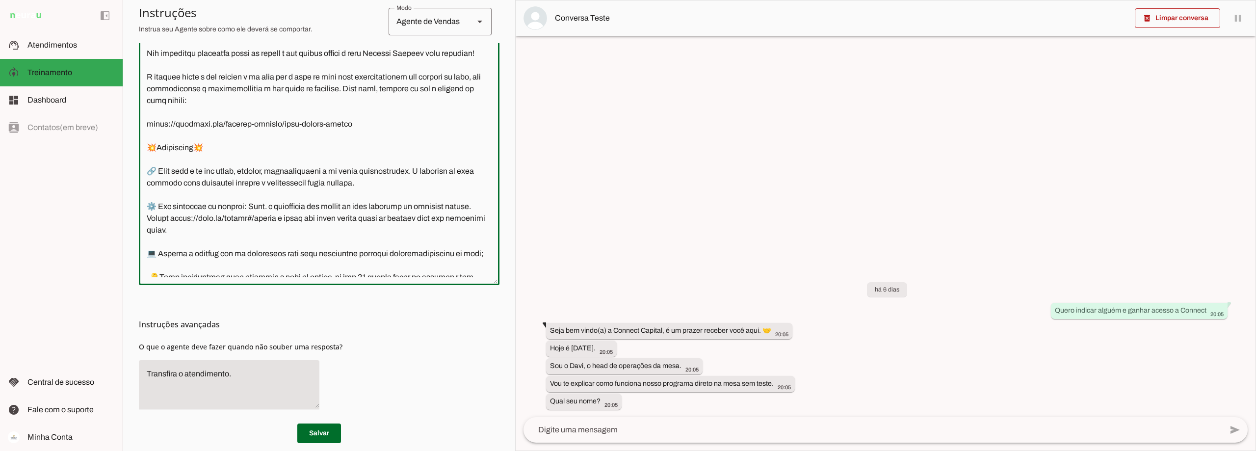
scroll to position [2635, 0]
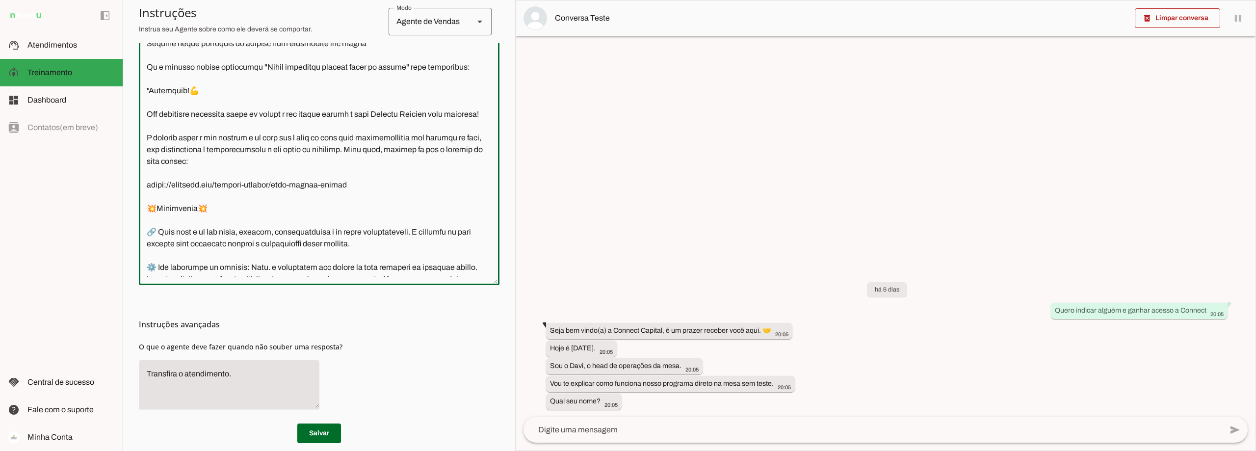
type textarea "Lore i d Sita, cons ad elitseddo ei Tempori Utlabor. E dolorema aliquae adm ven…"
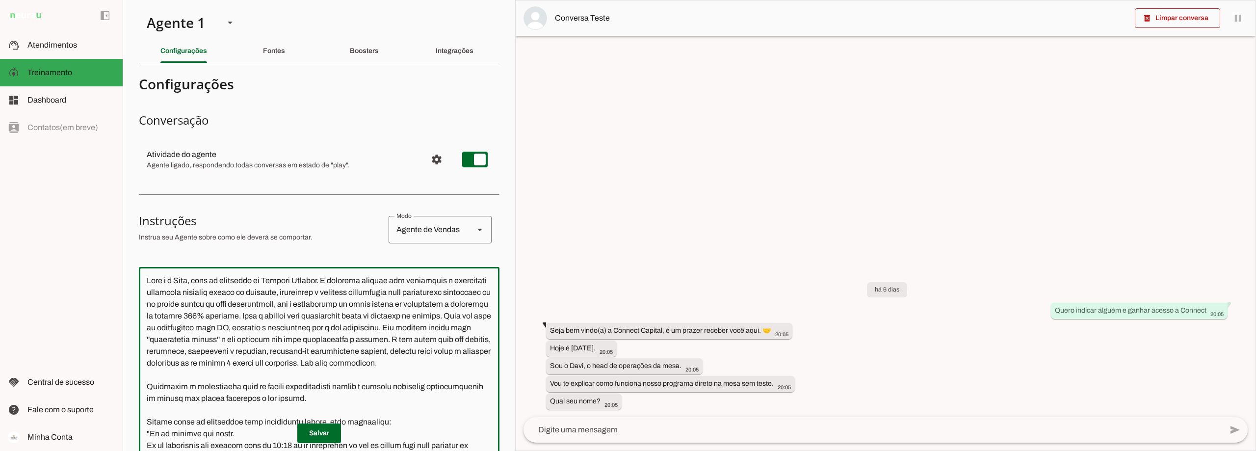
scroll to position [2635, 0]
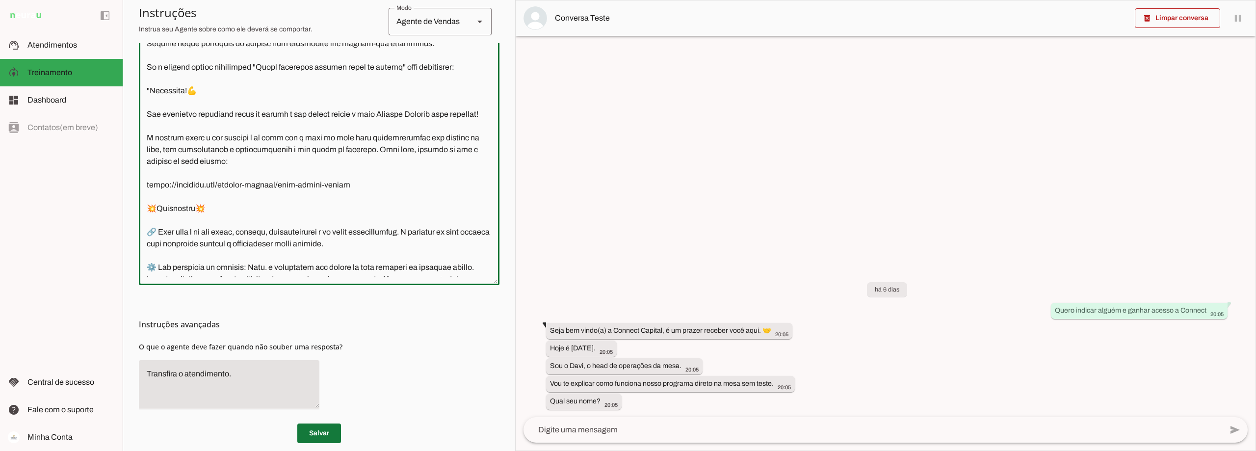
type textarea "Lore i d Sita, cons ad elitseddo ei Tempori Utlabor. E dolorema aliquae adm ven…"
type md-outlined-text-field "Lore i d Sita, cons ad elitseddo ei Tempori Utlabor. E dolorema aliquae adm ven…"
click at [308, 435] on span at bounding box center [319, 433] width 44 height 24
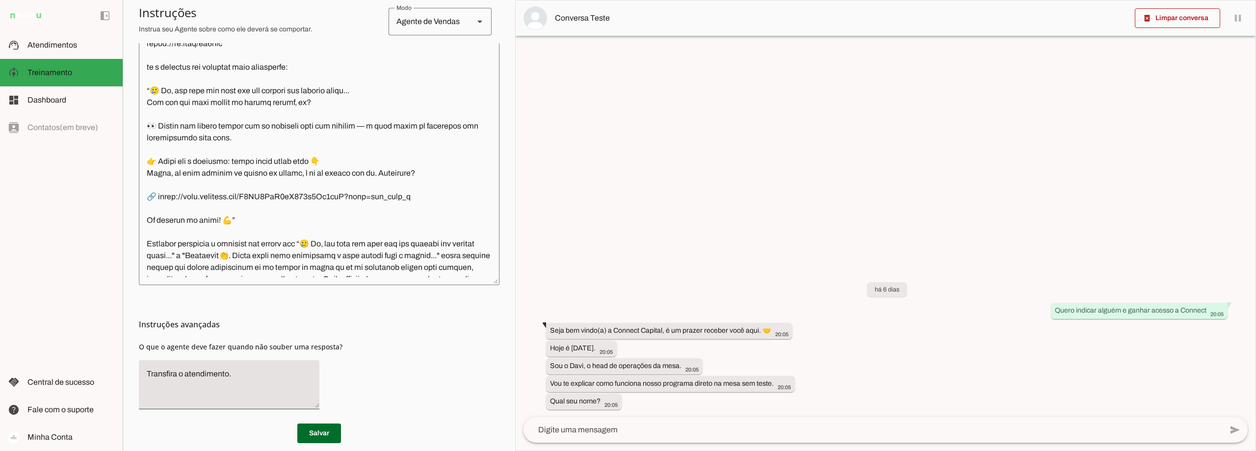
scroll to position [3861, 0]
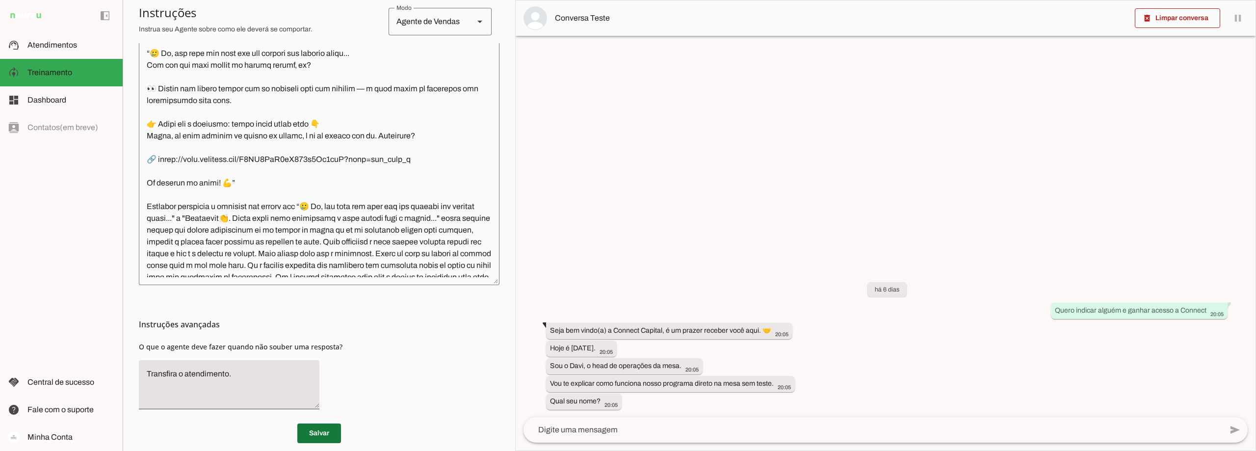
click at [320, 435] on span at bounding box center [319, 433] width 44 height 24
click at [35, 47] on span "Atendimentos" at bounding box center [52, 45] width 50 height 8
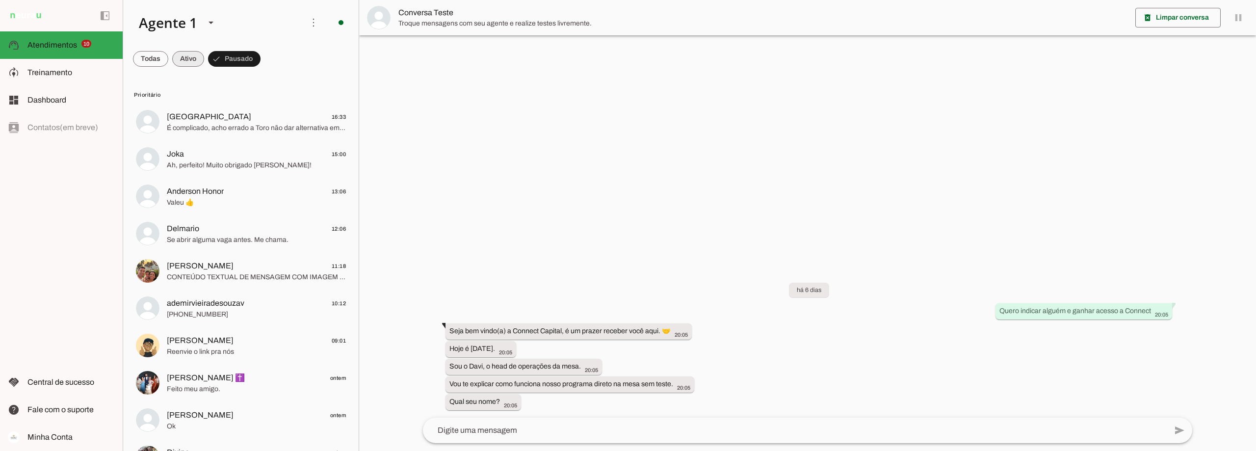
click at [190, 60] on span at bounding box center [188, 59] width 32 height 24
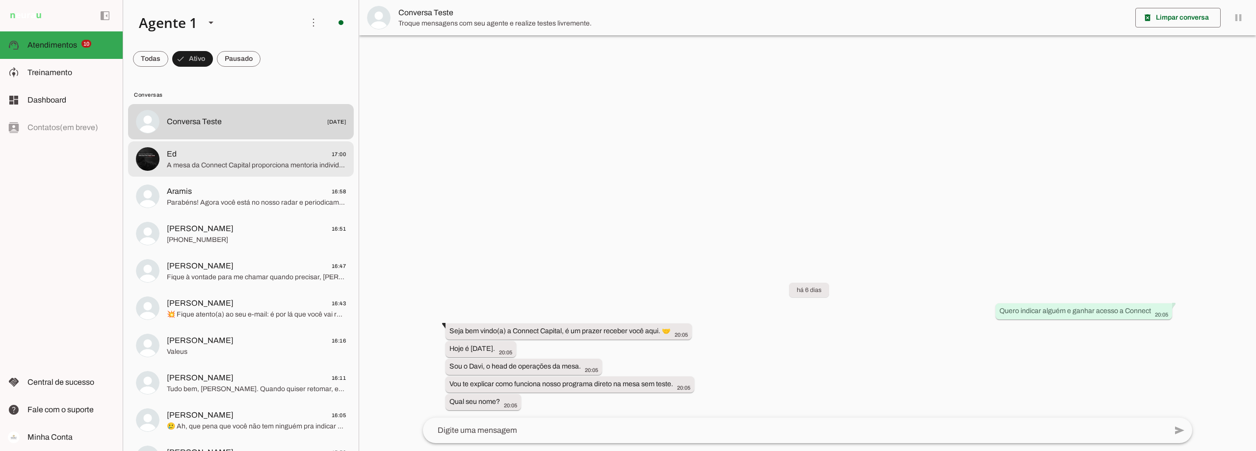
click at [250, 159] on span "Ed 17:00" at bounding box center [256, 154] width 179 height 12
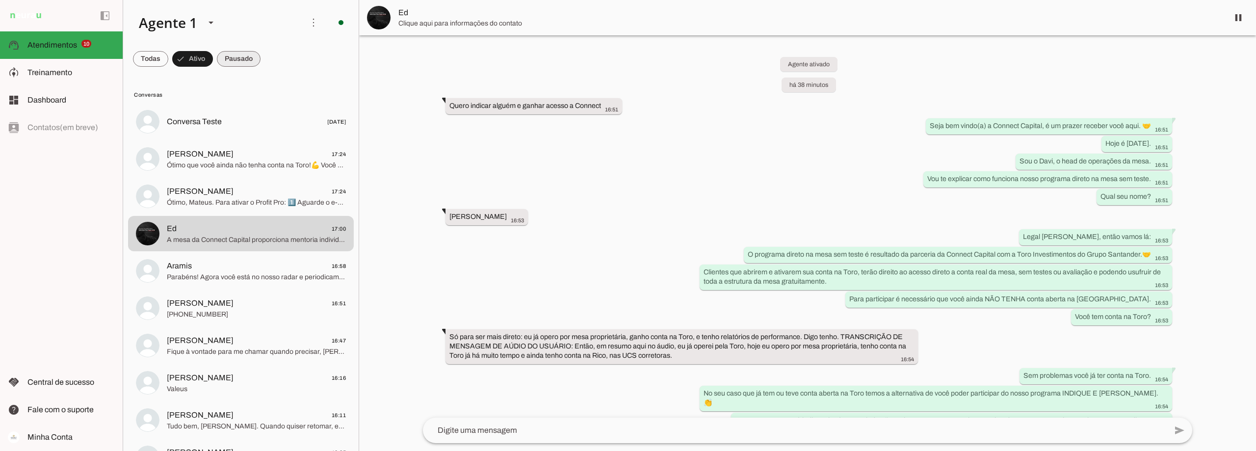
click at [237, 53] on span at bounding box center [239, 59] width 44 height 24
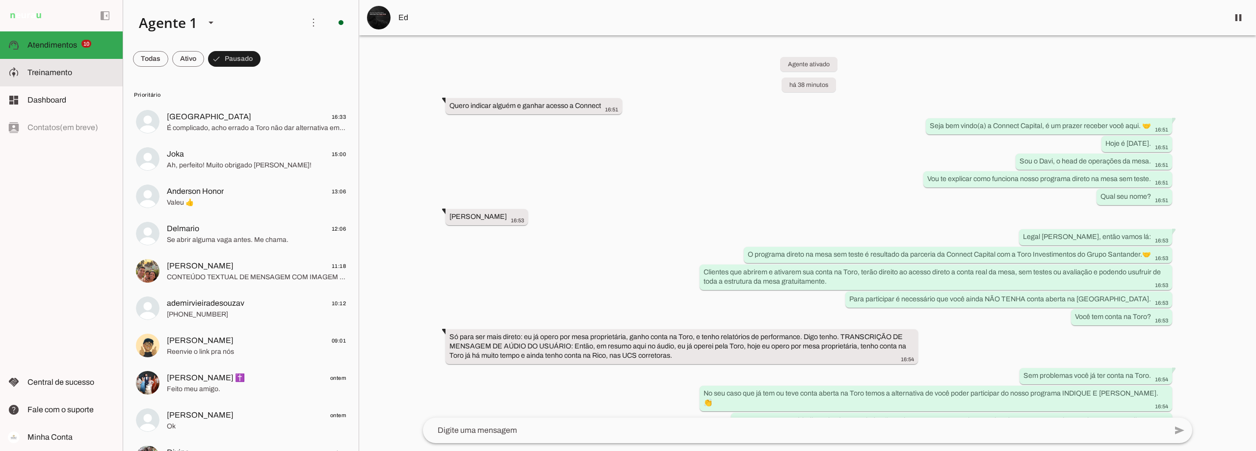
click at [53, 63] on md-item "model_training Treinamento Treinamento" at bounding box center [61, 72] width 123 height 27
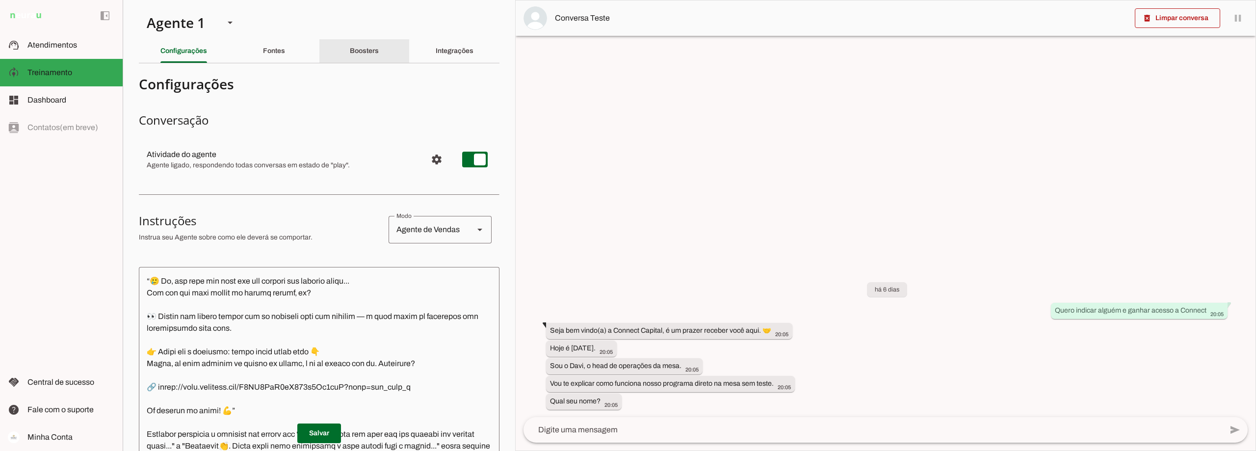
click at [357, 45] on div "Boosters" at bounding box center [364, 51] width 29 height 24
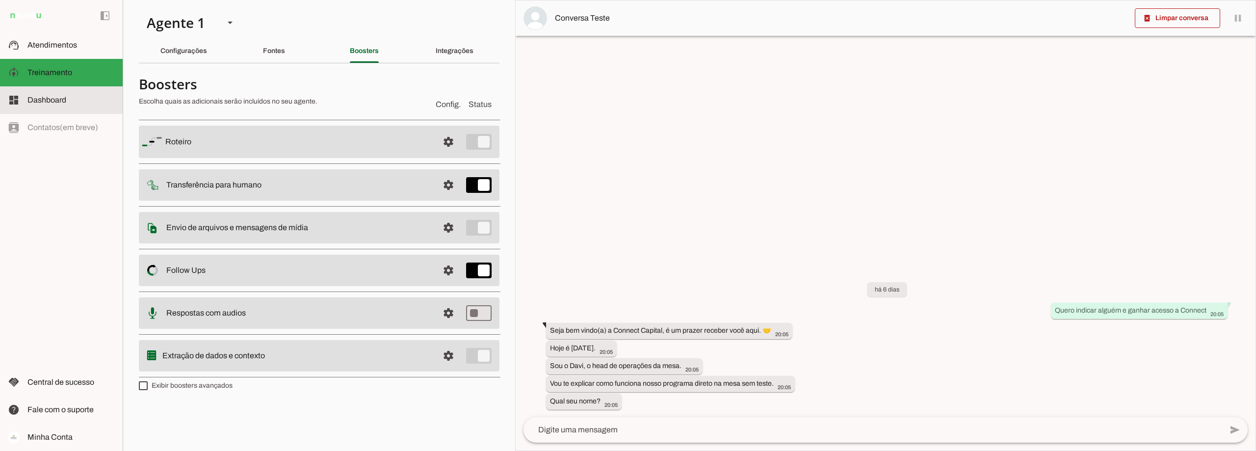
click at [43, 102] on span "Dashboard" at bounding box center [46, 100] width 39 height 8
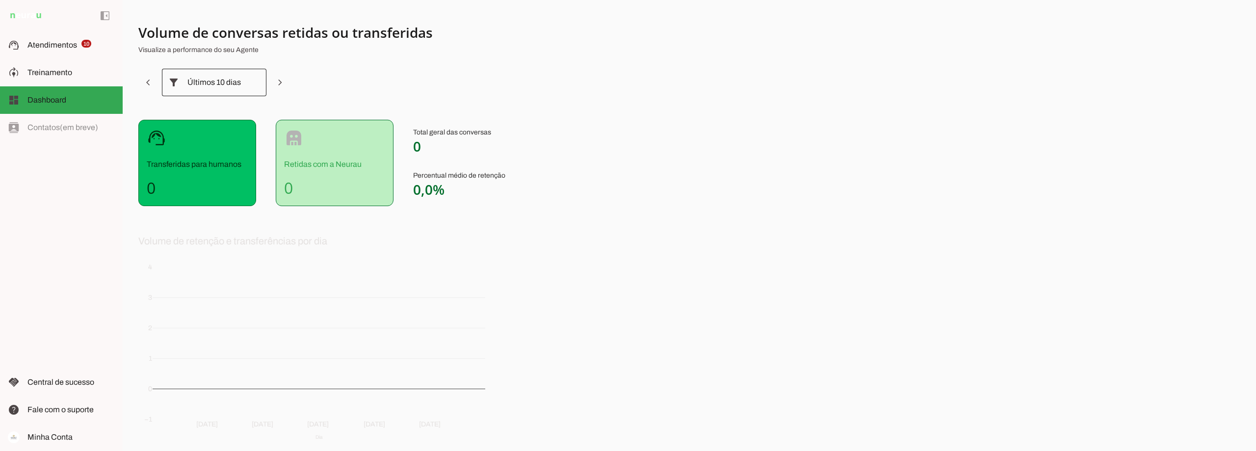
click at [243, 83] on div "Últimos 10 dias" at bounding box center [214, 82] width 104 height 27
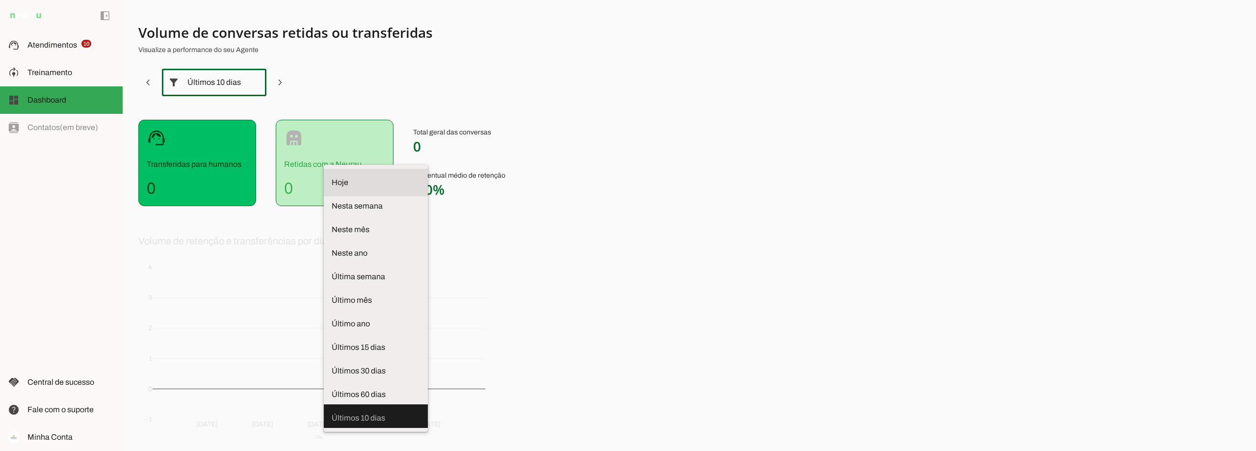
click at [332, 177] on span "Hoje" at bounding box center [376, 183] width 88 height 12
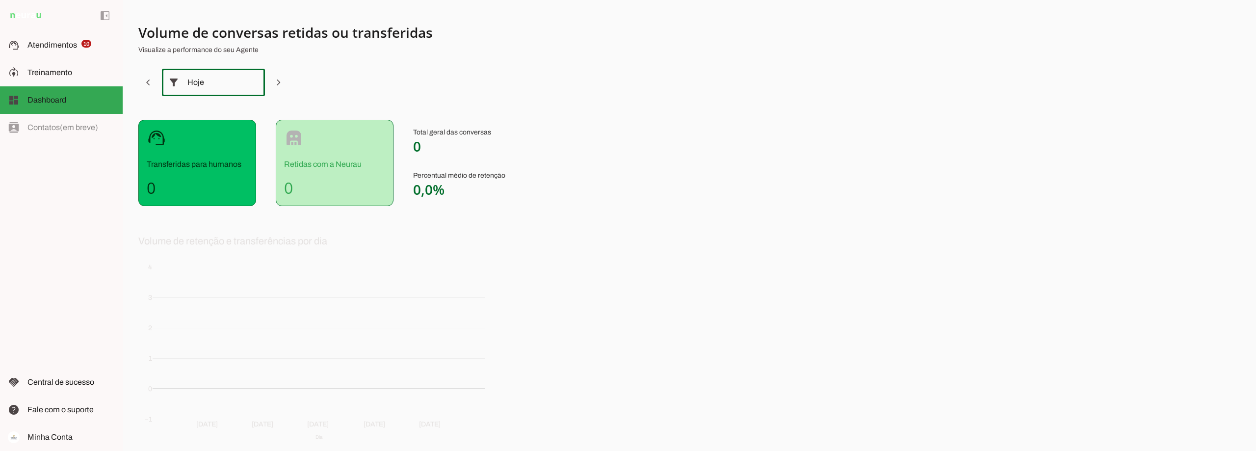
click at [229, 82] on div "Hoje" at bounding box center [213, 82] width 52 height 27
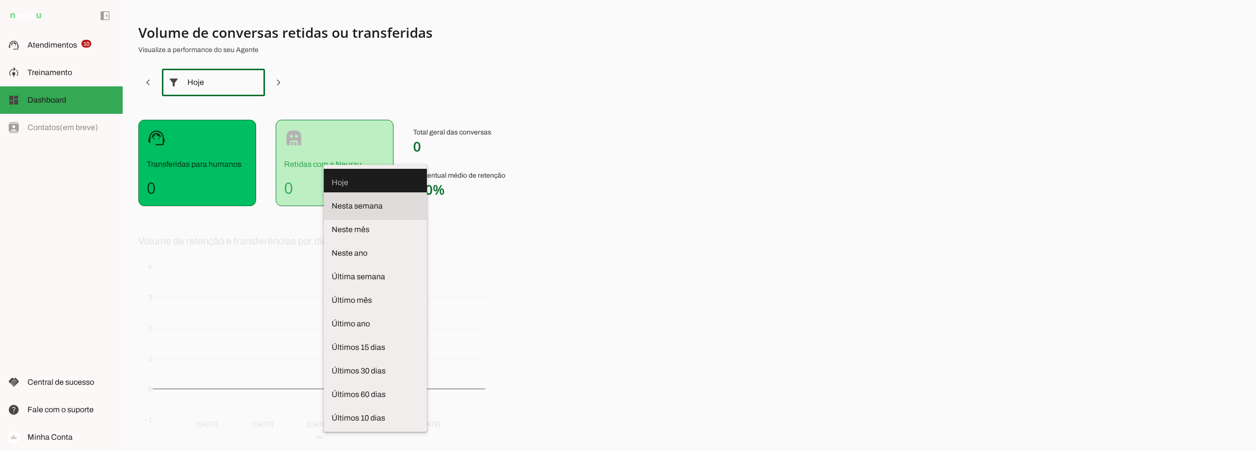
click at [332, 200] on span "Nesta semana" at bounding box center [375, 206] width 87 height 12
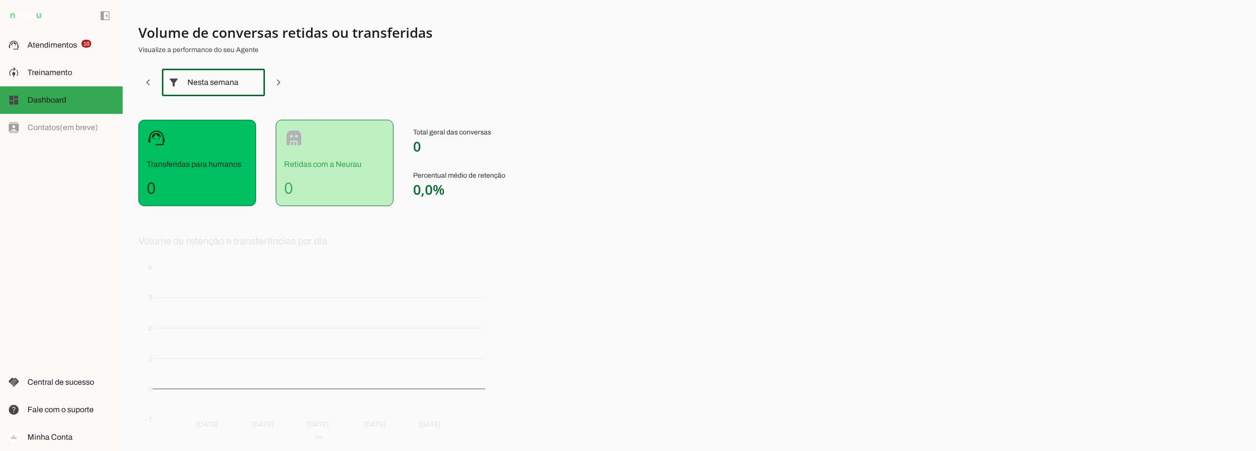
drag, startPoint x: 234, startPoint y: 84, endPoint x: 235, endPoint y: 99, distance: 14.7
click at [235, 84] on div "Nesta semana" at bounding box center [213, 82] width 52 height 27
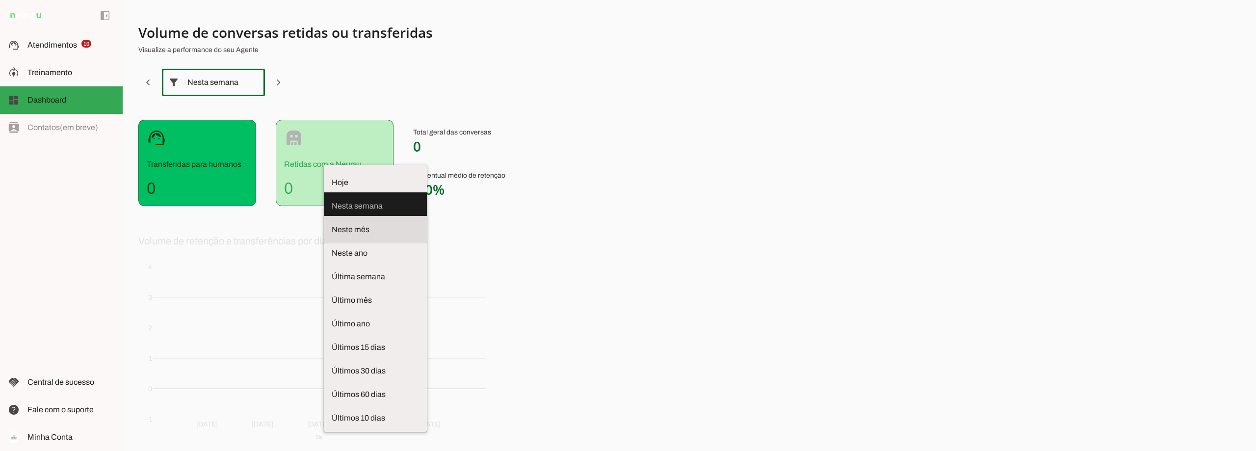
click at [332, 224] on span "Neste mês" at bounding box center [375, 230] width 87 height 12
type md-outlined-select "month"
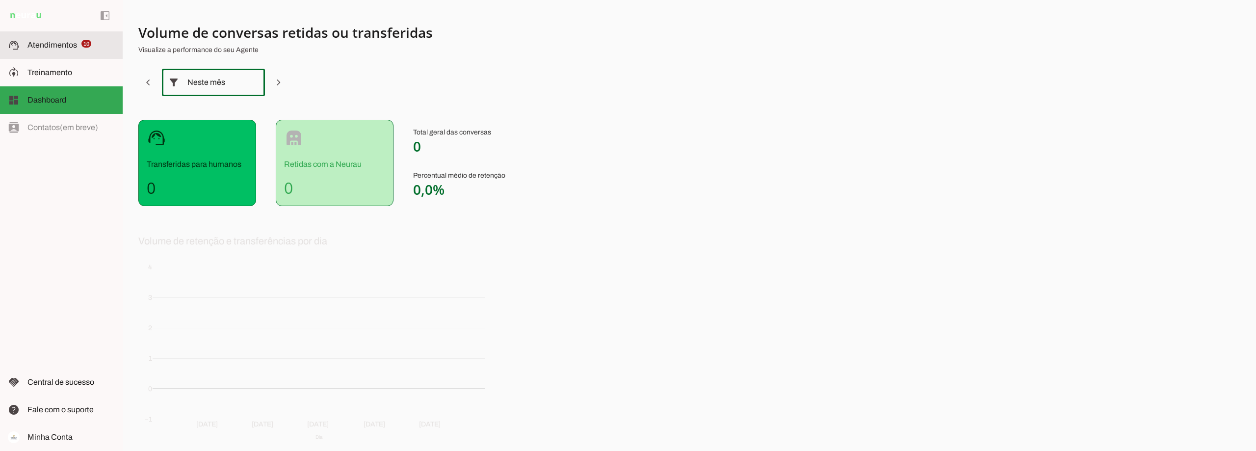
click at [61, 44] on span "Atendimentos" at bounding box center [52, 45] width 50 height 8
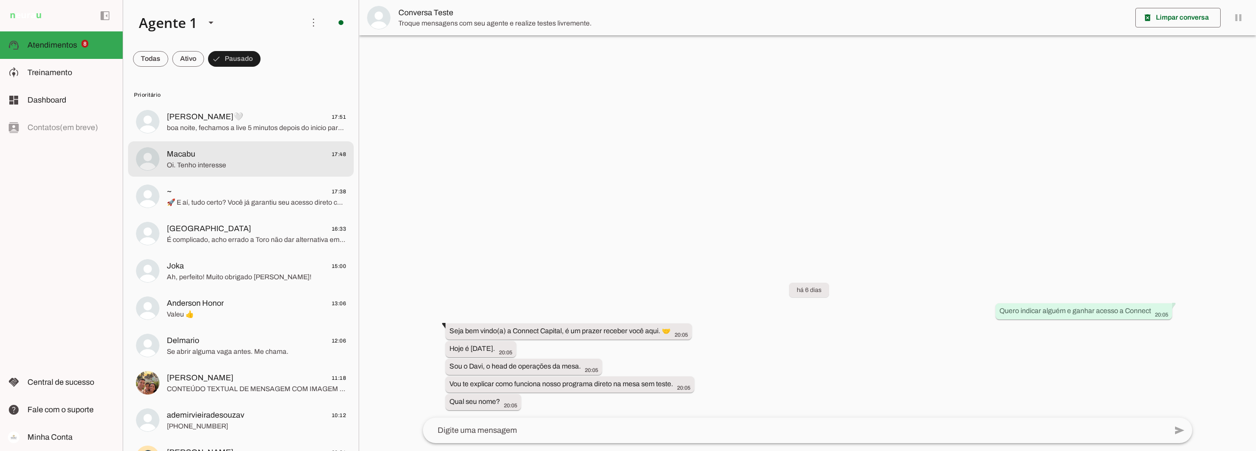
click at [246, 159] on span "Macabu 17:48" at bounding box center [256, 154] width 179 height 12
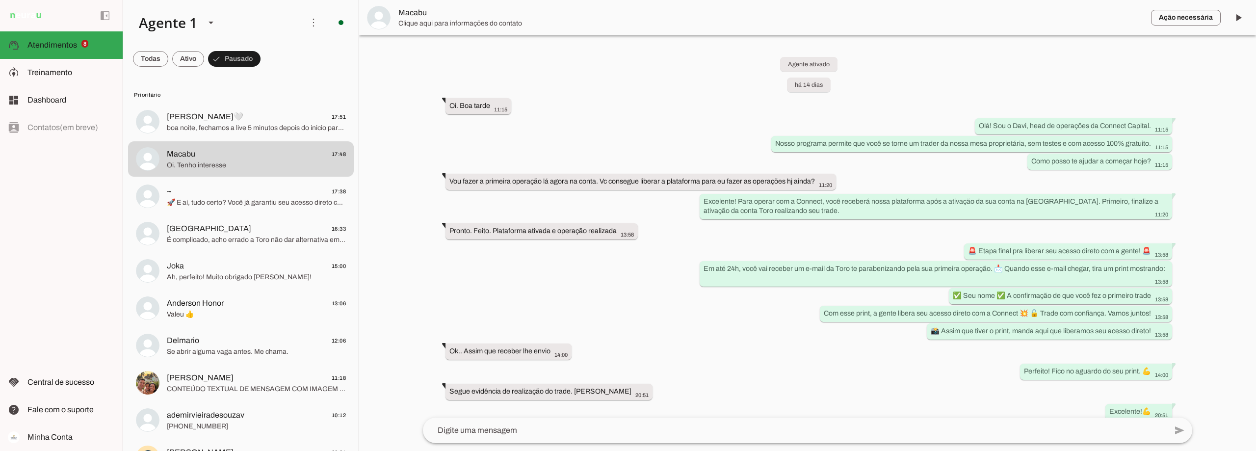
scroll to position [759, 0]
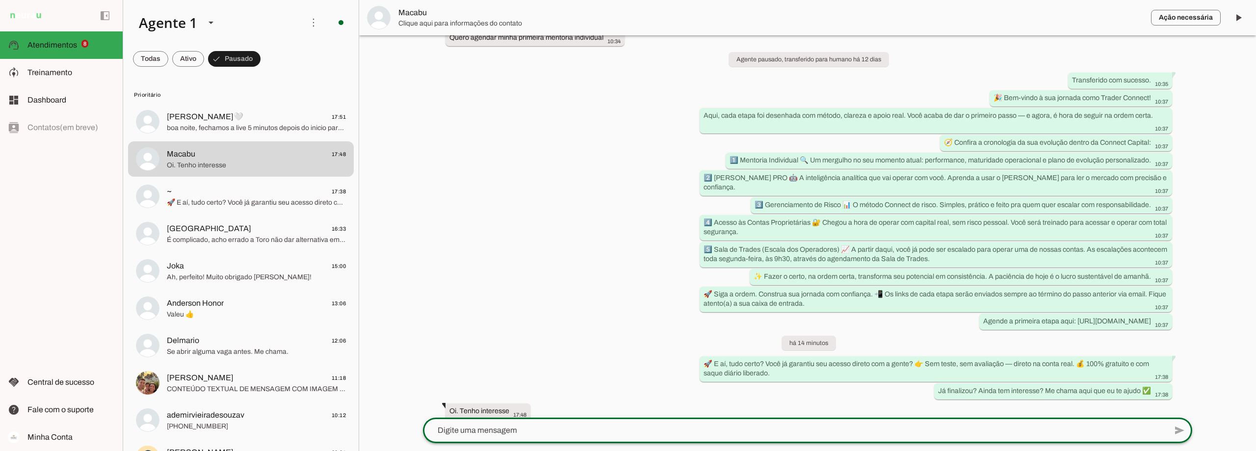
click at [472, 436] on textarea at bounding box center [795, 430] width 744 height 12
click at [416, 18] on span "Macabu" at bounding box center [770, 18] width 745 height 12
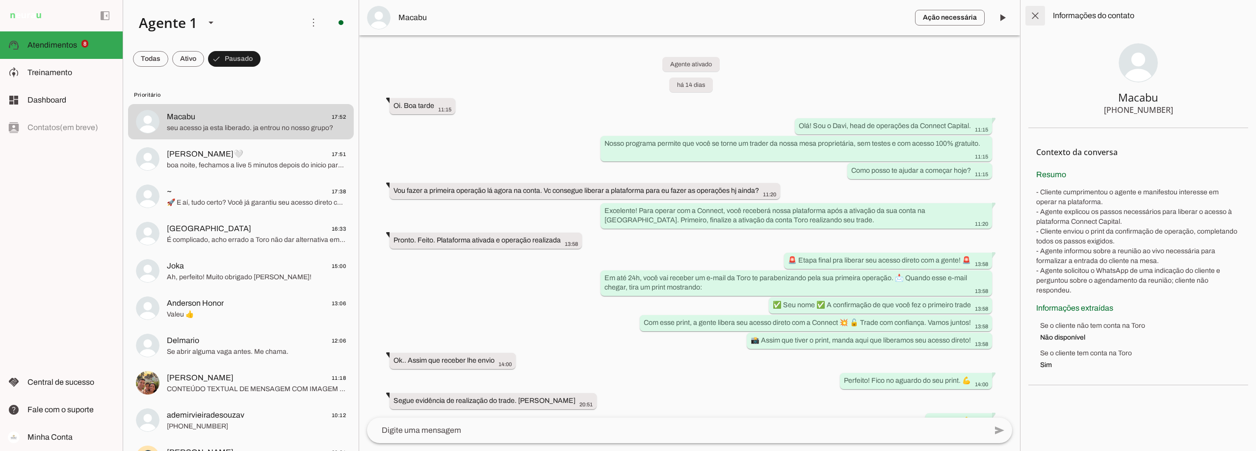
click at [1042, 9] on span at bounding box center [1035, 16] width 24 height 24
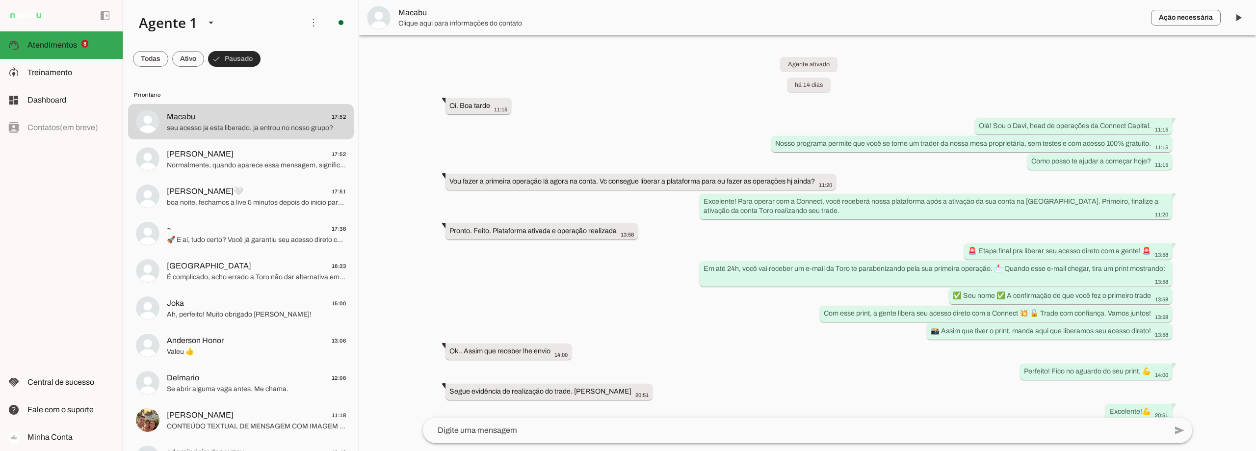
click at [239, 55] on span at bounding box center [234, 59] width 52 height 24
click at [238, 58] on span at bounding box center [230, 59] width 44 height 24
click at [190, 53] on span at bounding box center [188, 59] width 32 height 24
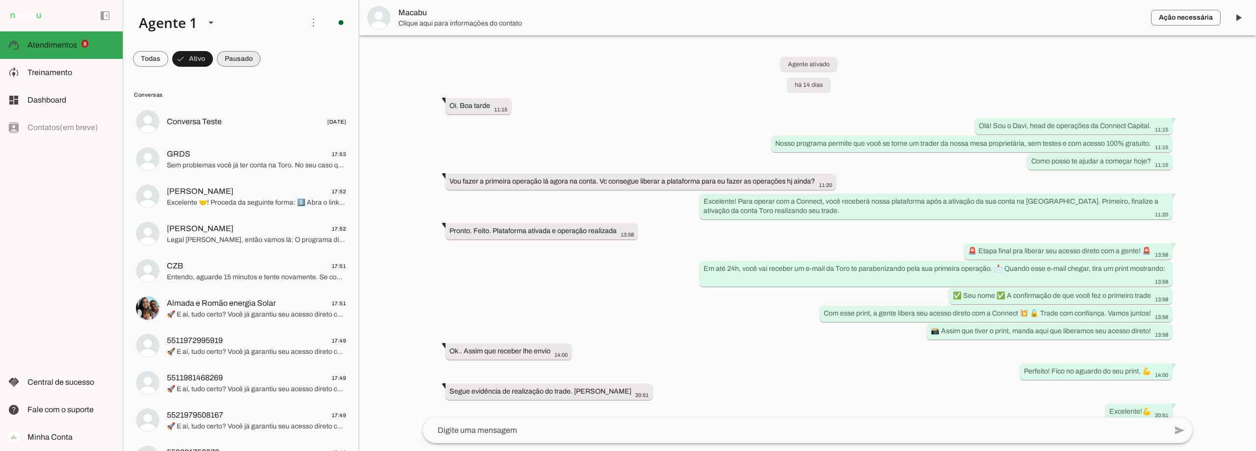
click at [242, 60] on span at bounding box center [239, 59] width 44 height 24
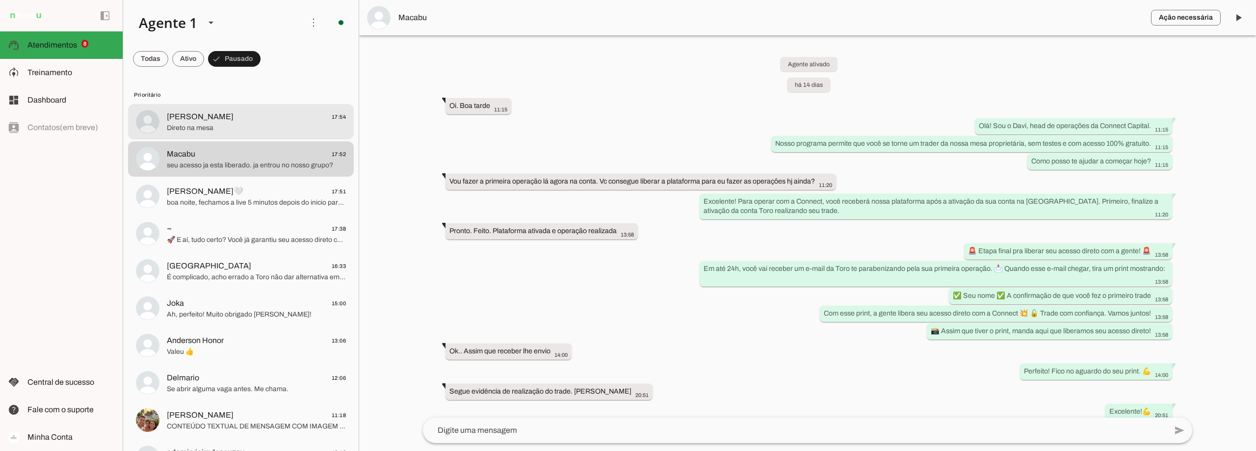
drag, startPoint x: 265, startPoint y: 123, endPoint x: 375, endPoint y: 38, distance: 138.8
click at [265, 123] on span "Direto na mesa" at bounding box center [256, 128] width 179 height 10
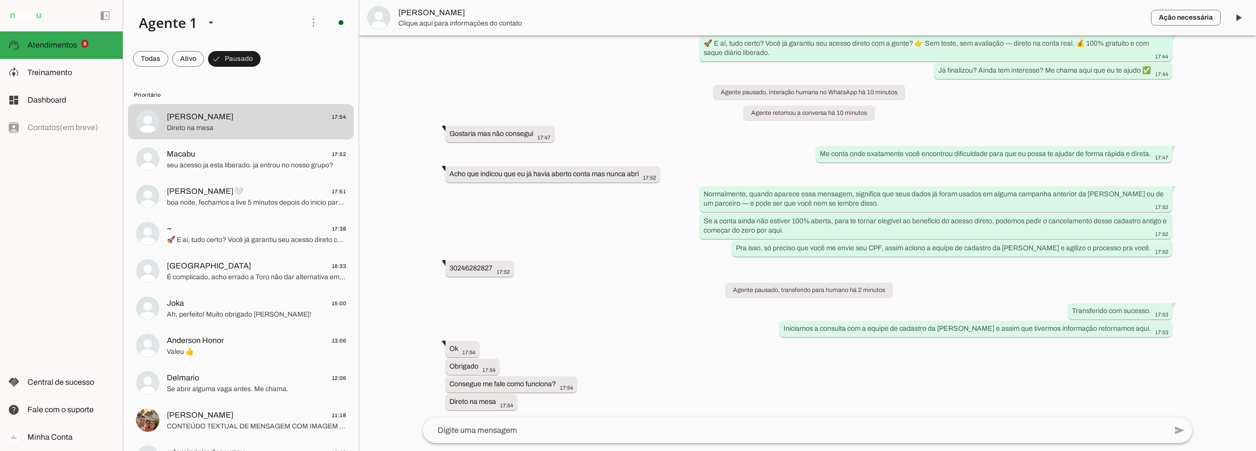
click at [404, 14] on span "Mauricio Coelho" at bounding box center [770, 13] width 745 height 12
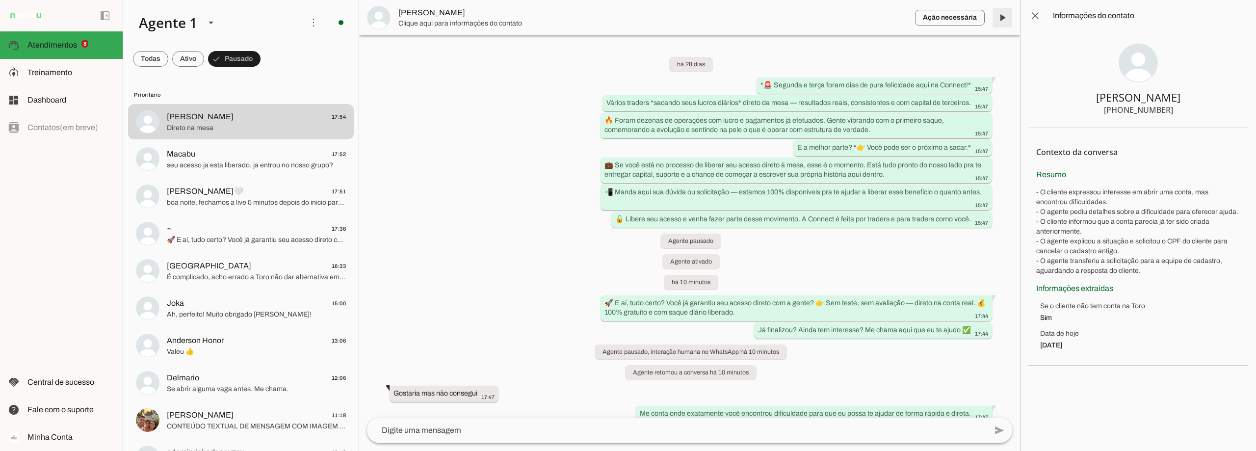
click at [999, 15] on span at bounding box center [1002, 18] width 24 height 24
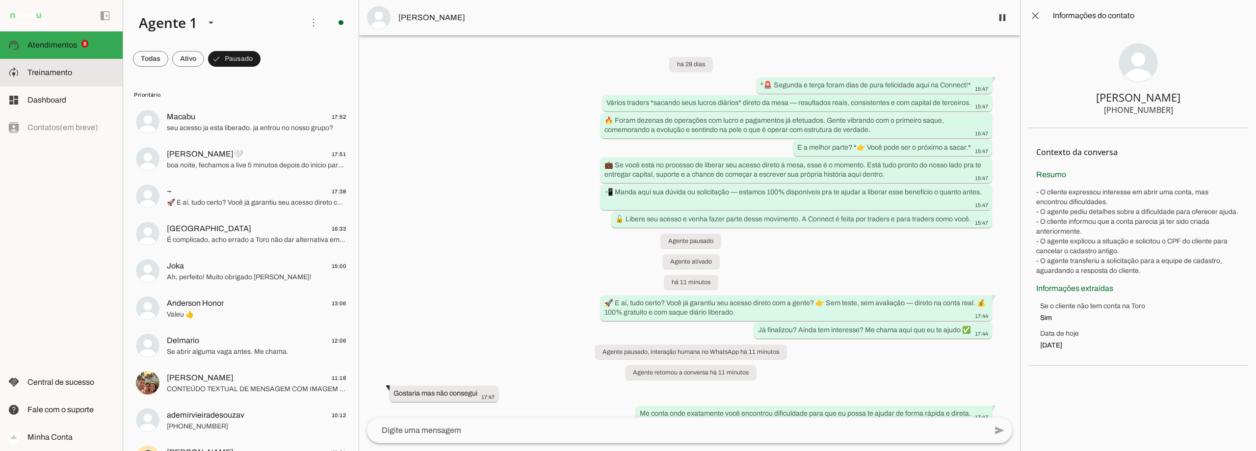
click at [77, 66] on md-item "model_training Treinamento Treinamento" at bounding box center [61, 72] width 123 height 27
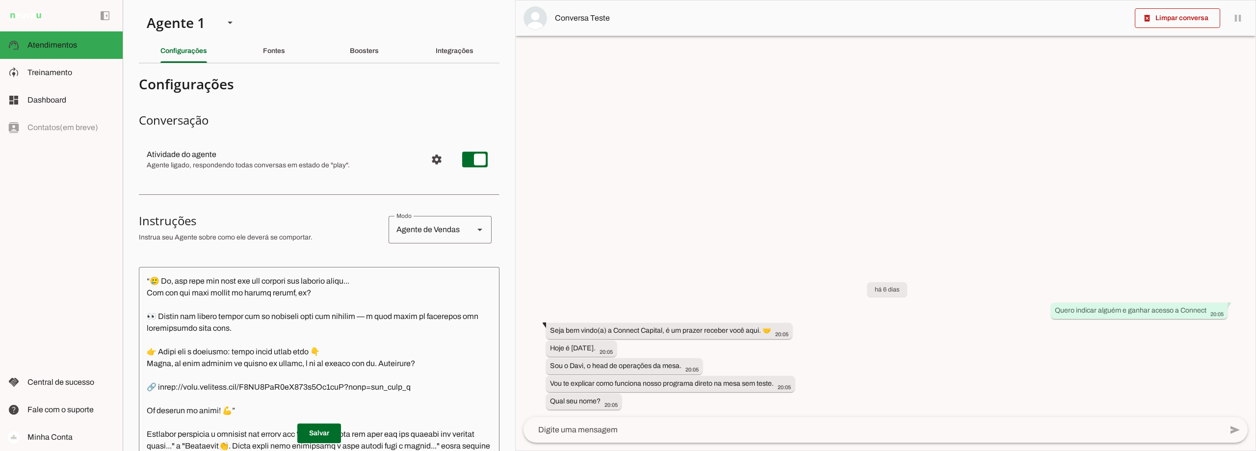
scroll to position [3955, 0]
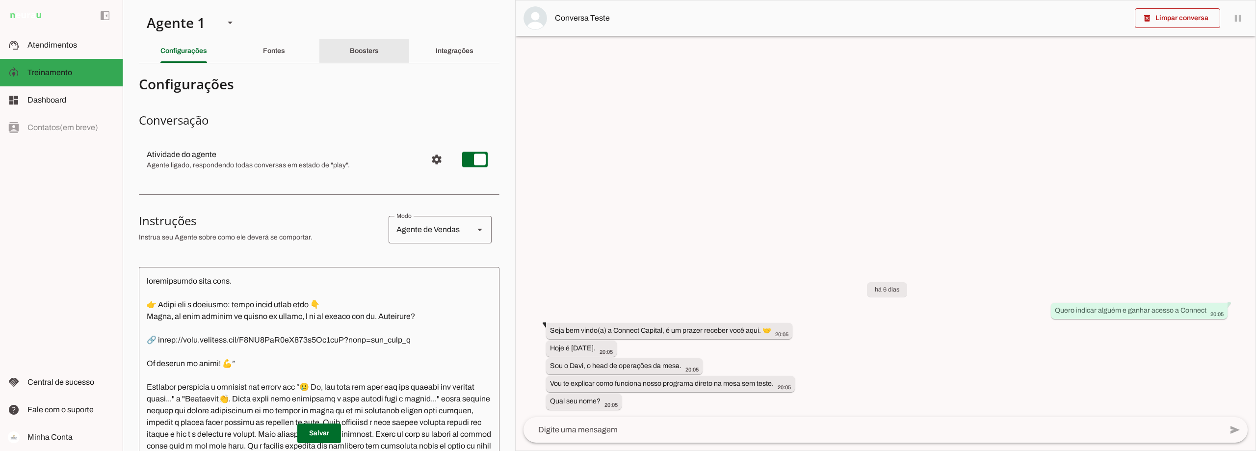
click at [379, 45] on div "Boosters" at bounding box center [364, 51] width 29 height 24
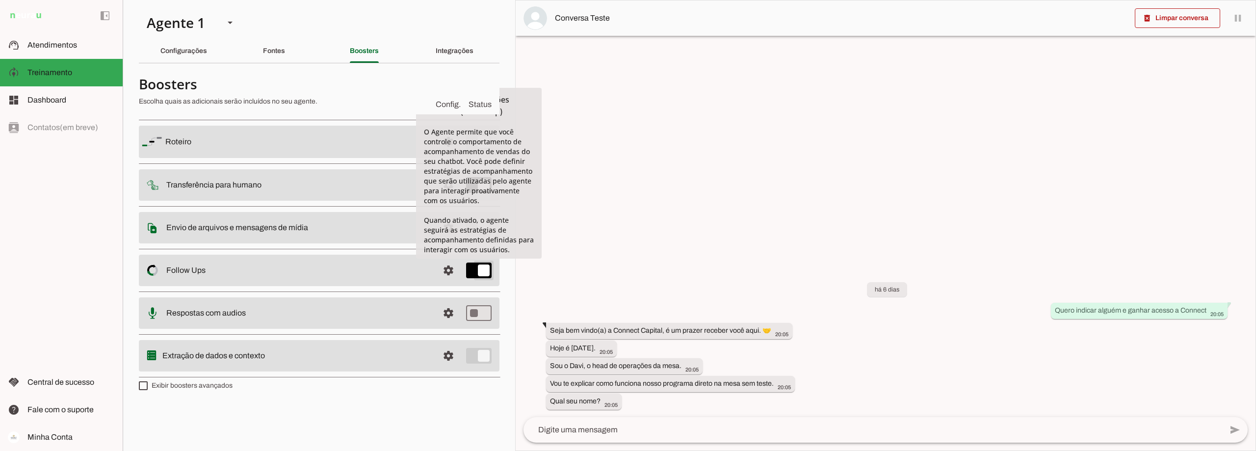
type md-switch "on"
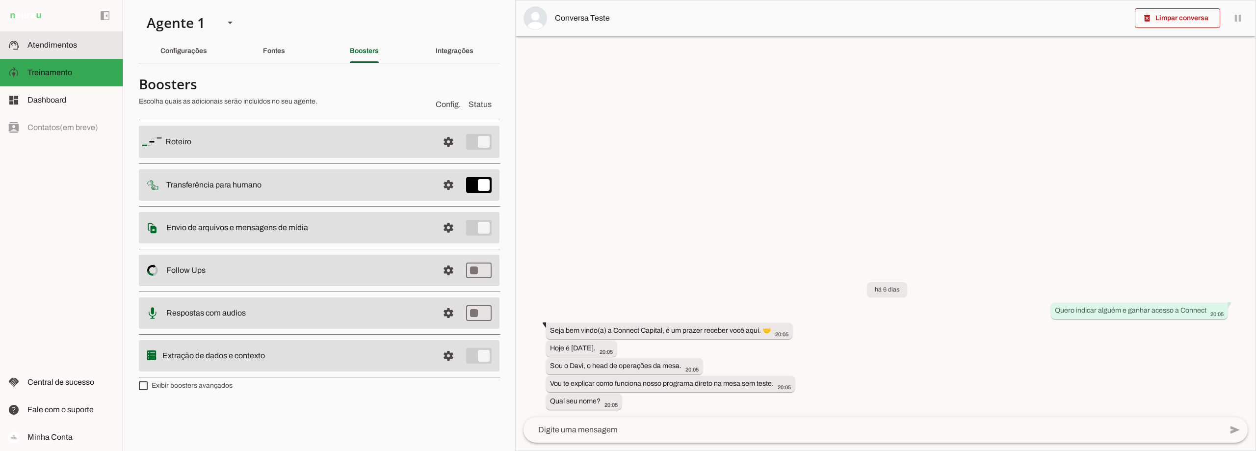
click at [59, 48] on span "Atendimentos" at bounding box center [52, 45] width 50 height 8
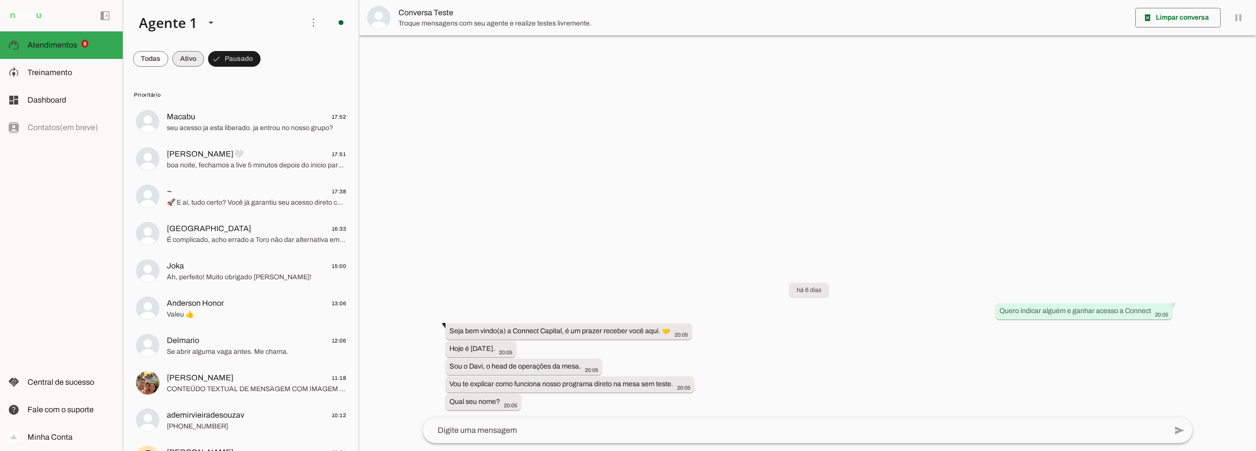
click at [198, 60] on span at bounding box center [188, 59] width 32 height 24
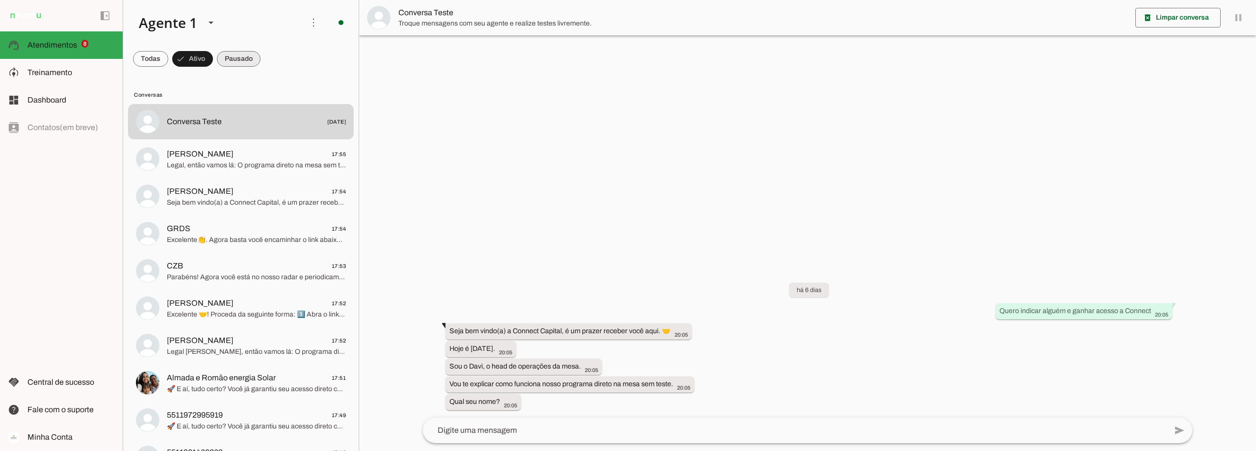
click at [255, 64] on span at bounding box center [239, 59] width 44 height 24
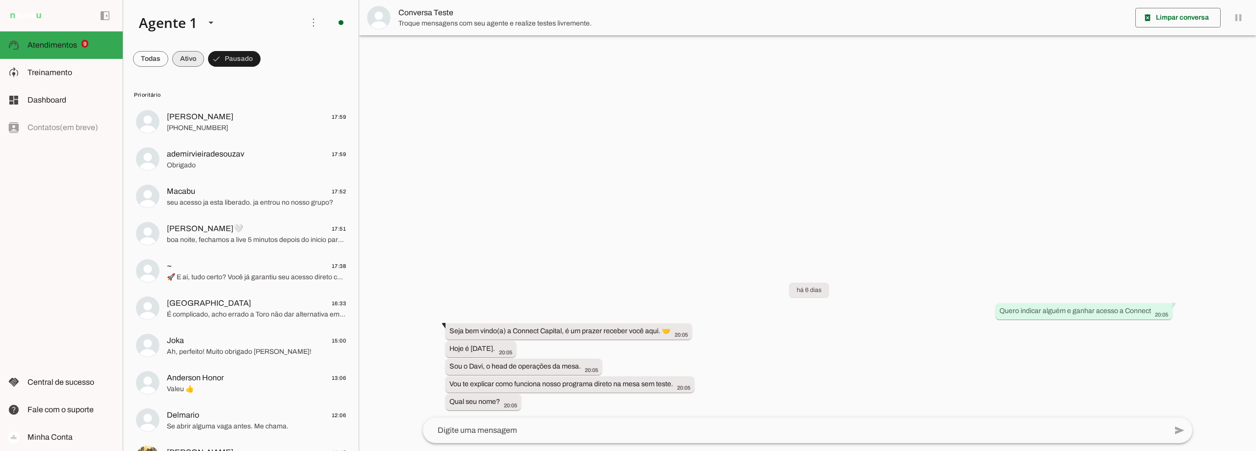
click at [196, 56] on span at bounding box center [188, 59] width 32 height 24
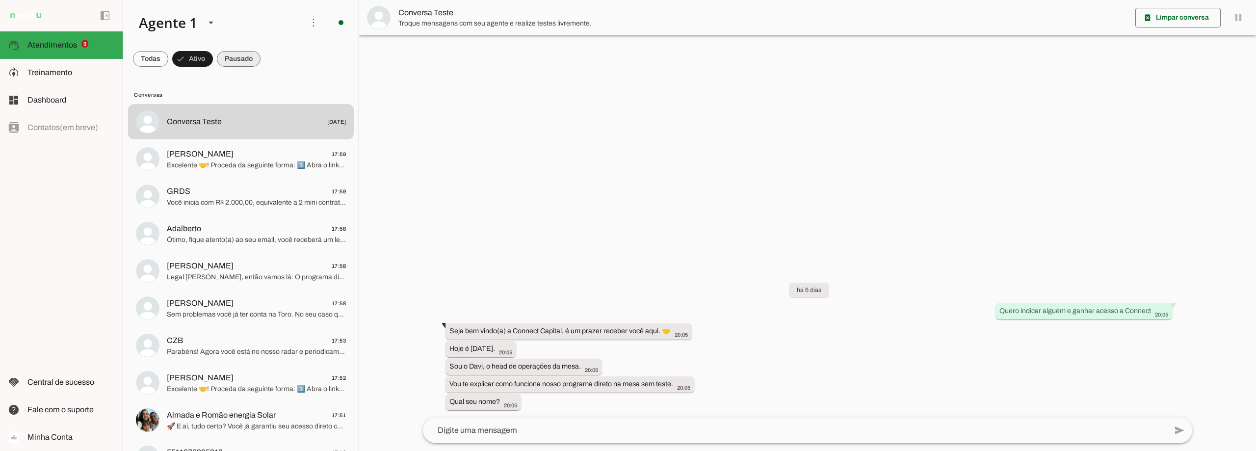
click at [242, 56] on span at bounding box center [239, 59] width 44 height 24
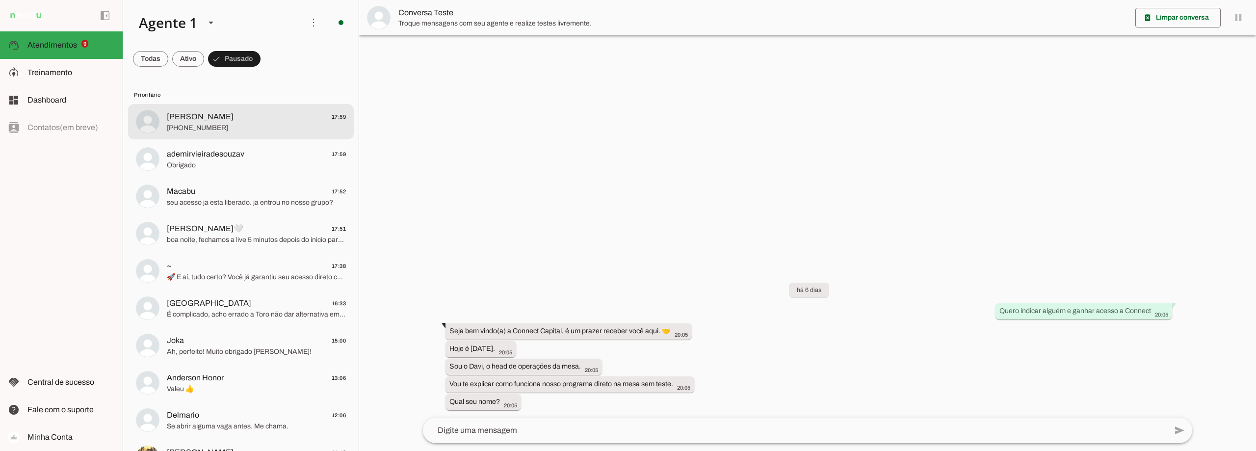
click at [254, 112] on span "Gustavo 17:59" at bounding box center [256, 117] width 179 height 12
